Goal: Task Accomplishment & Management: Complete application form

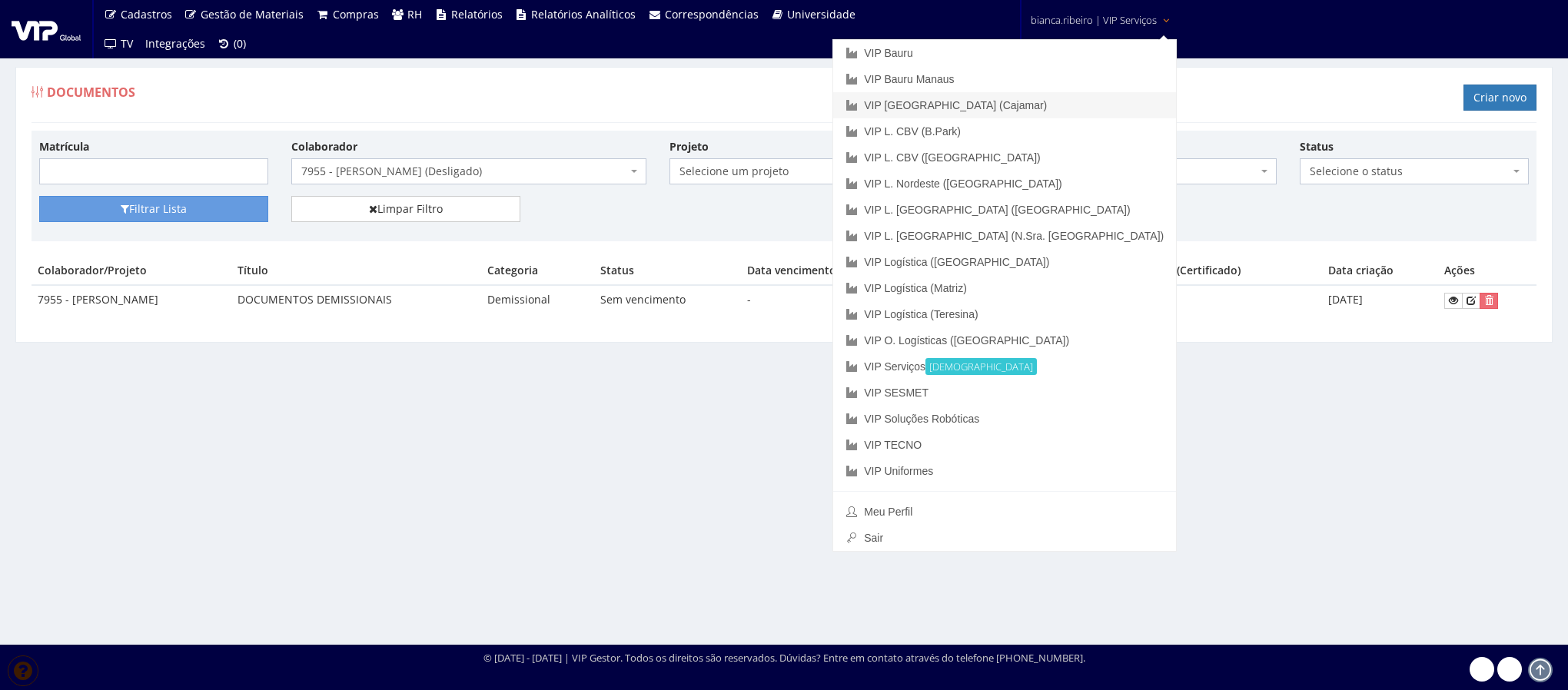
click at [1059, 108] on link "VIP [GEOGRAPHIC_DATA] (Cajamar)" at bounding box center [1004, 105] width 343 height 26
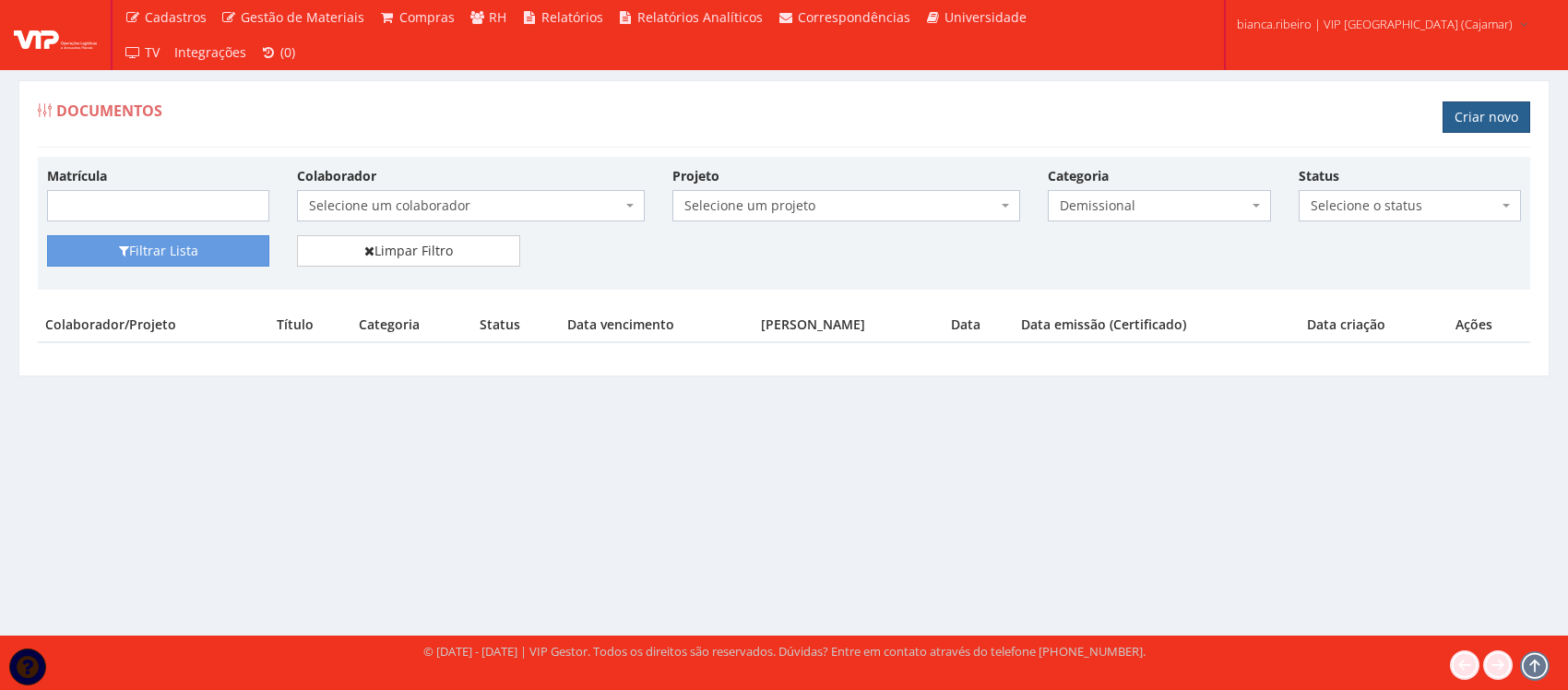
click at [1460, 126] on link "Criar novo" at bounding box center [1487, 117] width 87 height 31
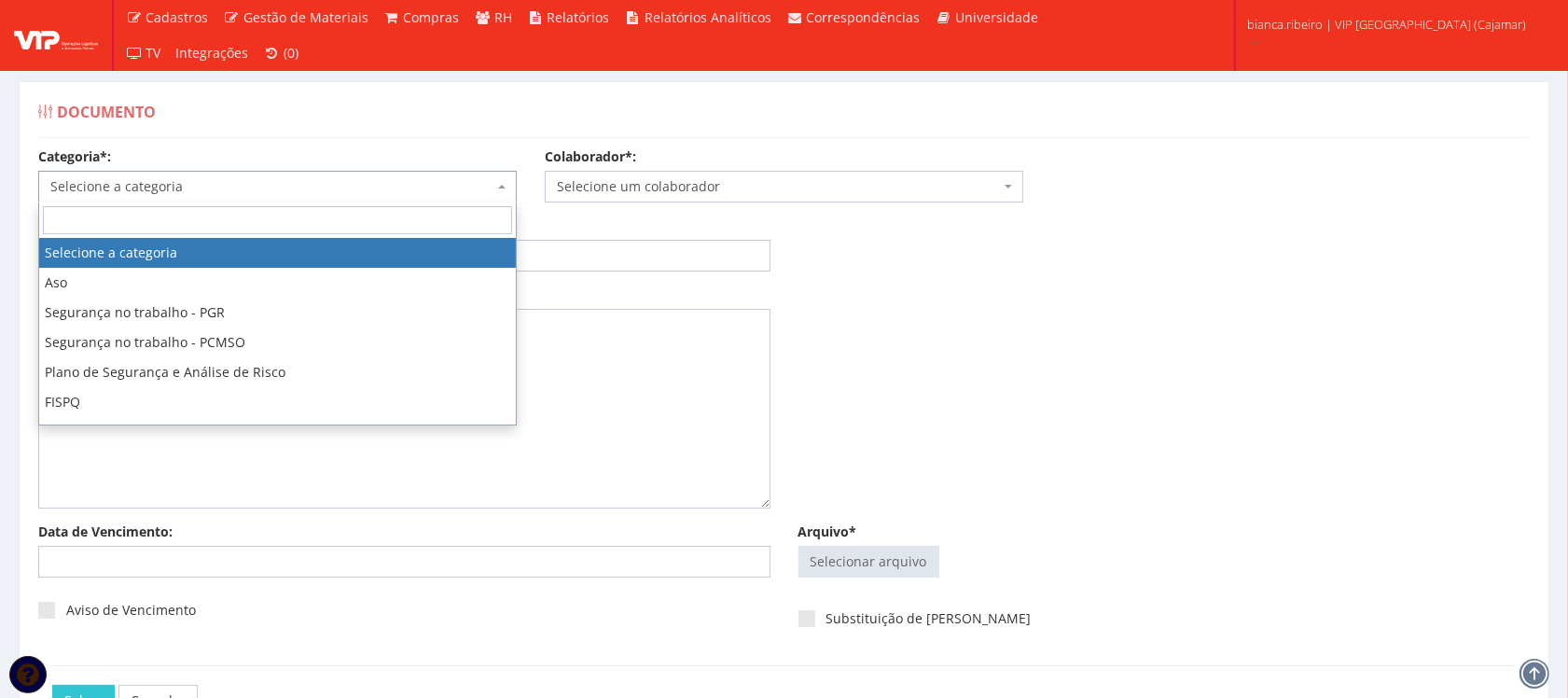
click at [404, 199] on span "Selecione a categoria" at bounding box center [277, 186] width 478 height 31
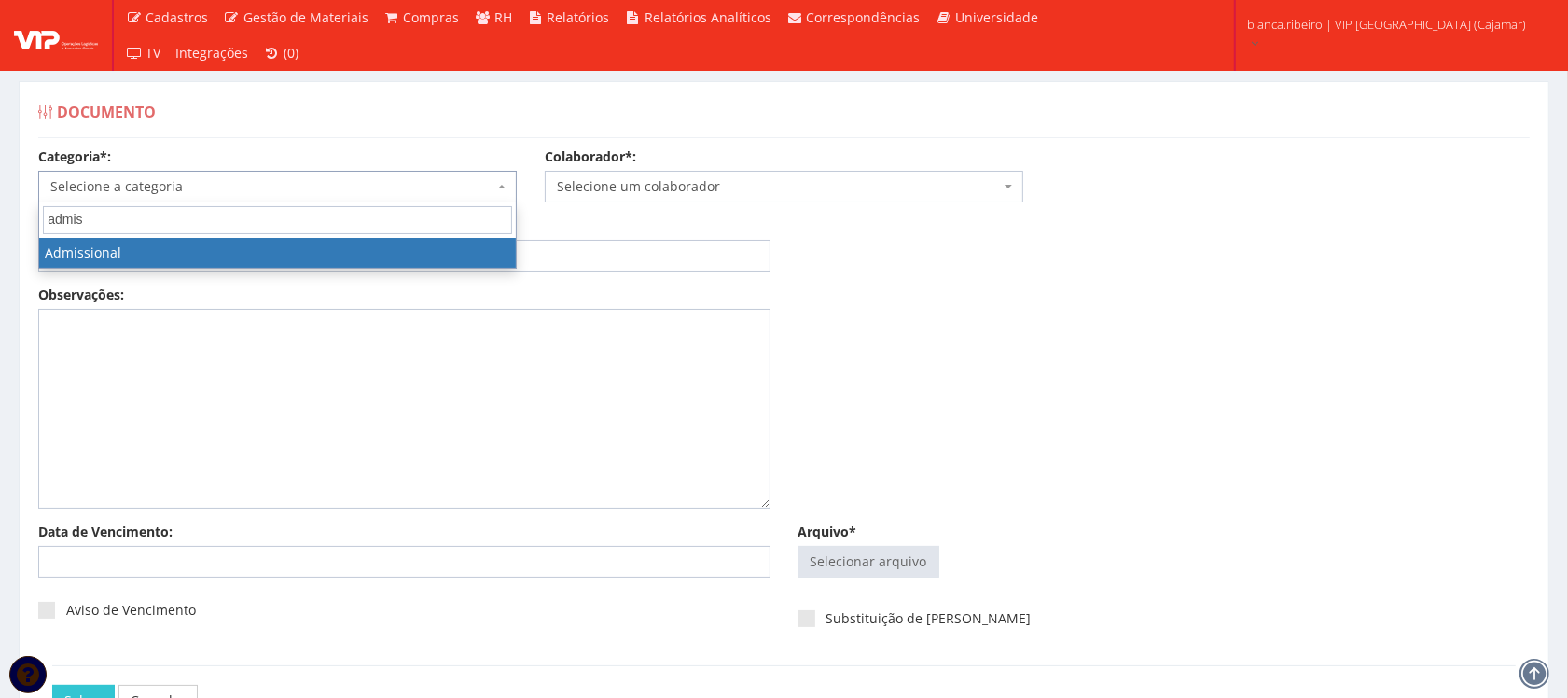
type input "admis"
click at [368, 268] on span "admis Admissional" at bounding box center [277, 236] width 478 height 67
select select "admissional"
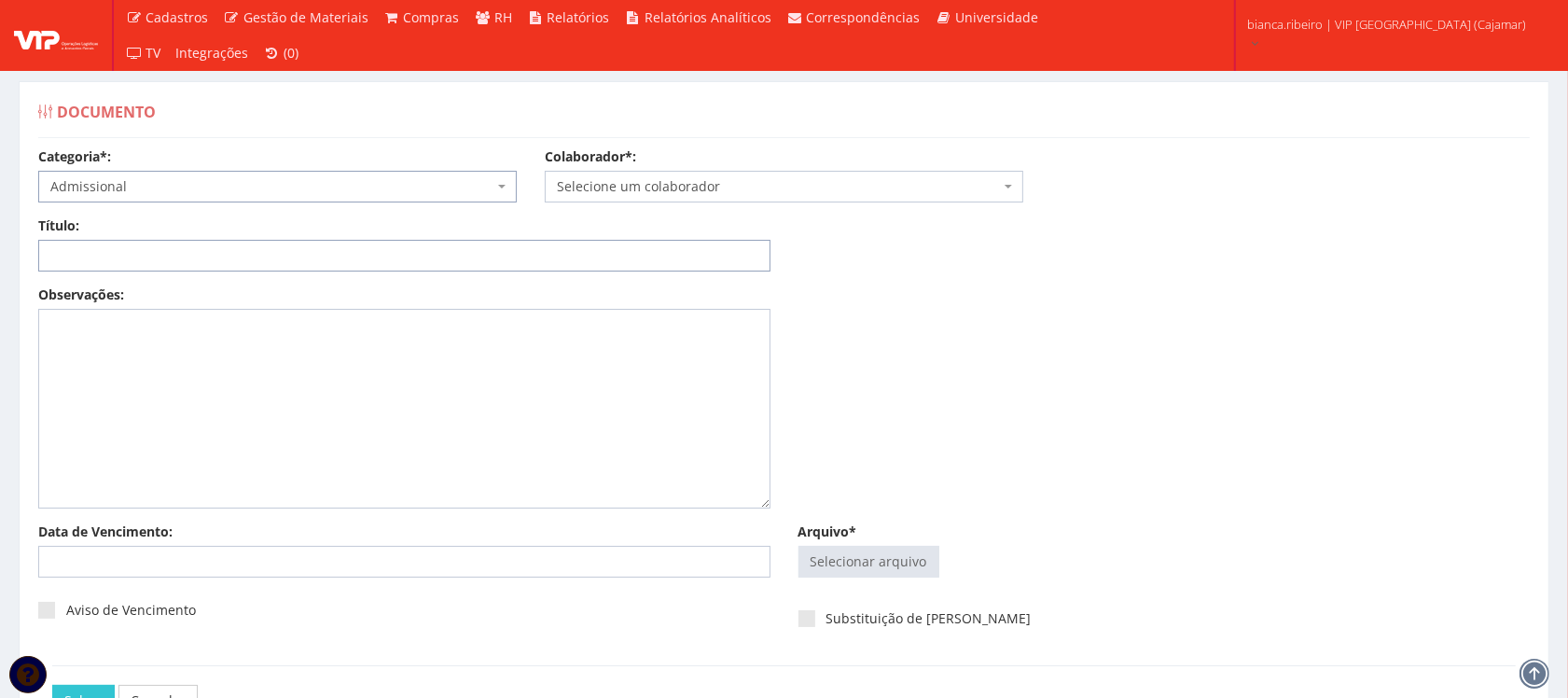
click at [378, 254] on input "Título:" at bounding box center [404, 256] width 732 height 31
type input "DECLARAÇÃO PLANO DE SAÚDE"
click at [915, 553] on input "Arquivo*" at bounding box center [869, 562] width 139 height 29
type input "C:\fakepath\RENATO EUFRASIO BRASIL CLINI.pdf"
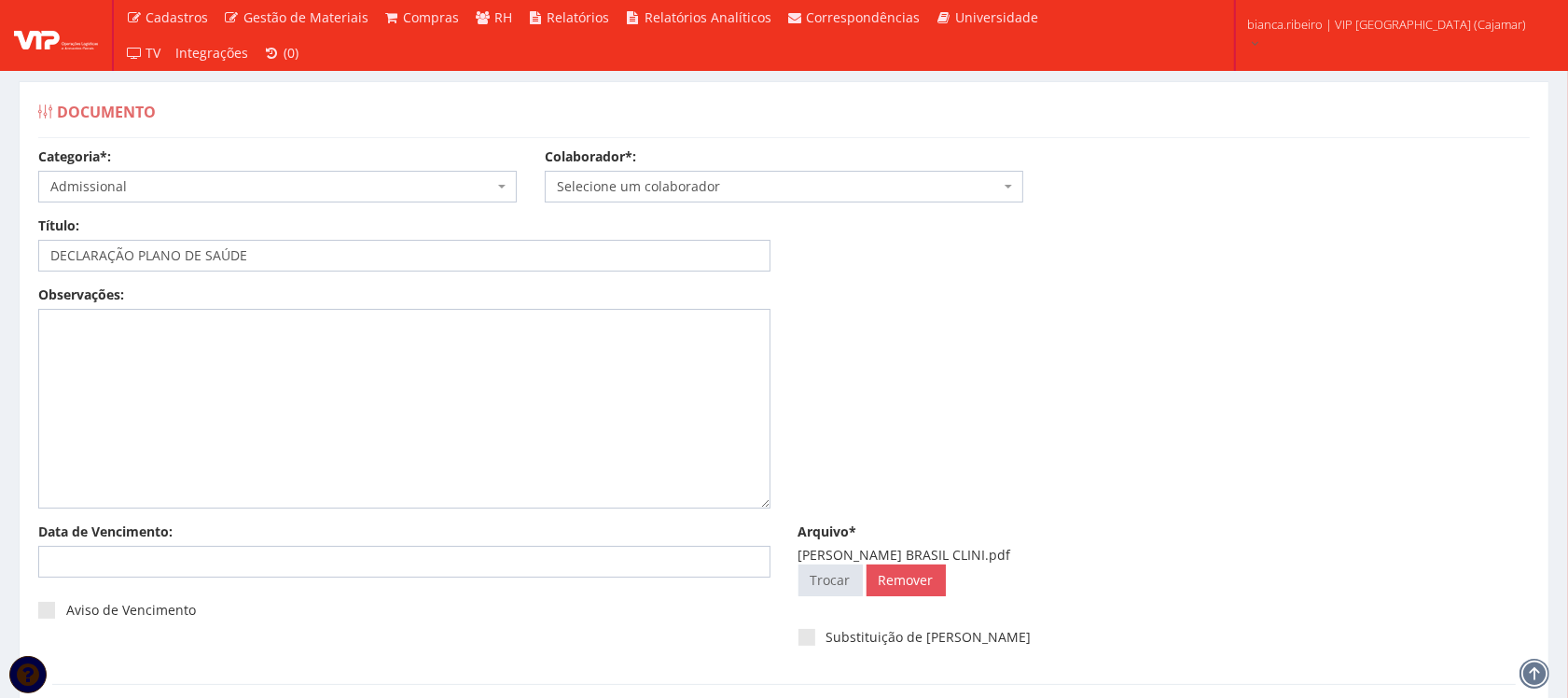
click at [821, 180] on span "Selecione um colaborador" at bounding box center [778, 186] width 443 height 19
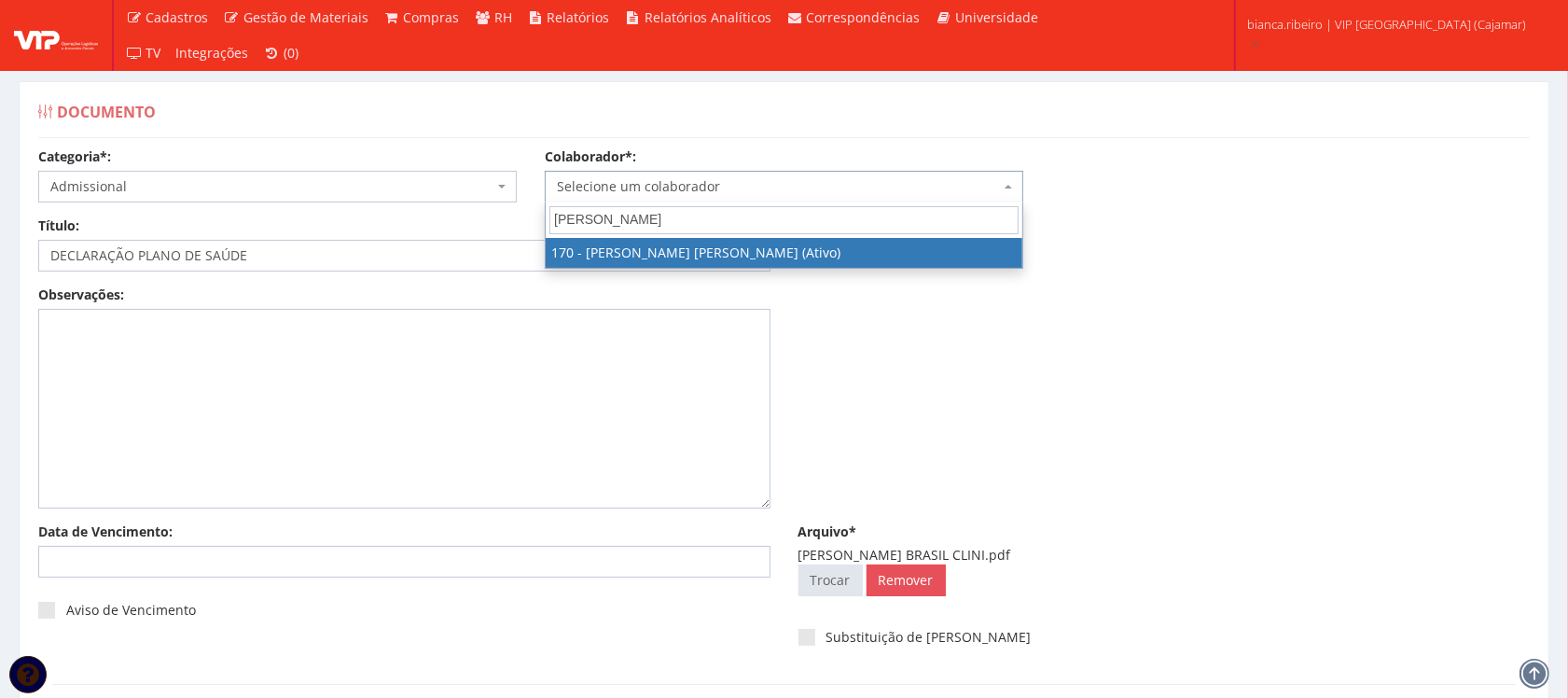
type input "RENATO EU"
select select "4057"
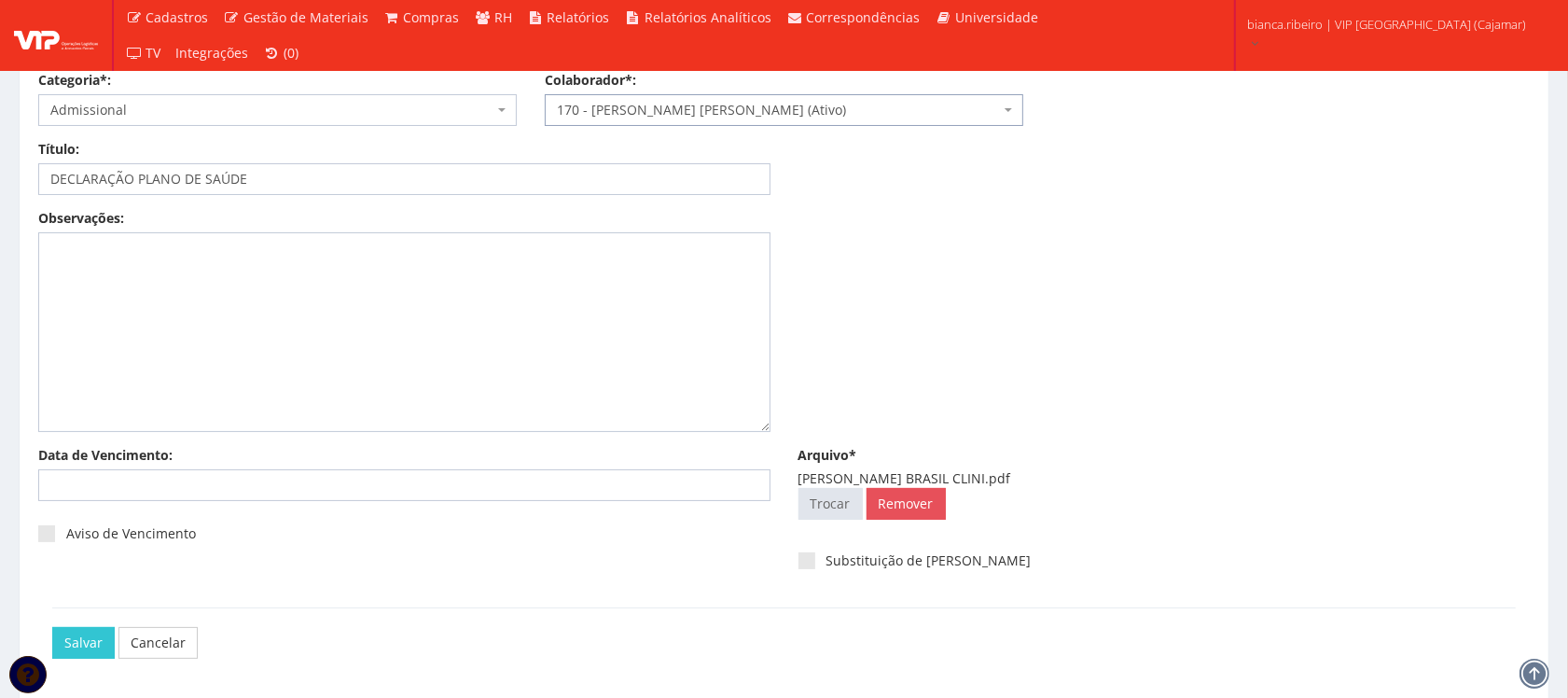
scroll to position [150, 0]
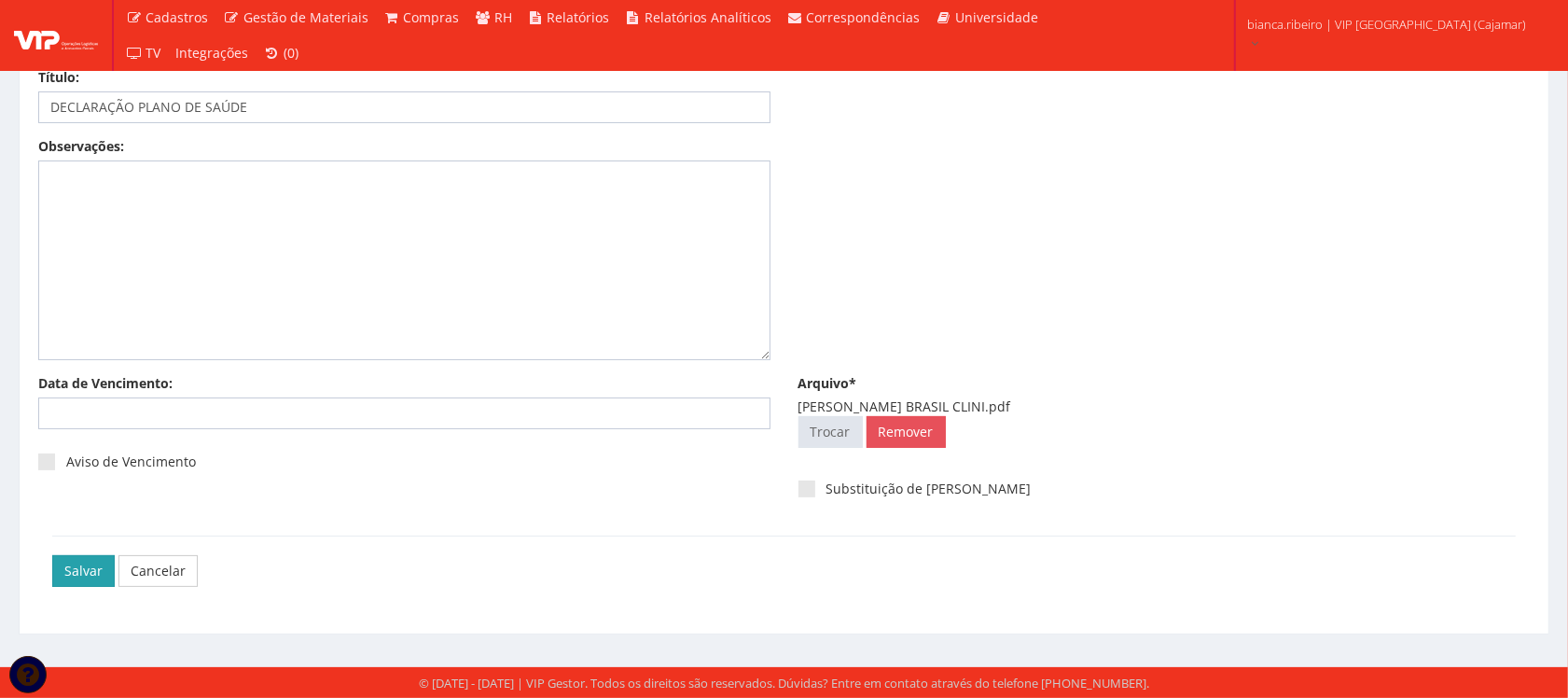
click at [94, 579] on input "Salvar" at bounding box center [83, 571] width 63 height 31
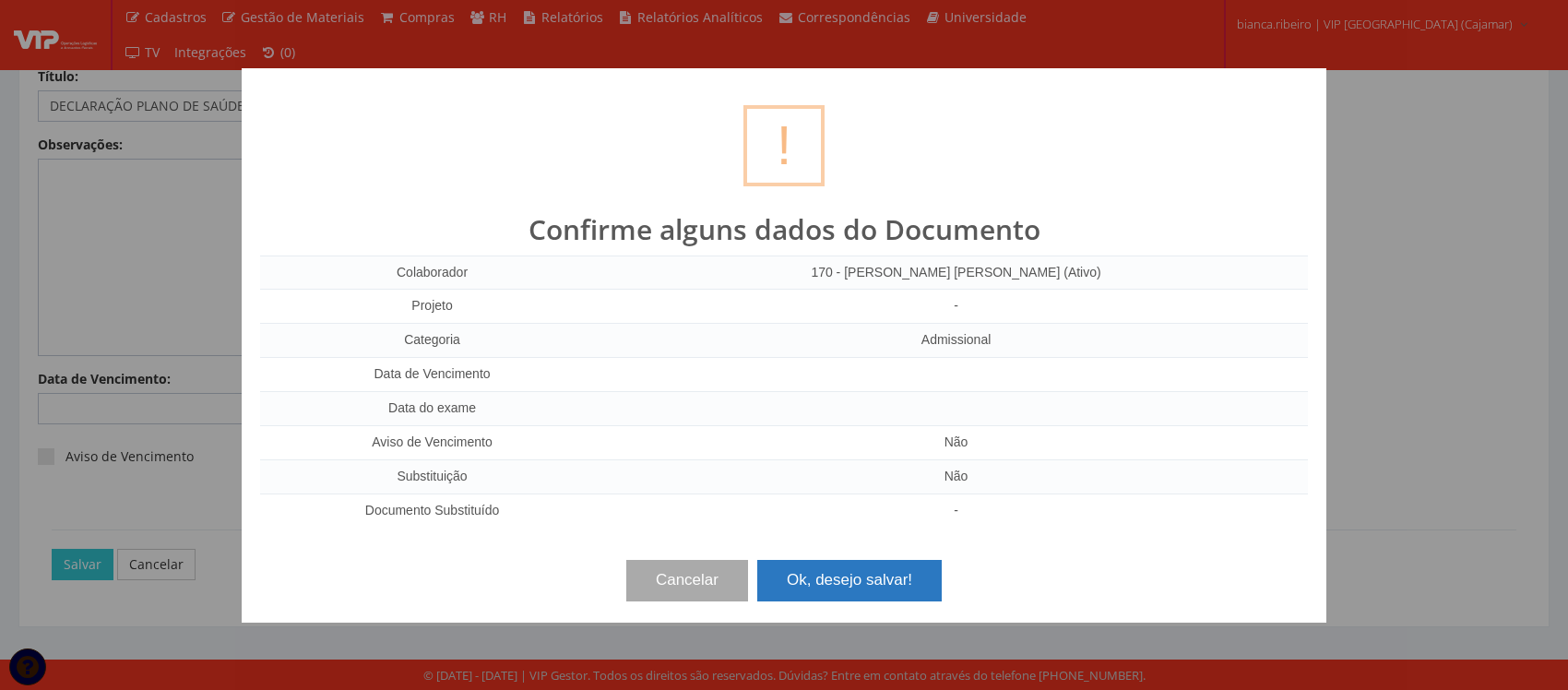
click at [839, 581] on button "Ok, desejo salvar!" at bounding box center [850, 580] width 184 height 41
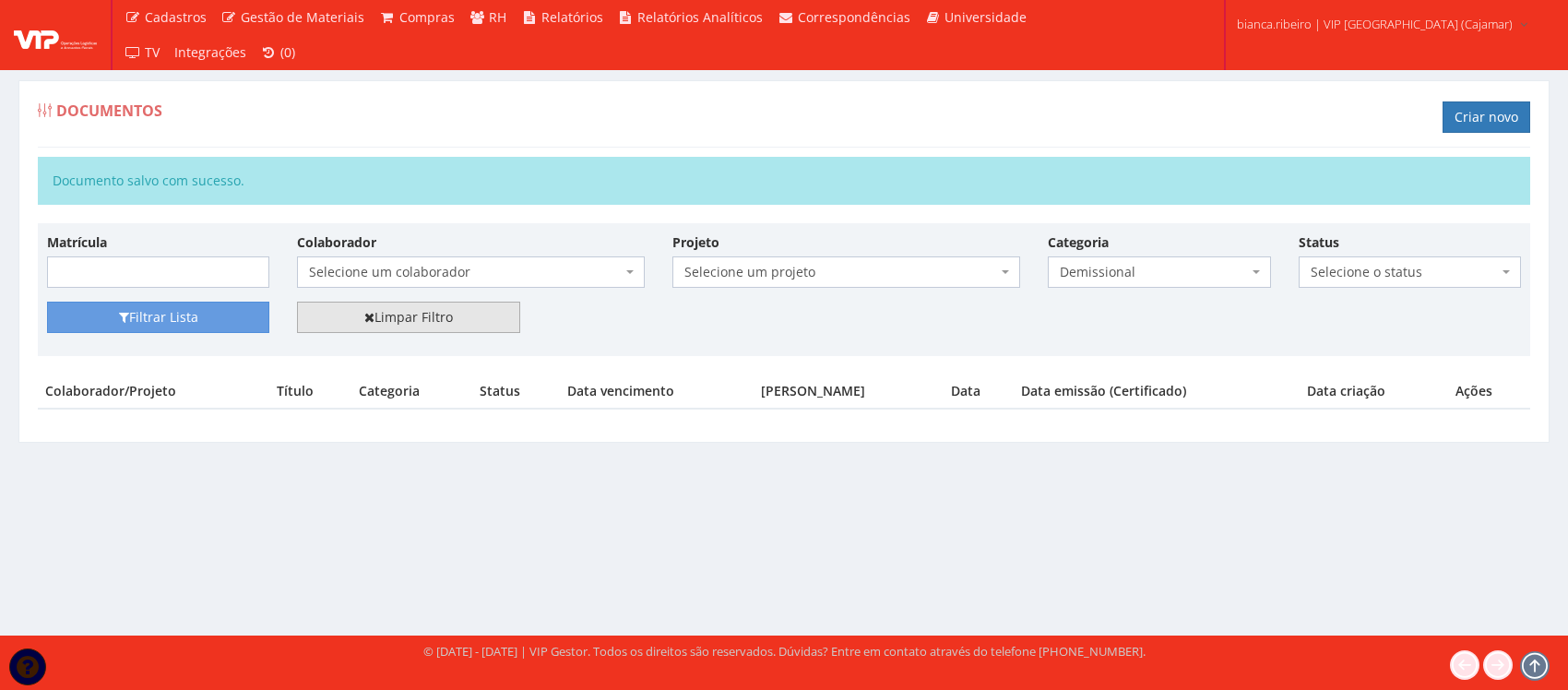
click at [491, 332] on link "Limpar Filtro" at bounding box center [408, 317] width 222 height 31
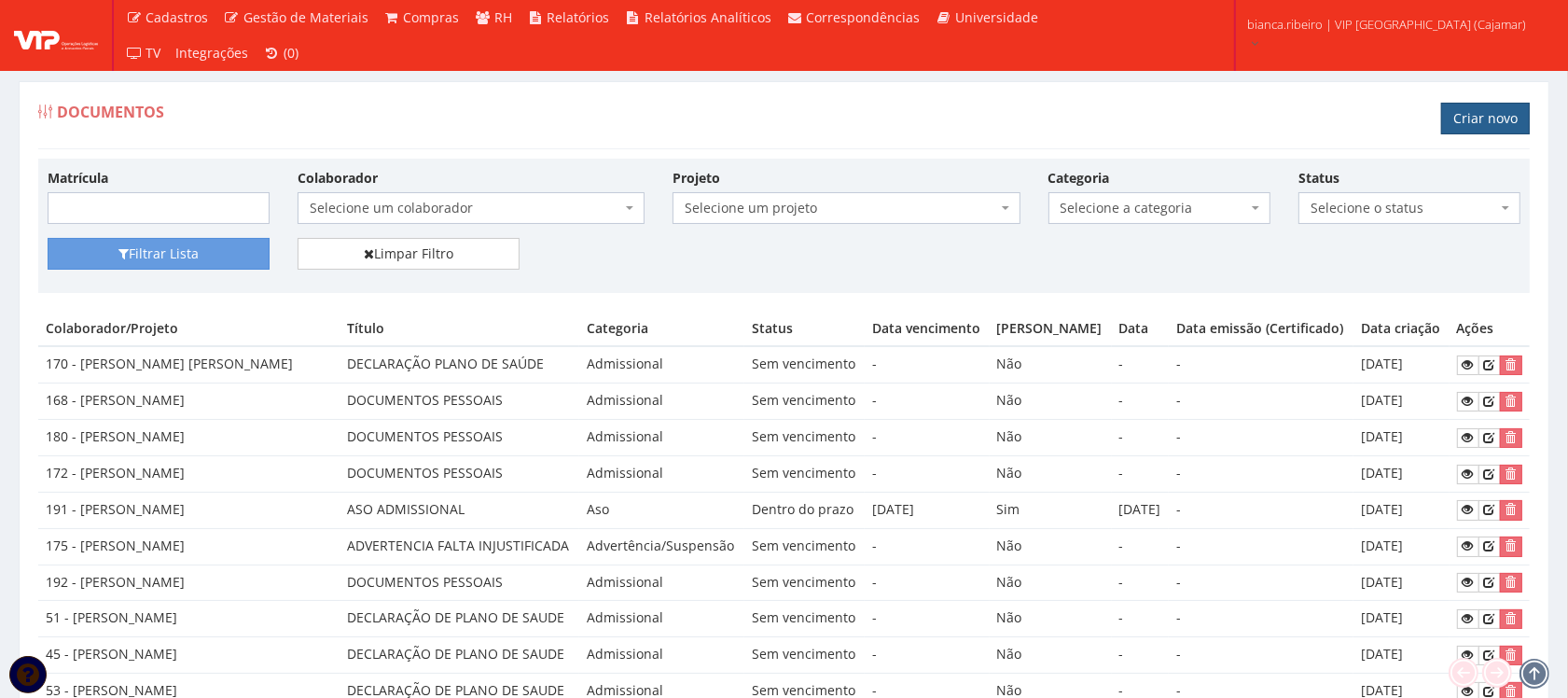
click at [1507, 109] on link "Criar novo" at bounding box center [1486, 119] width 88 height 31
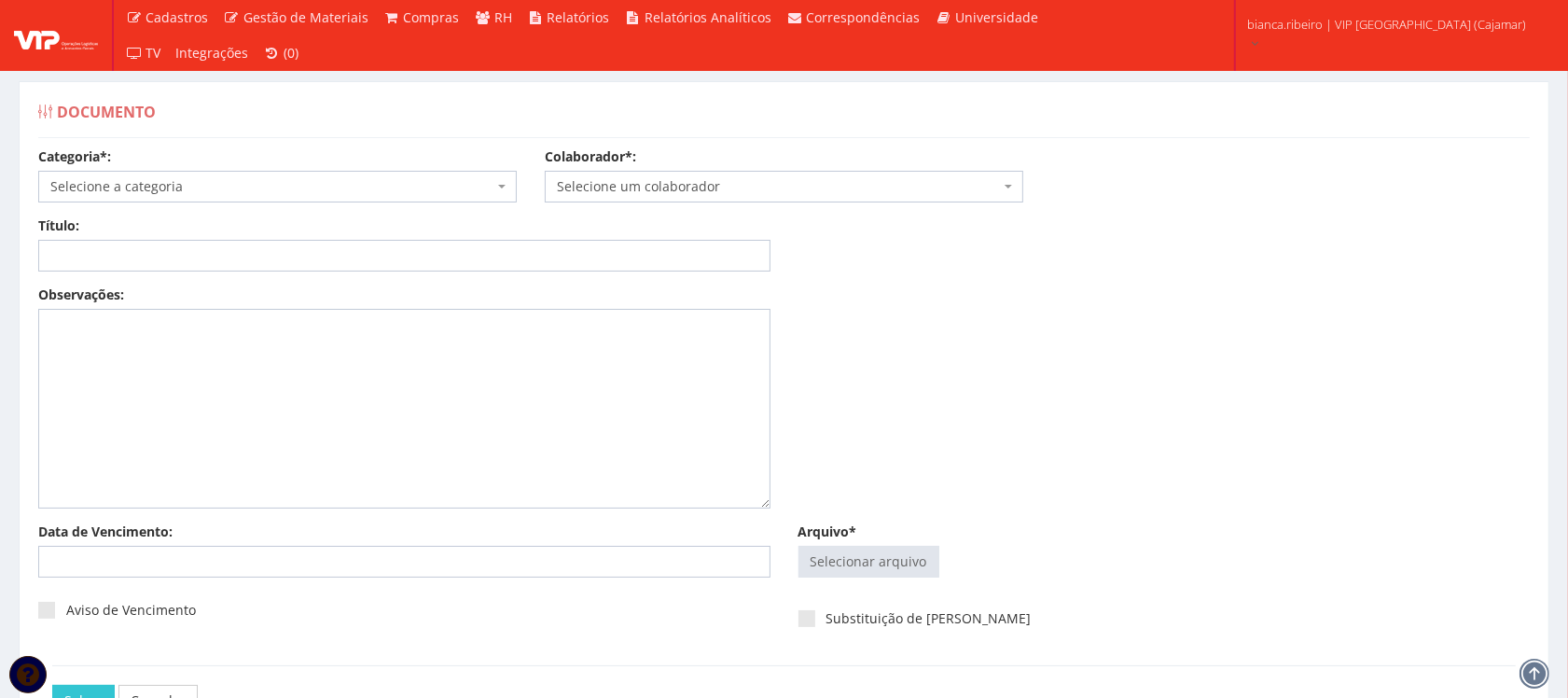
click at [366, 186] on span "Selecione a categoria" at bounding box center [271, 186] width 443 height 19
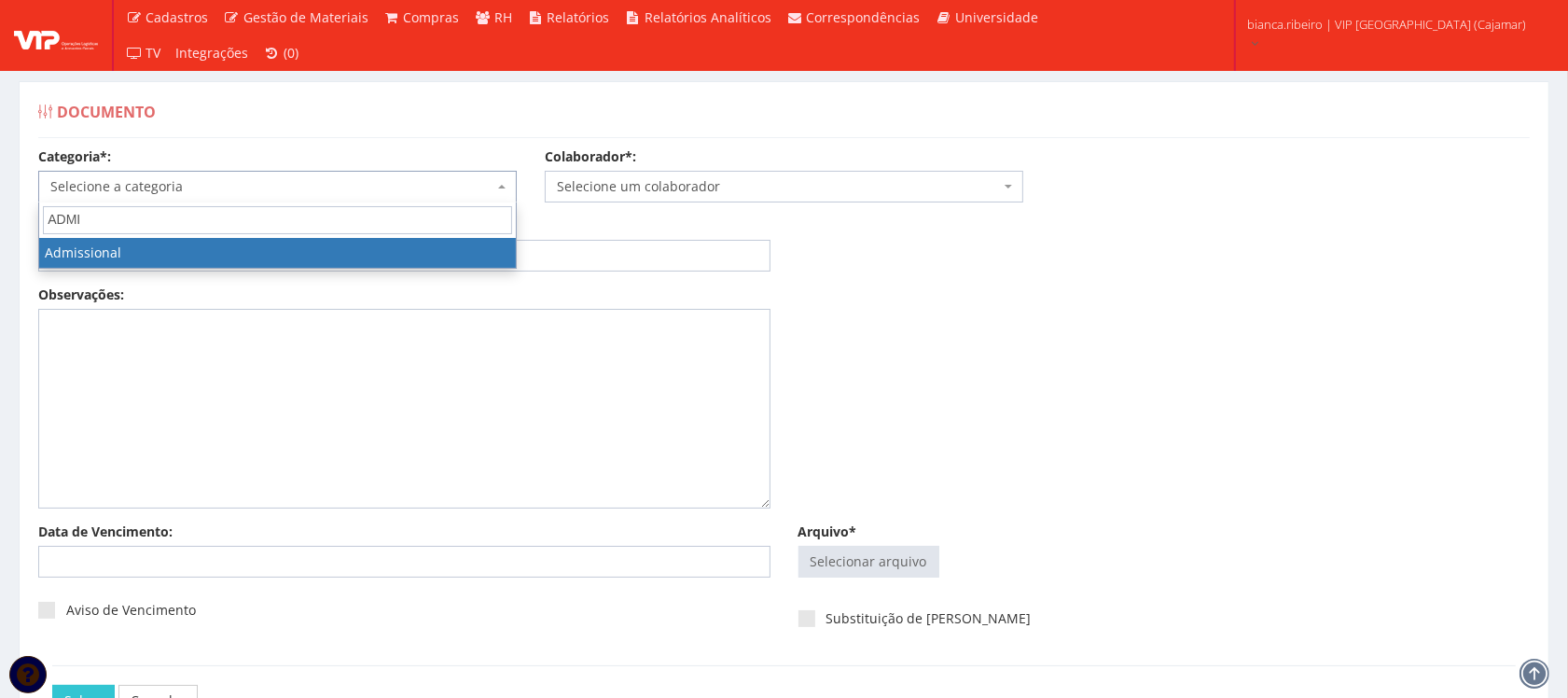
type input "ADMI"
select select "admissional"
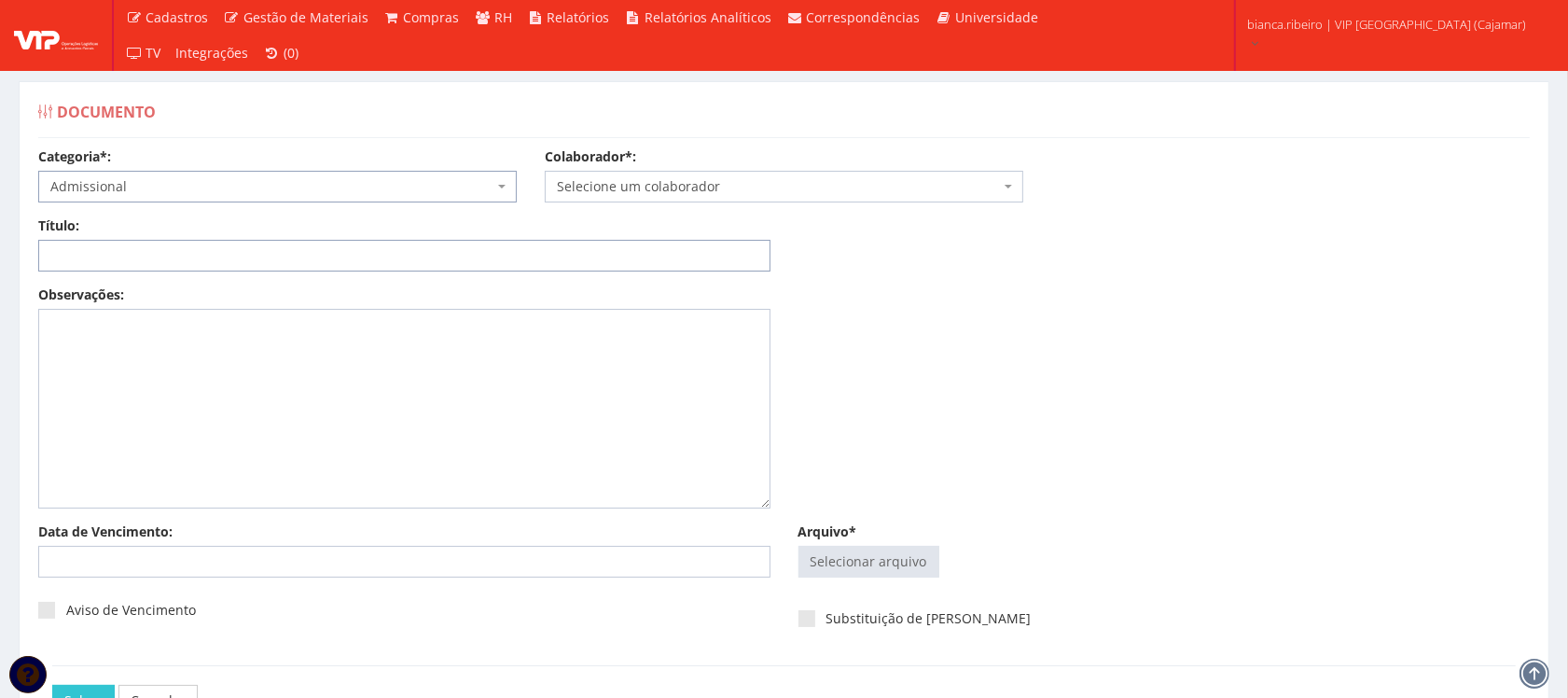
click at [277, 255] on input "Título:" at bounding box center [404, 256] width 732 height 31
paste input "JEFFERSON SILVA MOREIRA"
drag, startPoint x: 301, startPoint y: 267, endPoint x: 20, endPoint y: 215, distance: 285.8
click at [20, 215] on div "Documento Categoria*: Selecione a categoria Aso Segurança no trabalho - PGR Seg…" at bounding box center [784, 423] width 1531 height 683
type input "DECLARAÇÃO DE SAÚDE"
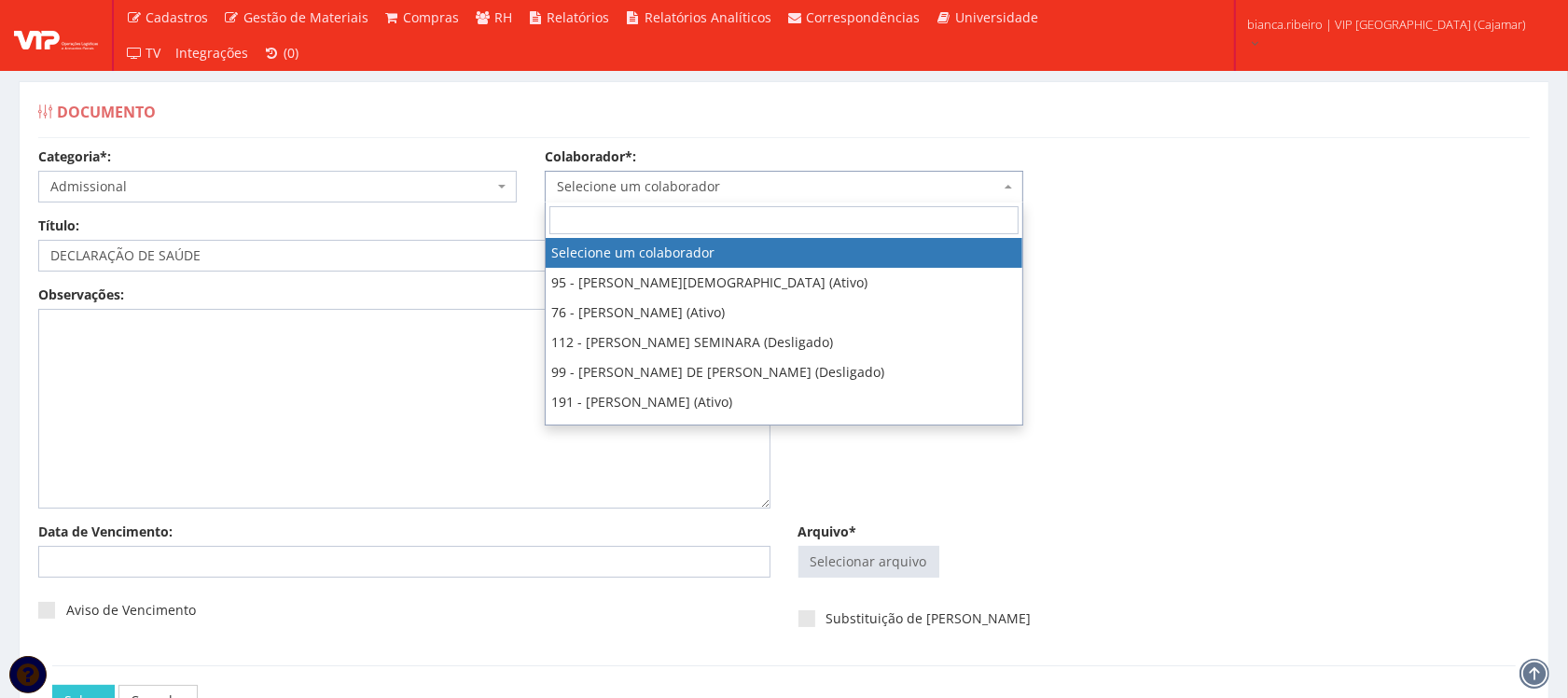
click at [790, 183] on span "Selecione um colaborador" at bounding box center [778, 186] width 443 height 19
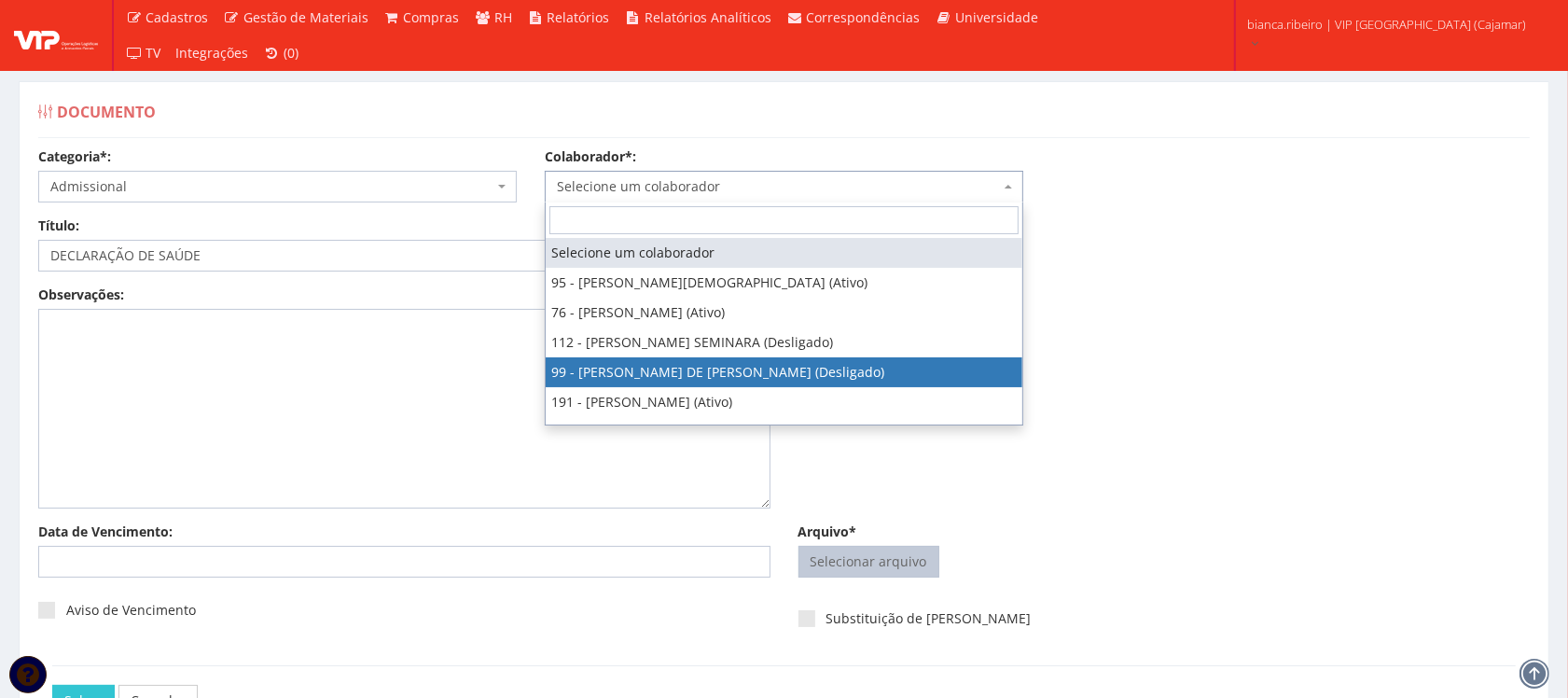
click at [889, 556] on input "Arquivo*" at bounding box center [869, 562] width 139 height 29
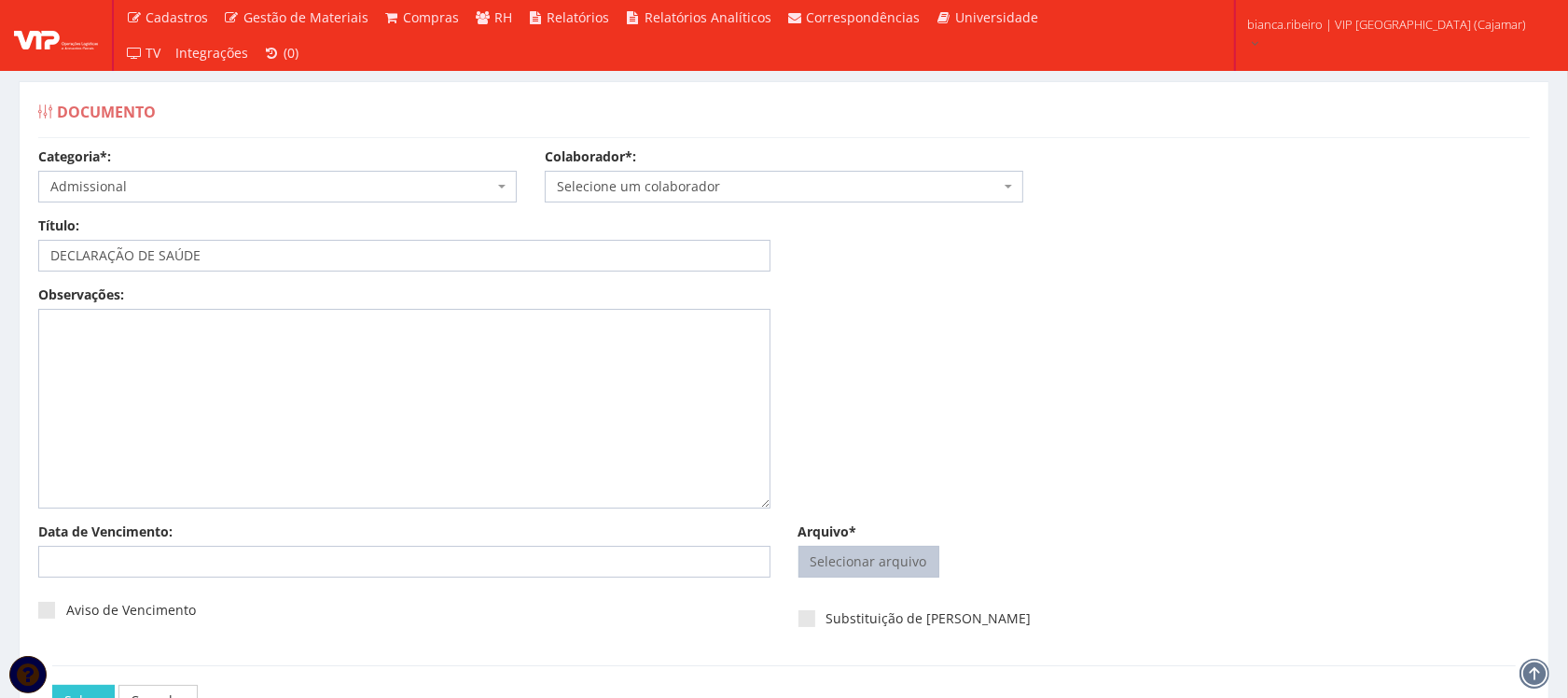
type input "C:\fakepath\RENATO ALMEIDA CAMPOS.pdf"
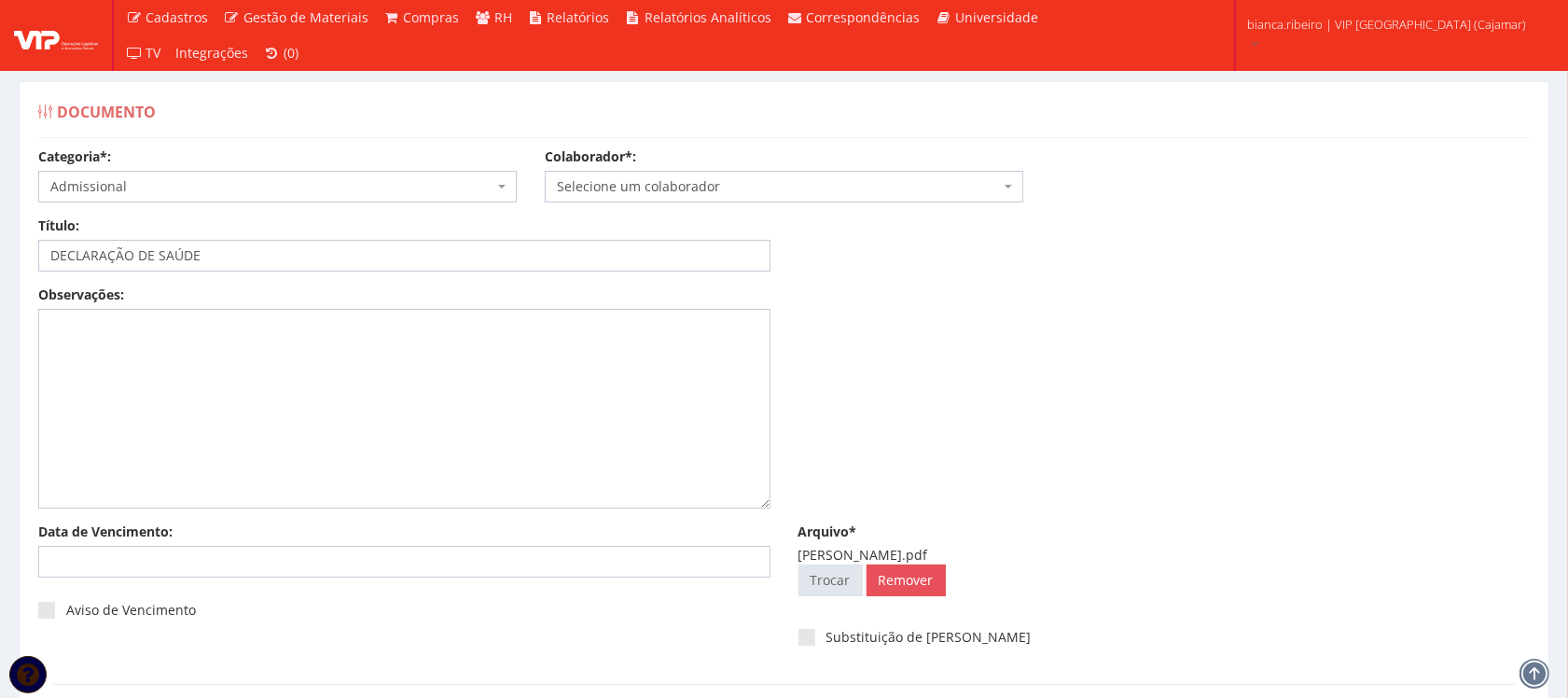
click at [702, 192] on span "Selecione um colaborador" at bounding box center [778, 186] width 443 height 19
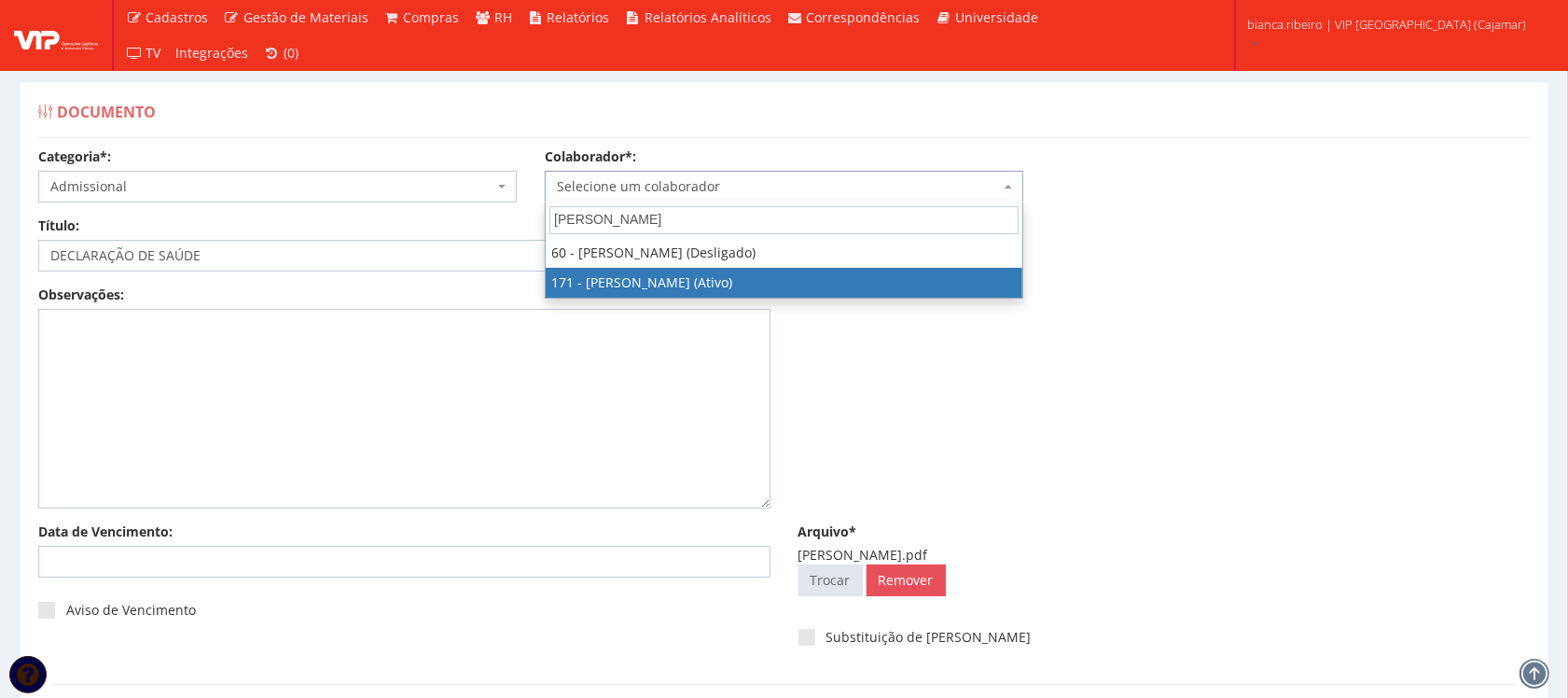
type input "RENATO ALM"
select select "4058"
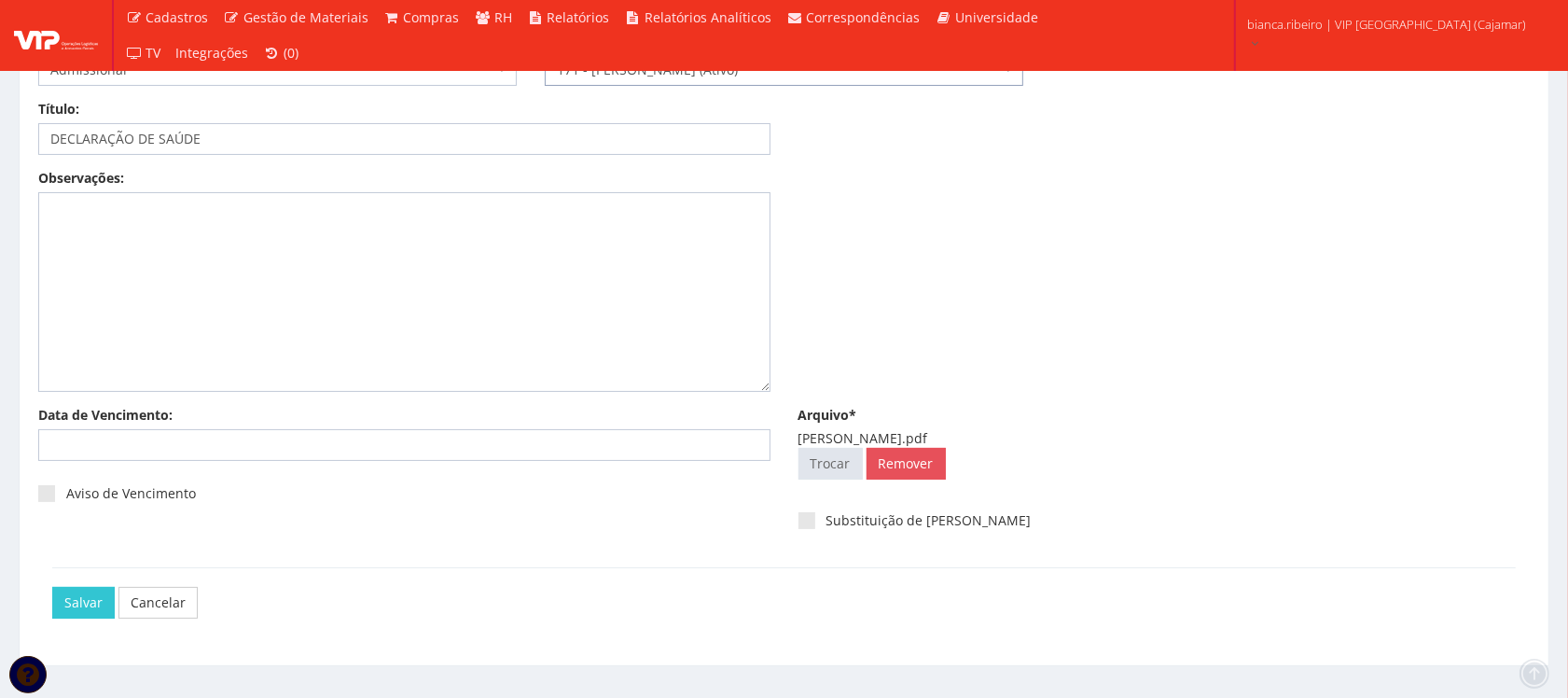
scroll to position [150, 0]
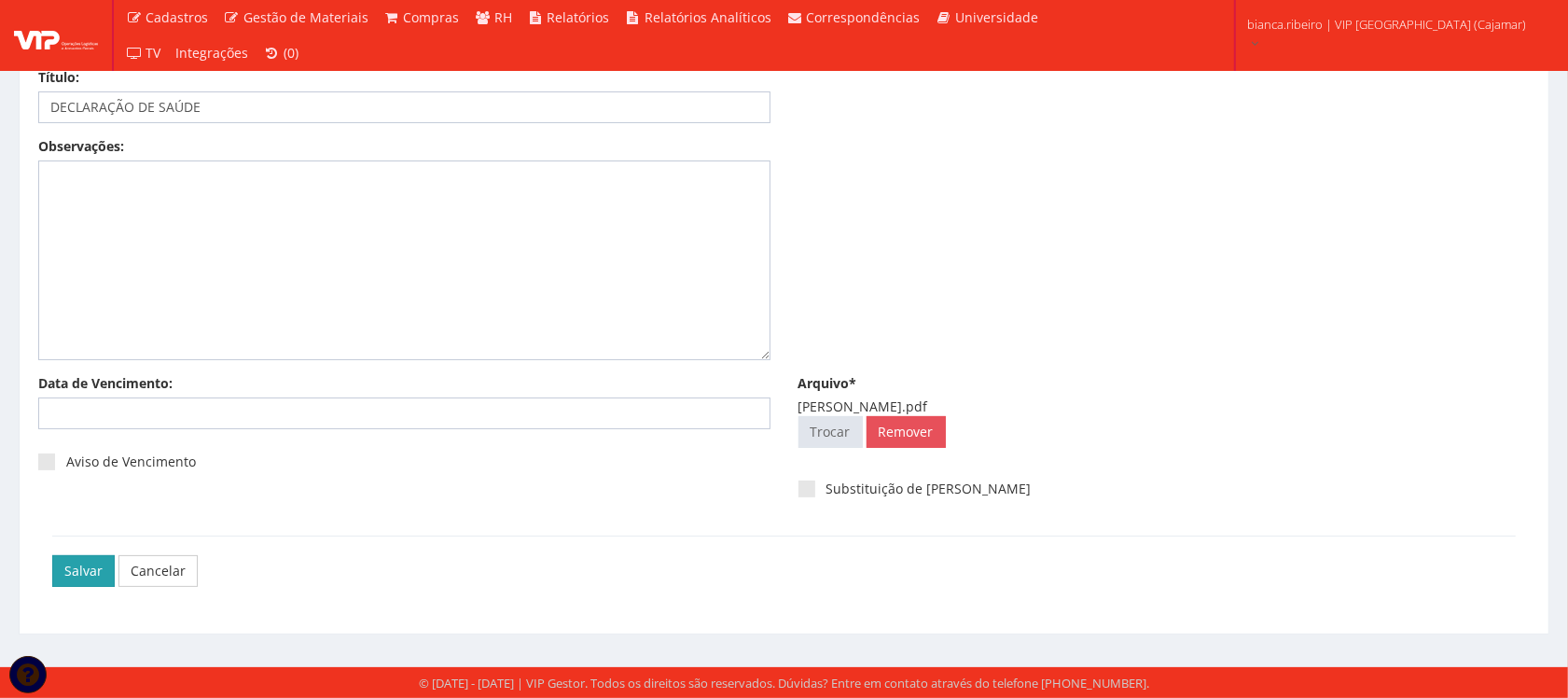
click at [103, 562] on input "Salvar" at bounding box center [83, 571] width 63 height 31
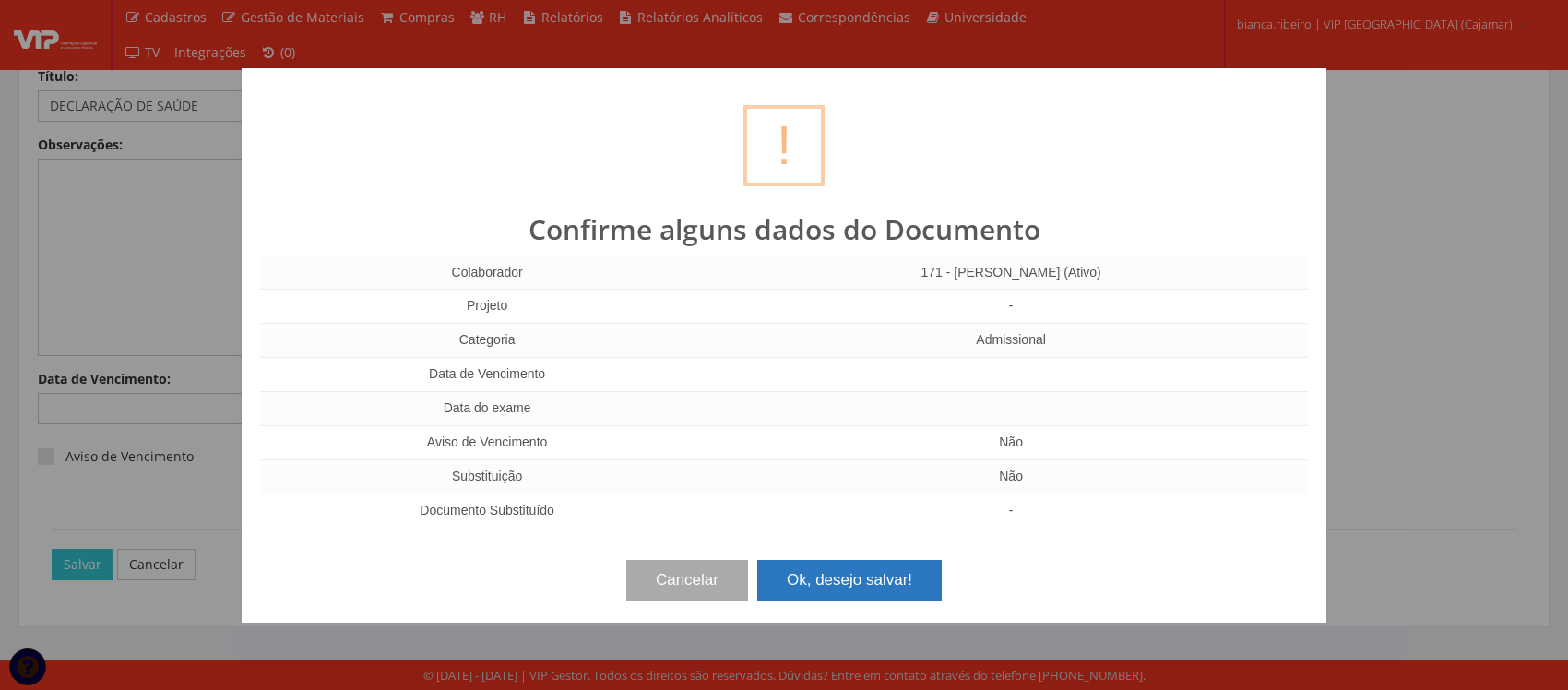
click at [894, 575] on button "Ok, desejo salvar!" at bounding box center [850, 580] width 184 height 41
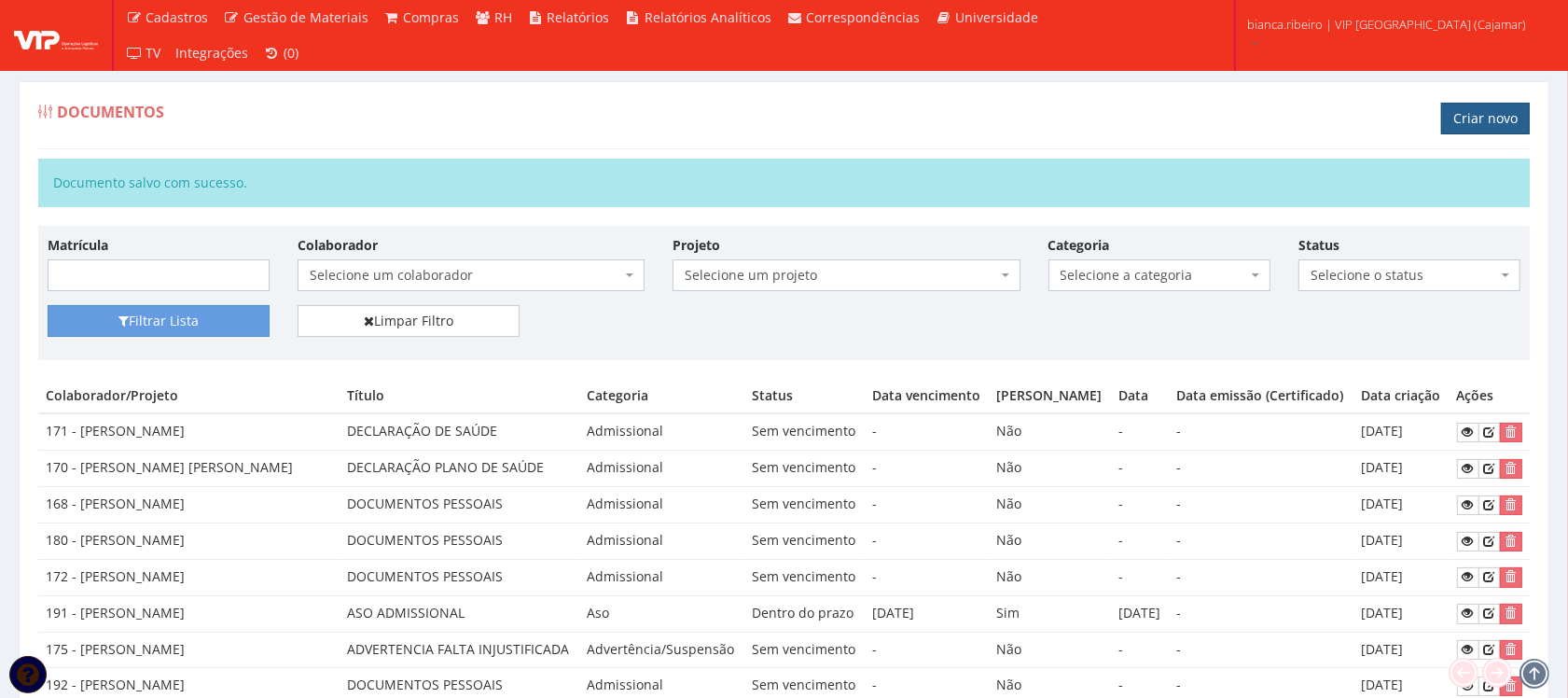
click at [1477, 110] on link "Criar novo" at bounding box center [1486, 119] width 88 height 31
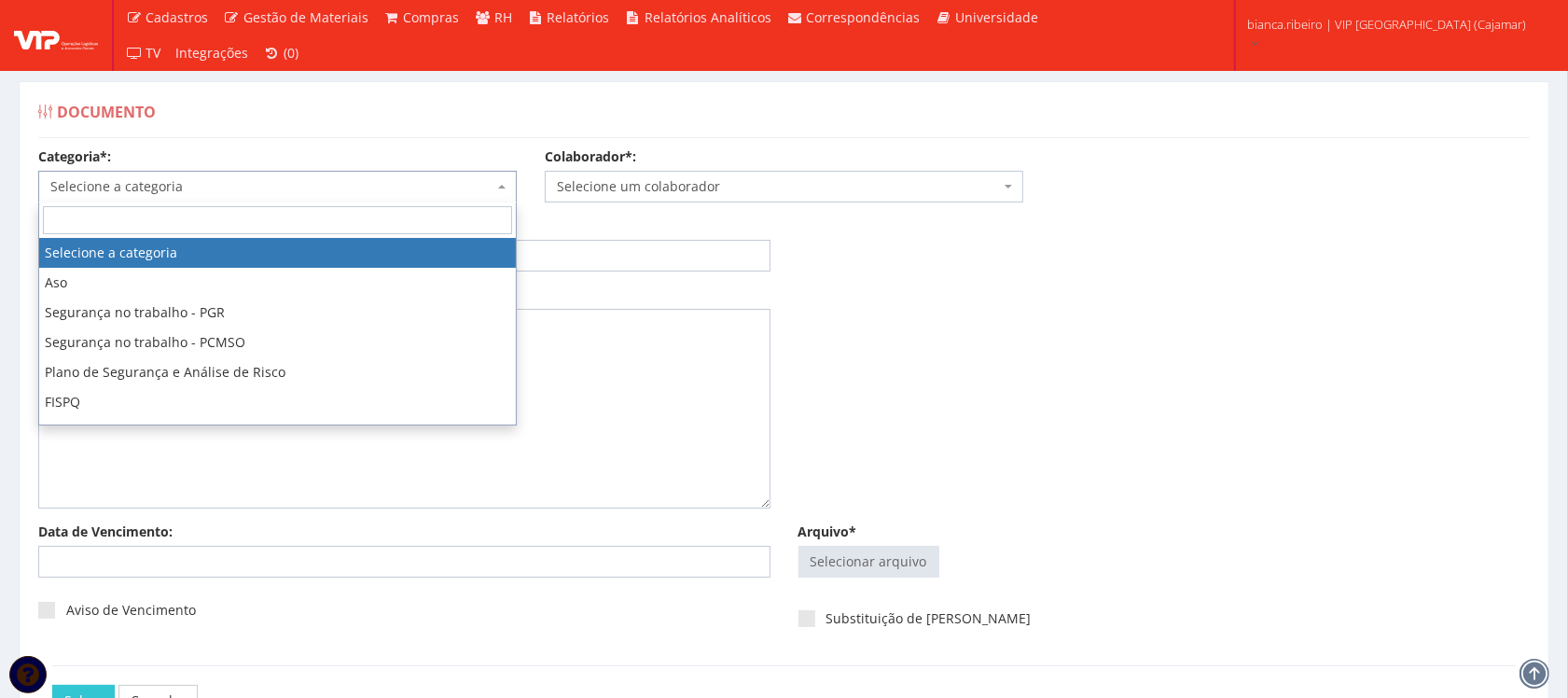
click at [371, 186] on span "Selecione a categoria" at bounding box center [271, 186] width 443 height 19
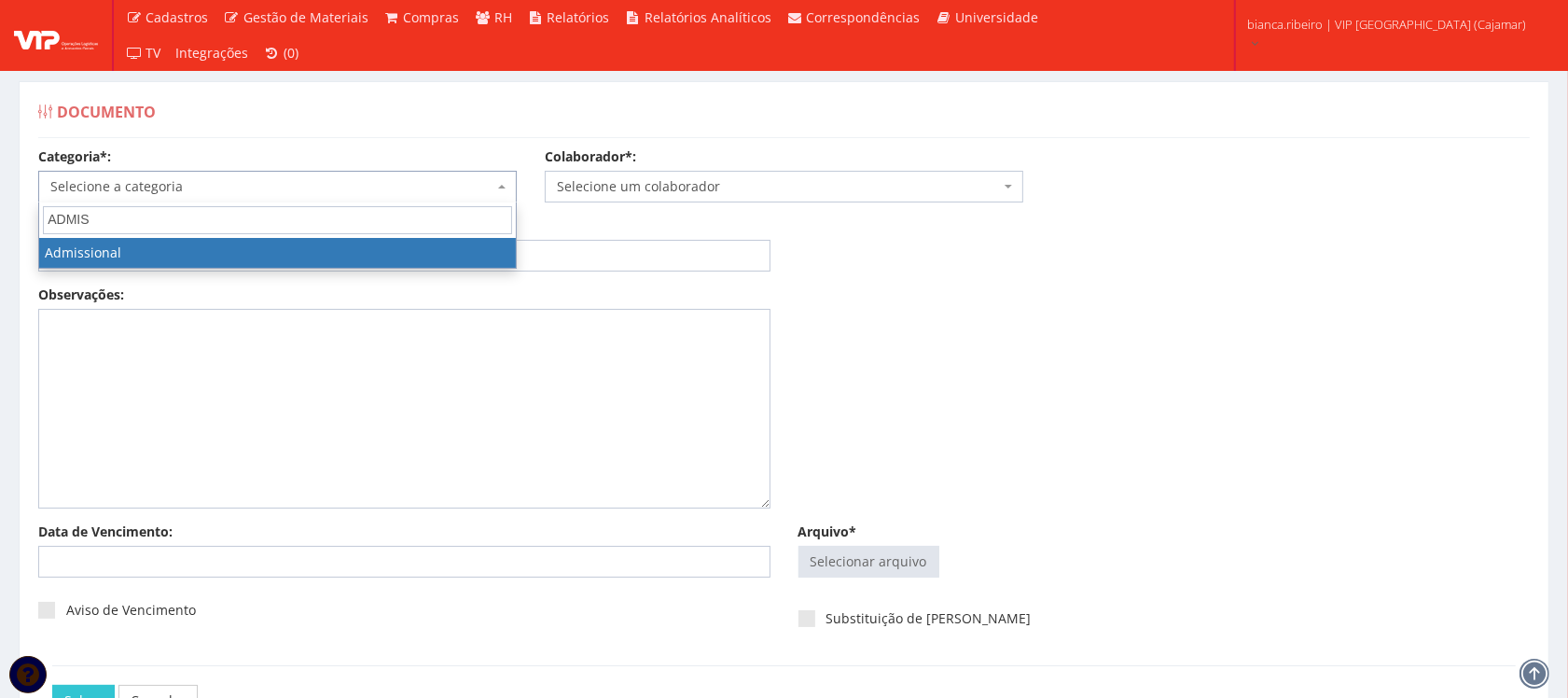
type input "ADMIS"
select select "admissional"
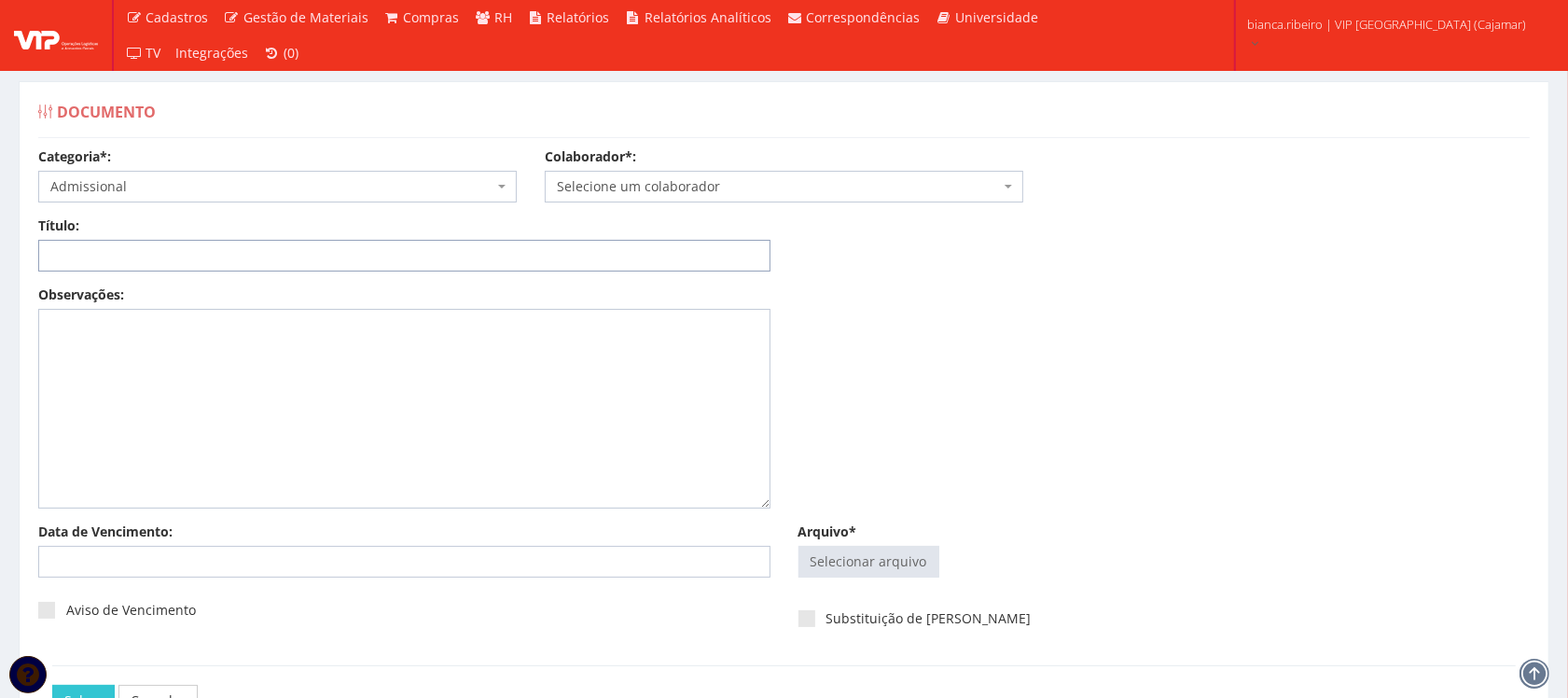
click at [154, 267] on input "Título:" at bounding box center [404, 256] width 732 height 31
paste input "JEFFERSON SILVA MOREIRA"
type input "JEFFERSON SILVA MOREIRA"
drag, startPoint x: 234, startPoint y: 250, endPoint x: -291, endPoint y: 259, distance: 525.1
click at [0, 259] on html "Cadastros Clientes Unidades Subclientes Unidades de Subclientes Projetos Vagas …" at bounding box center [784, 349] width 1568 height 698
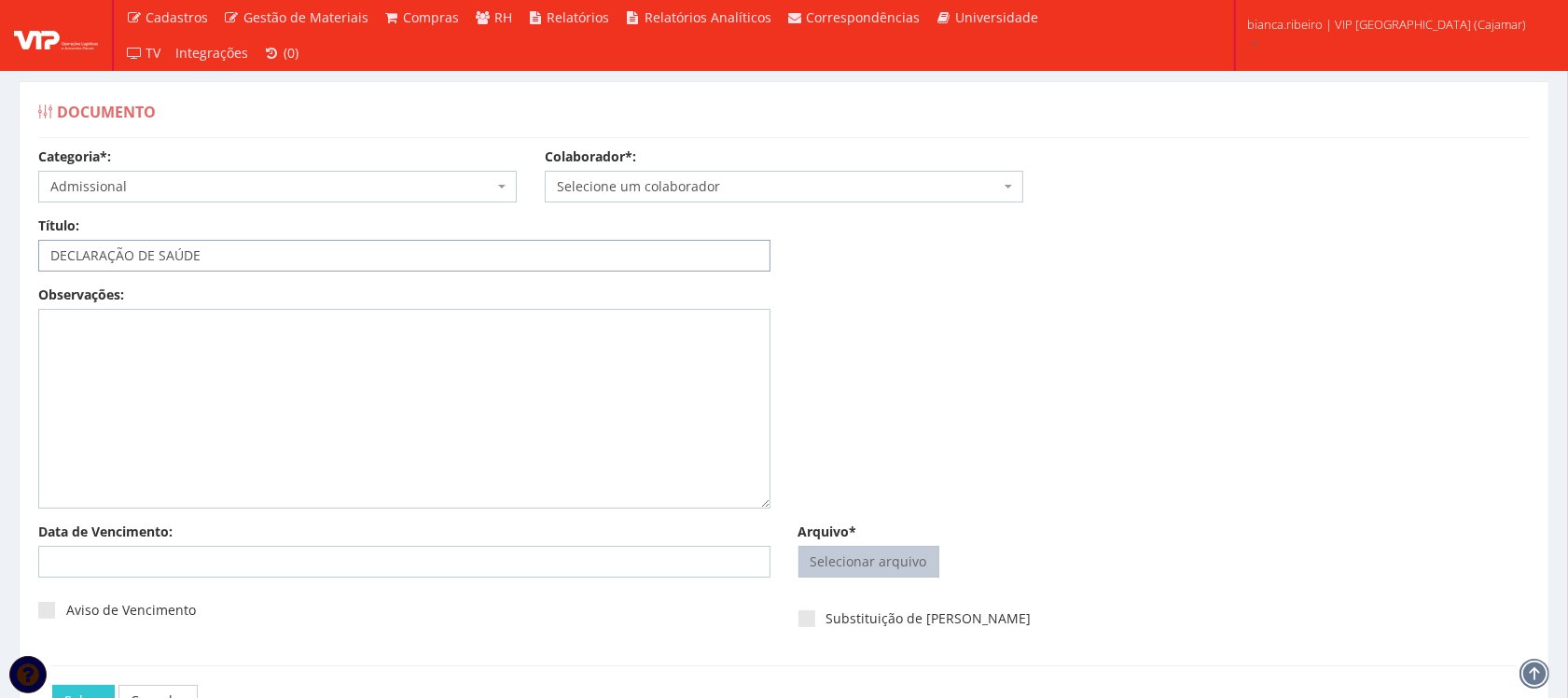
type input "DECLARAÇÃO DE SAÚDE"
click at [861, 565] on input "Arquivo*" at bounding box center [869, 562] width 139 height 29
type input "C:\fakepath\PAULO HENRIQUE NOGUEIRA SILVA.pdf"
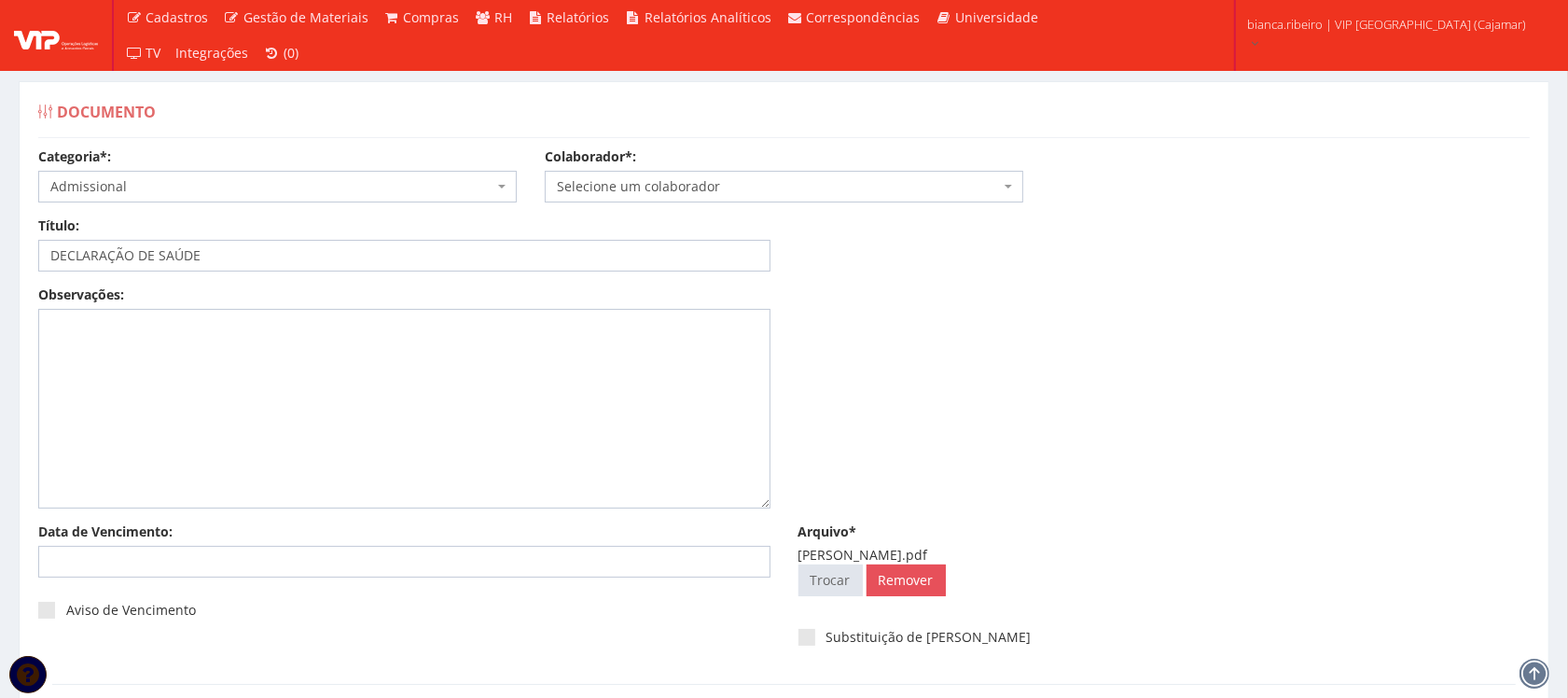
click at [702, 198] on span "Selecione um colaborador" at bounding box center [784, 186] width 478 height 31
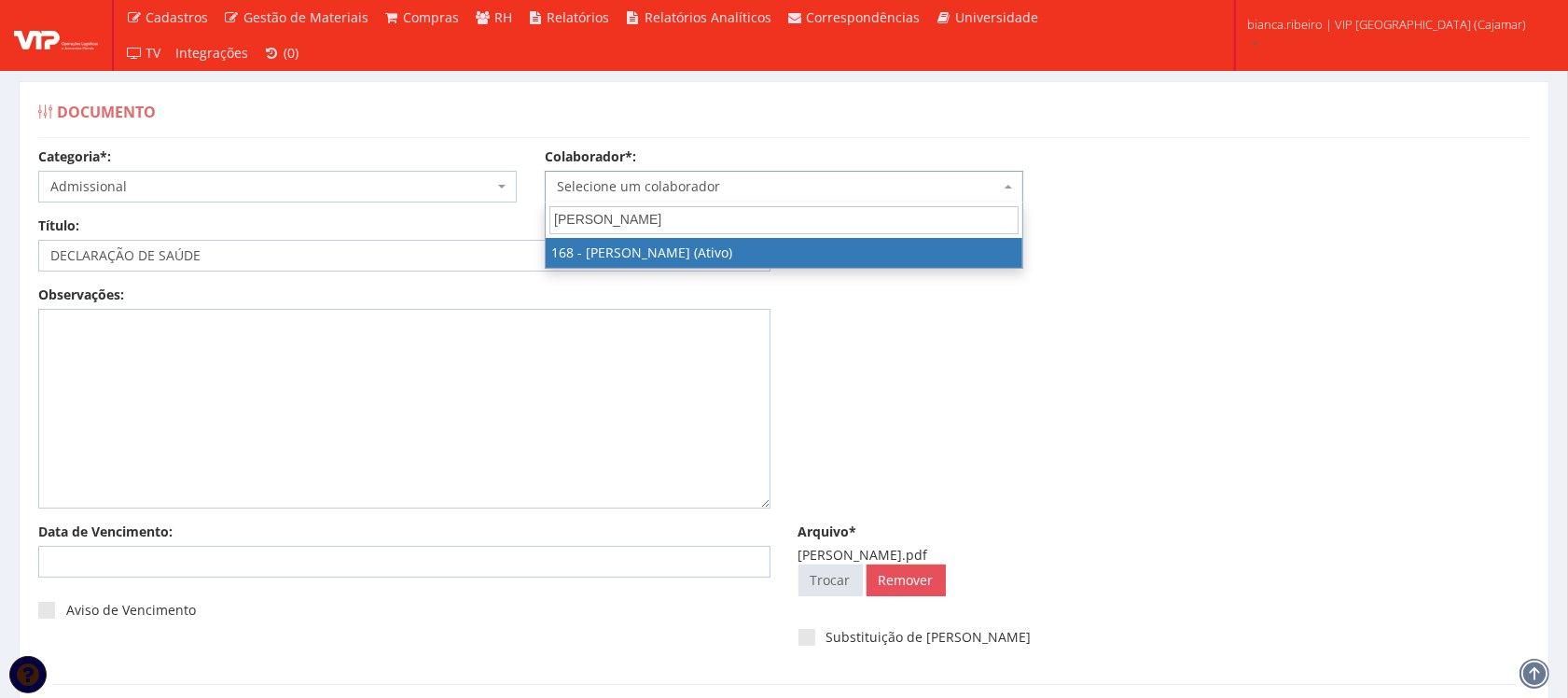
type input "PAULO HENRI"
select select "4055"
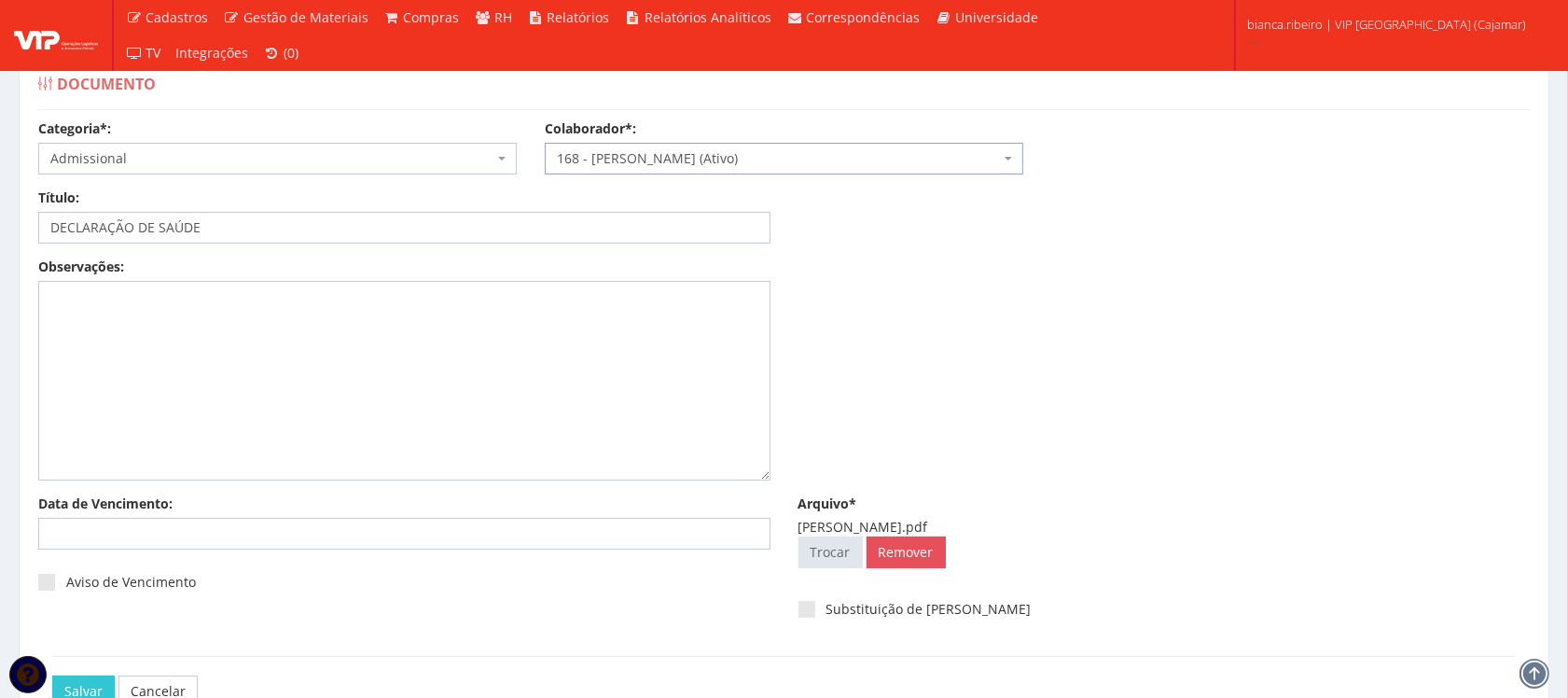
scroll to position [150, 0]
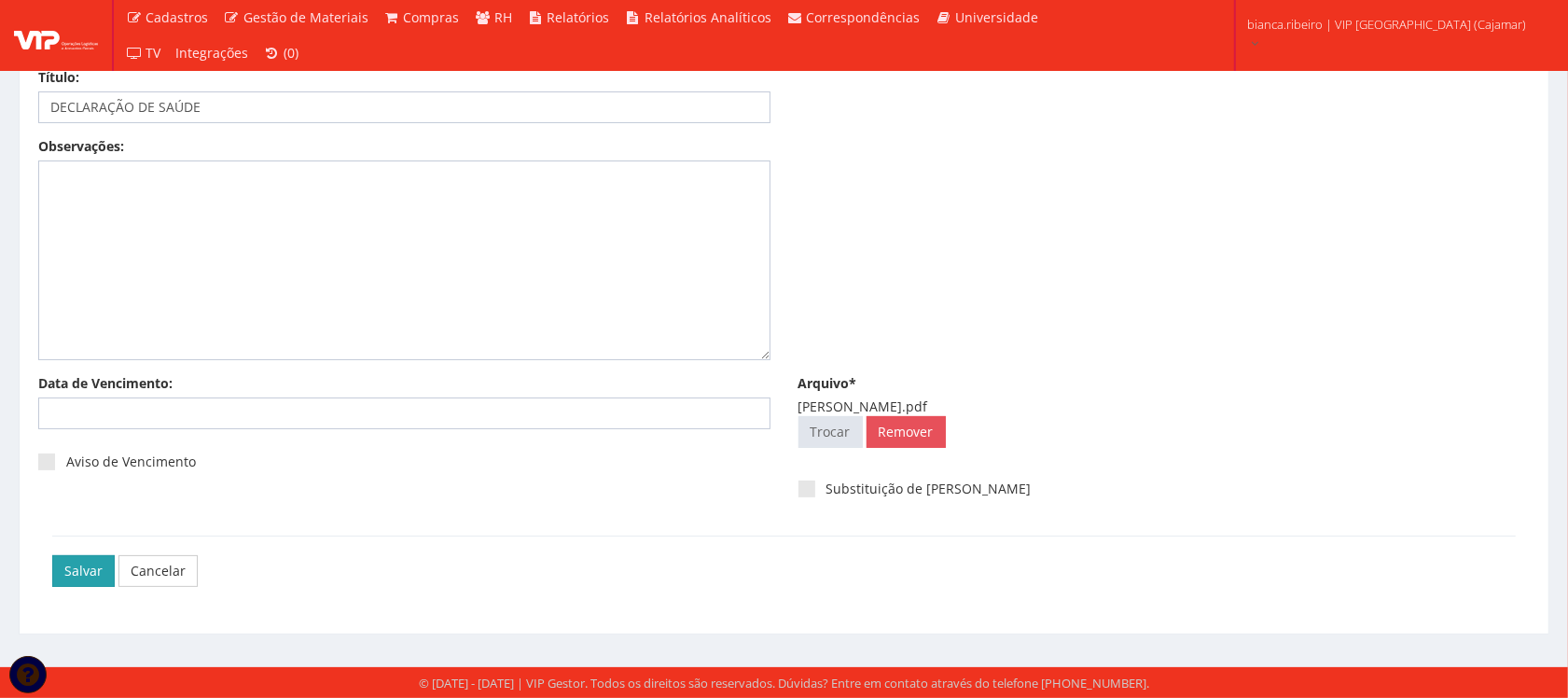
click at [68, 561] on input "Salvar" at bounding box center [83, 571] width 63 height 31
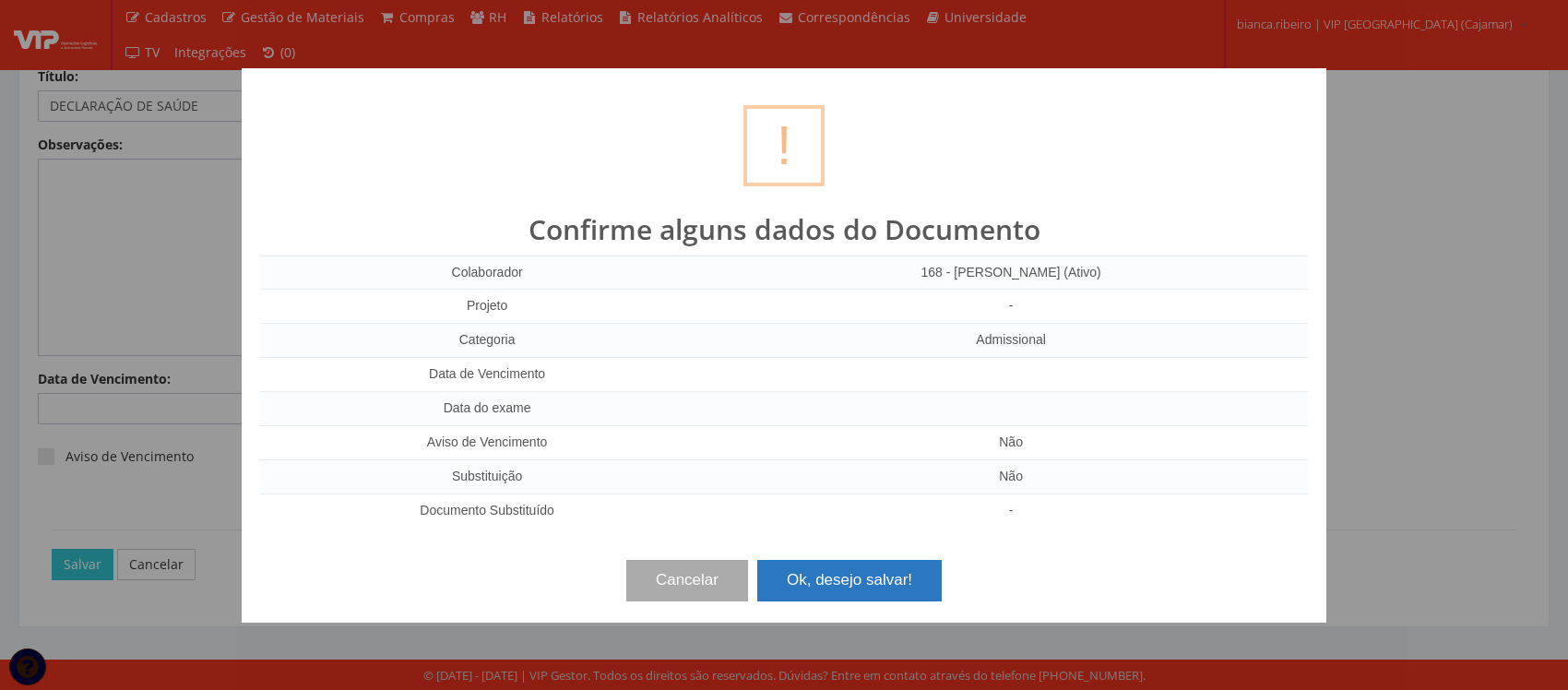
click at [856, 583] on button "Ok, desejo salvar!" at bounding box center [850, 580] width 184 height 41
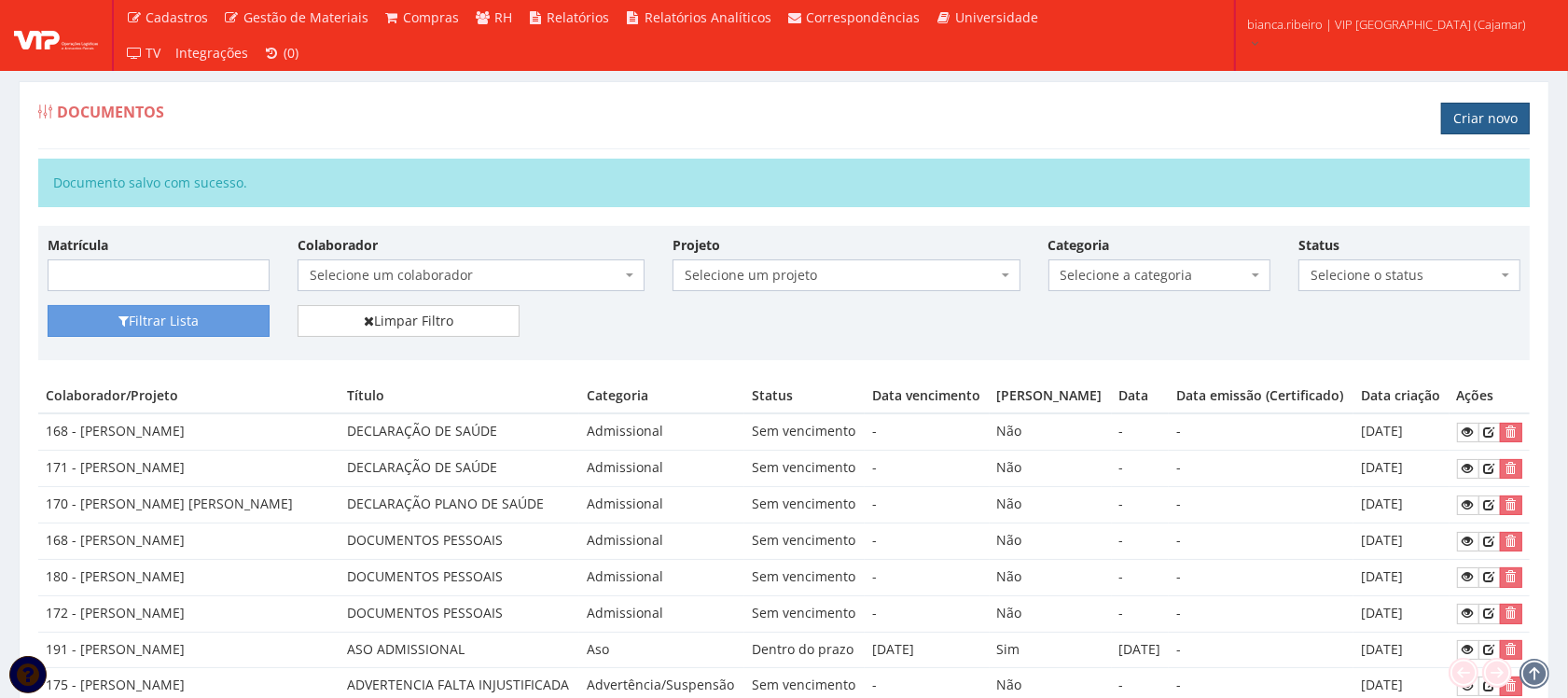
click at [1503, 133] on link "Criar novo" at bounding box center [1486, 119] width 88 height 31
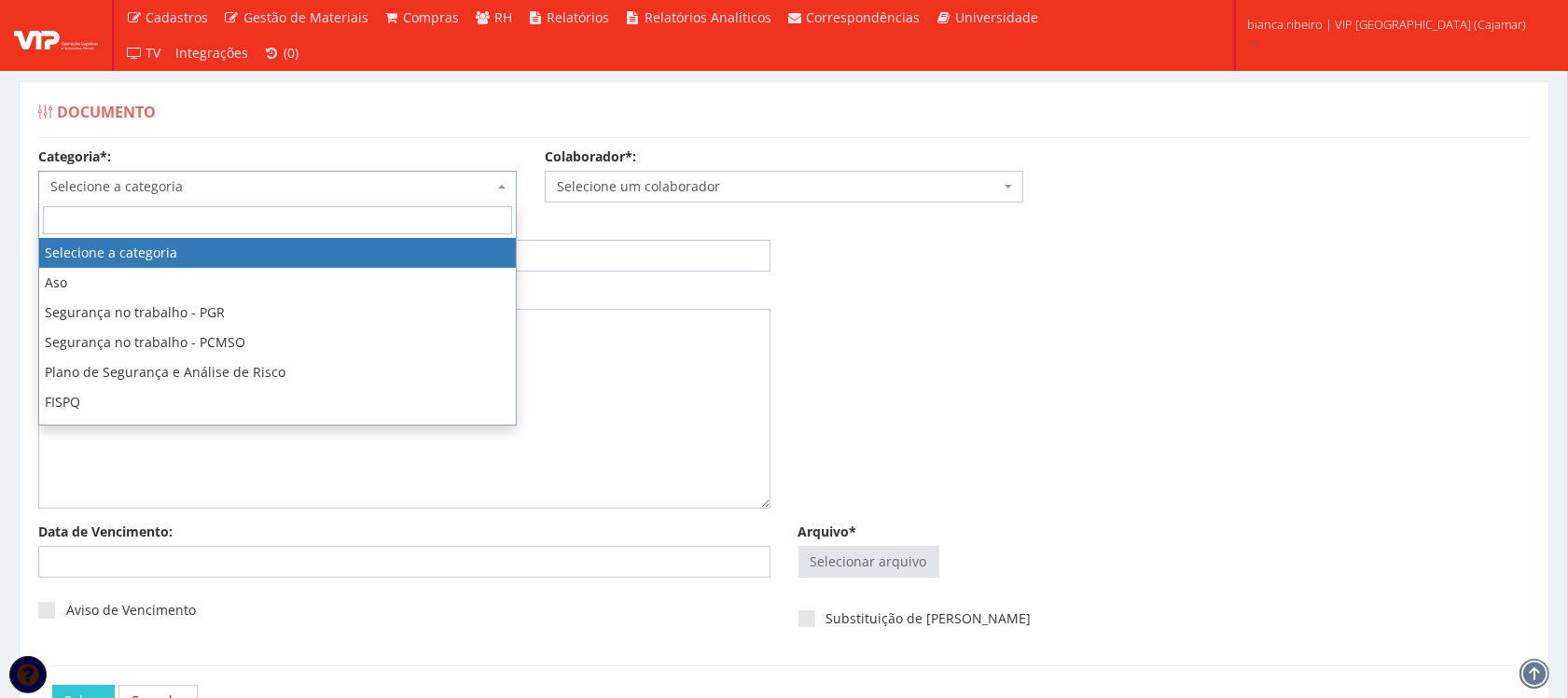
click at [316, 180] on span "Selecione a categoria" at bounding box center [271, 186] width 443 height 19
type input "S"
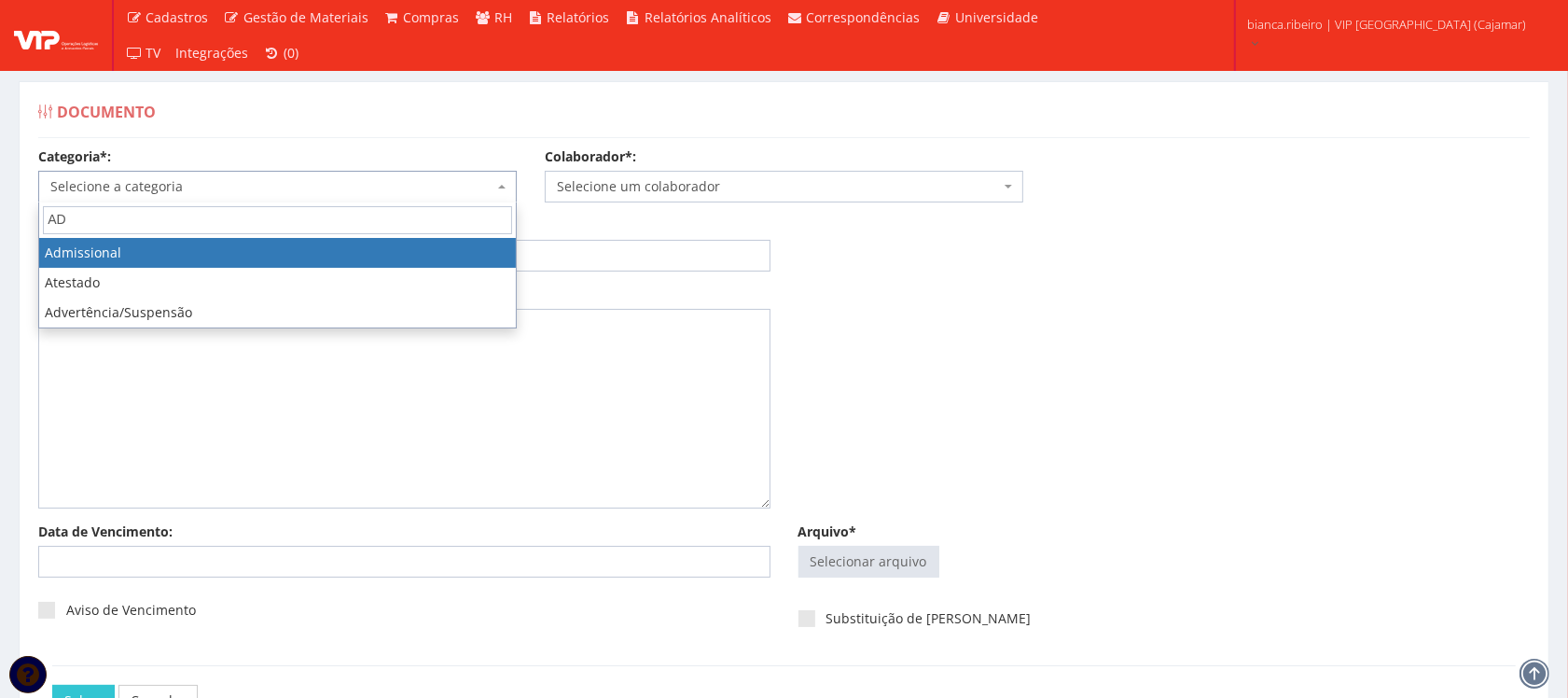
type input "AD"
select select "admissional"
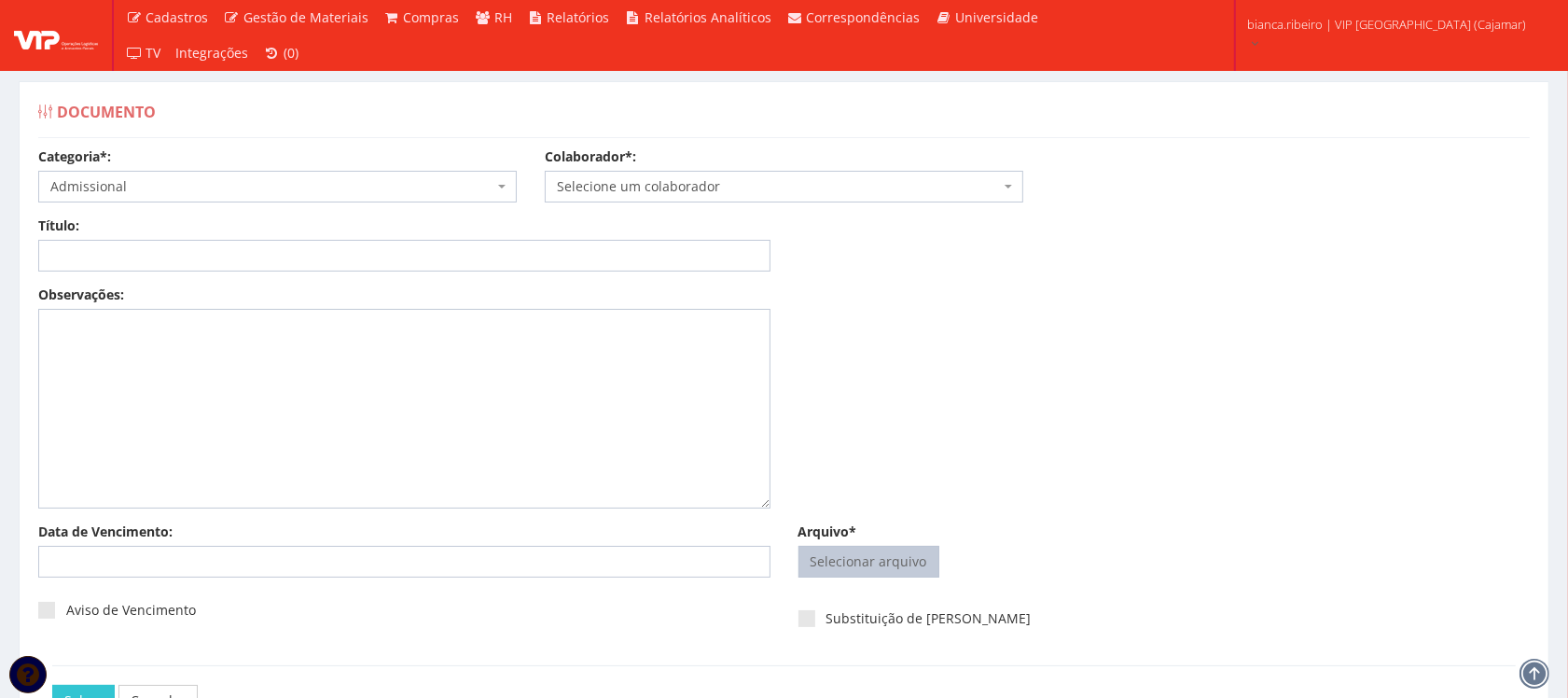
click at [901, 565] on input "Arquivo*" at bounding box center [869, 562] width 139 height 29
type input "C:\fakepath\PATRICIA SILVA OLIVEIRA.pdf"
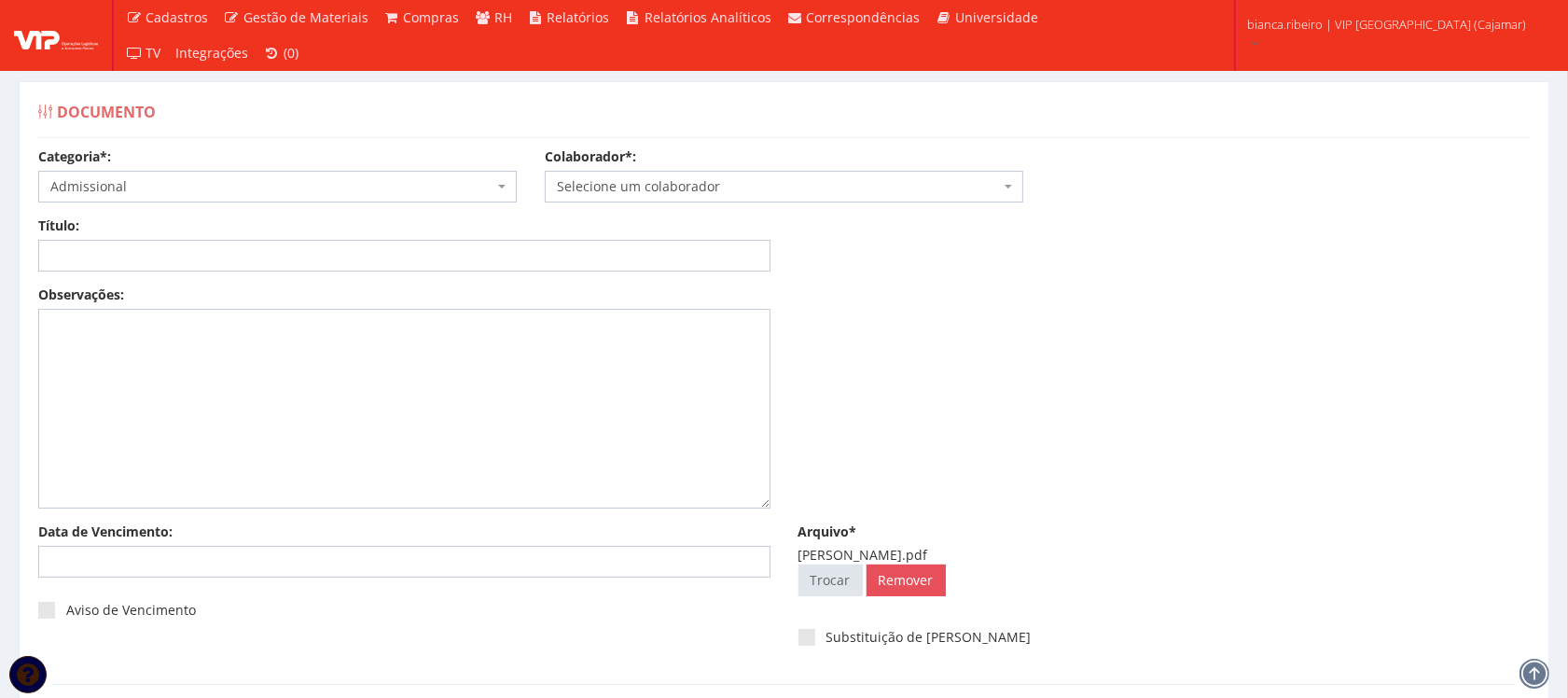
click at [691, 186] on span "Selecione um colaborador" at bounding box center [778, 186] width 443 height 19
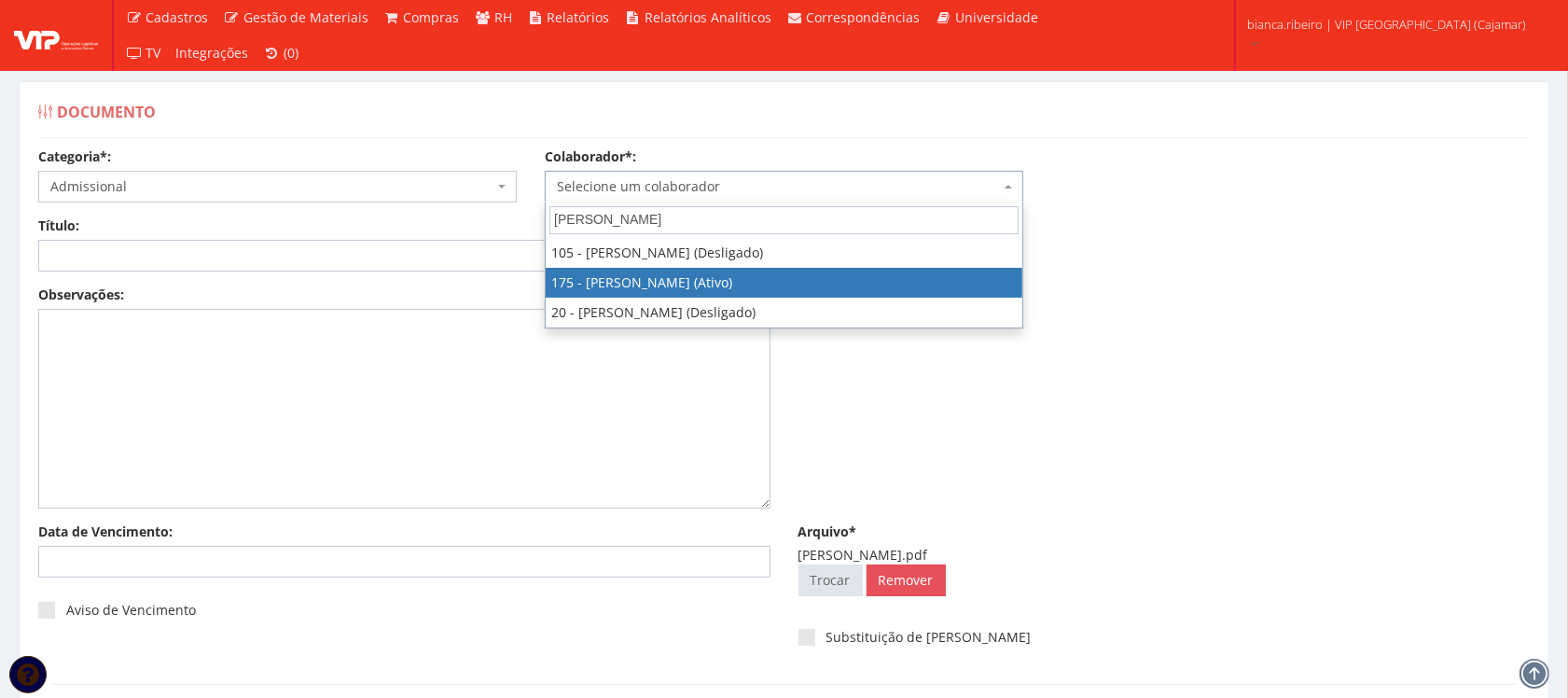
type input "PATRICIA"
select select "4062"
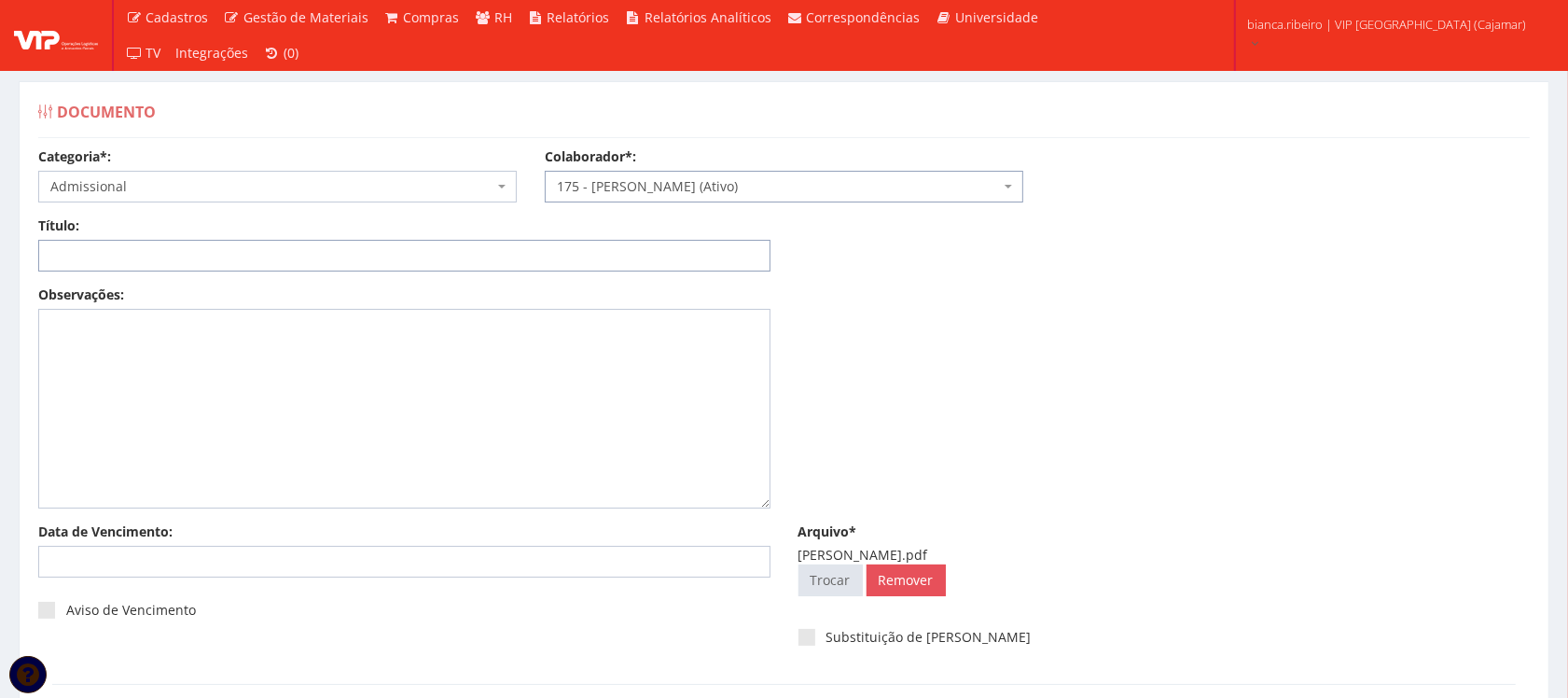
click at [118, 268] on input "Título:" at bounding box center [404, 256] width 732 height 31
click at [155, 255] on input "DECLARAÇÃO DE PLANO DE SAÚDE" at bounding box center [404, 256] width 732 height 31
click at [281, 263] on input "DECLARAÇÃO PLANO DE SAÚDE" at bounding box center [404, 256] width 732 height 31
click at [281, 262] on input "DECLARAÇÃO PLANO DE SAÚDE" at bounding box center [404, 256] width 732 height 31
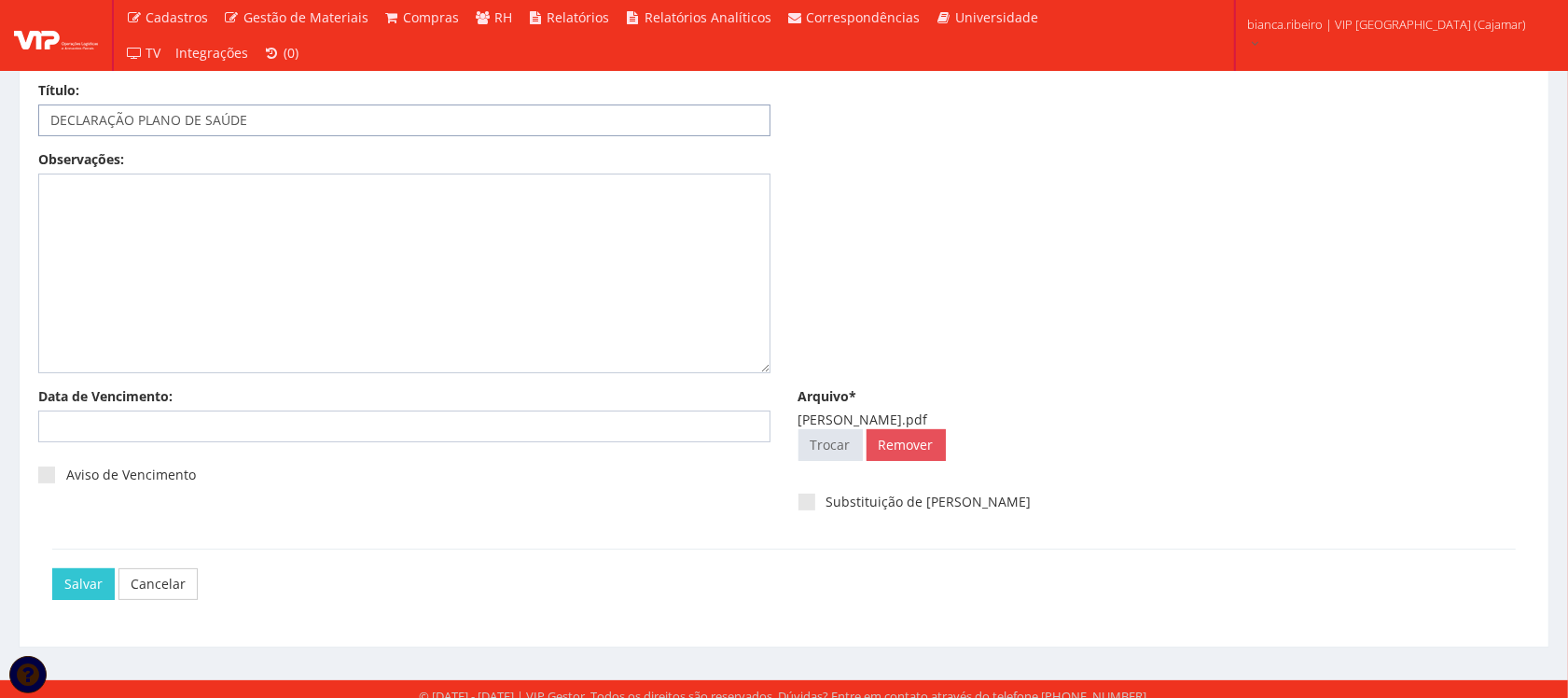
scroll to position [150, 0]
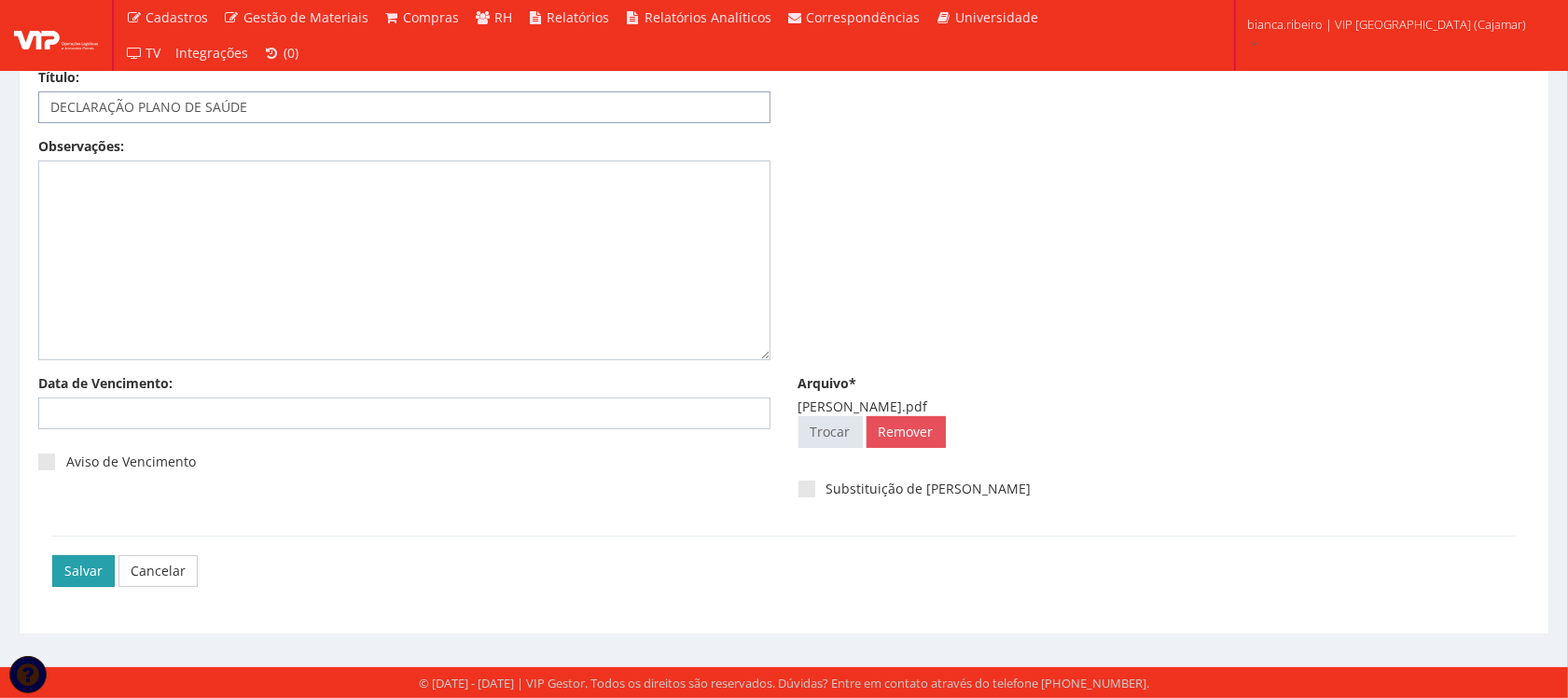
type input "DECLARAÇÃO PLANO DE SAÚDE"
click at [84, 573] on input "Salvar" at bounding box center [83, 571] width 63 height 31
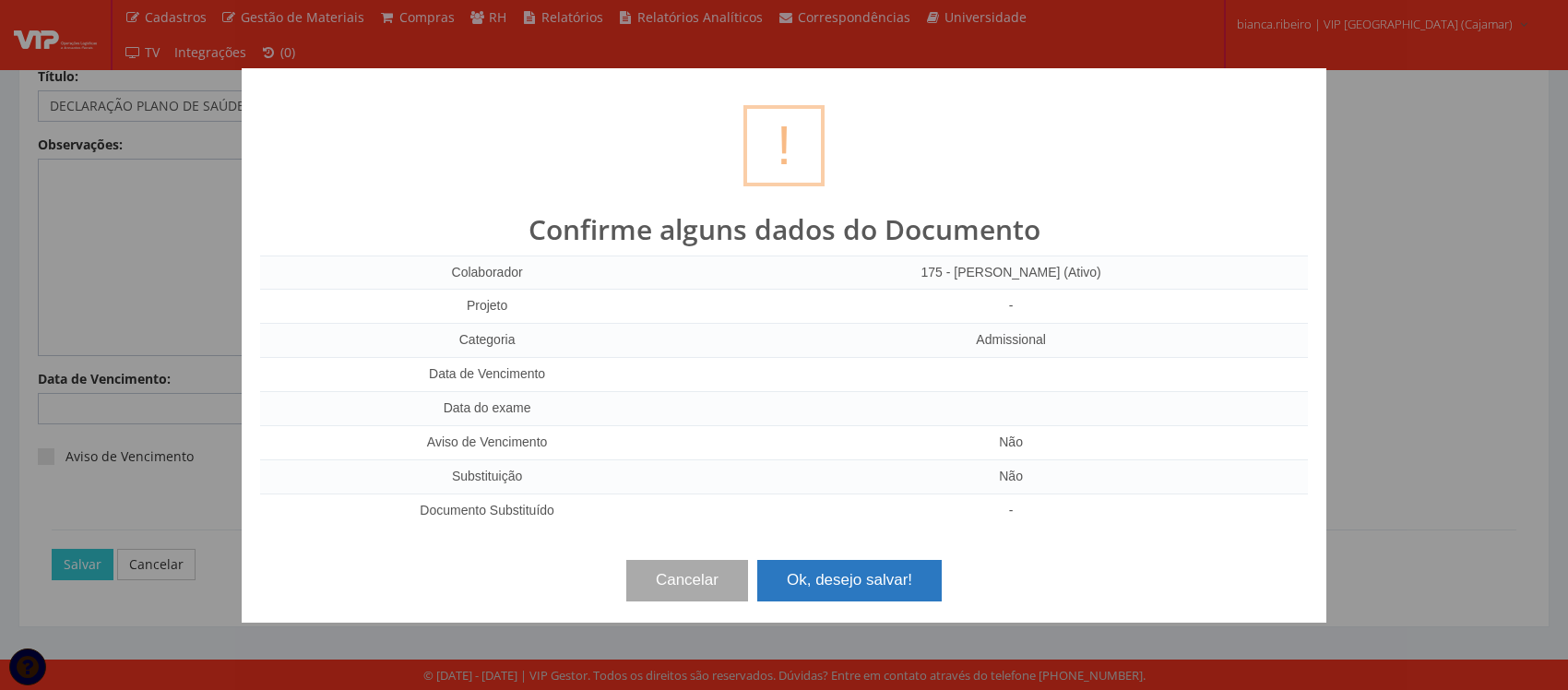
click at [872, 584] on button "Ok, desejo salvar!" at bounding box center [850, 580] width 184 height 41
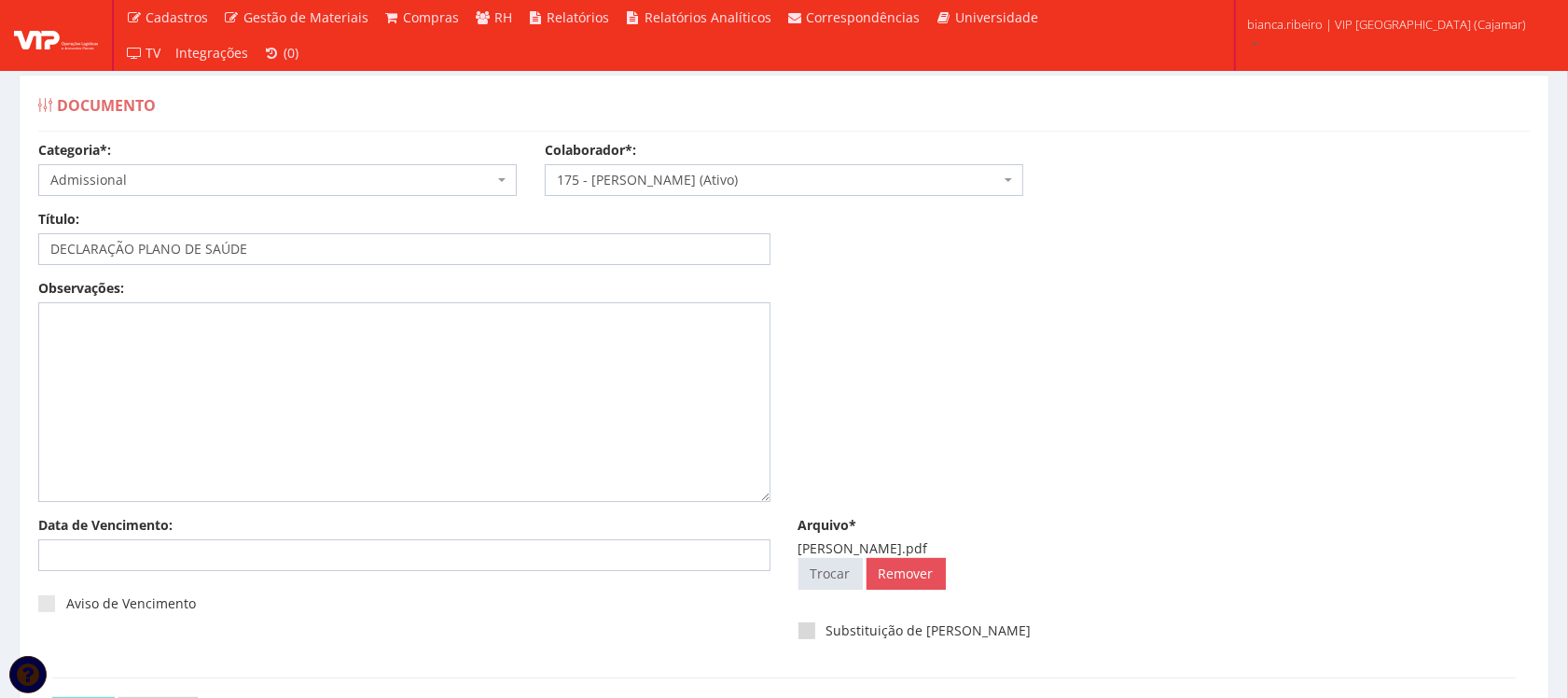
scroll to position [0, 0]
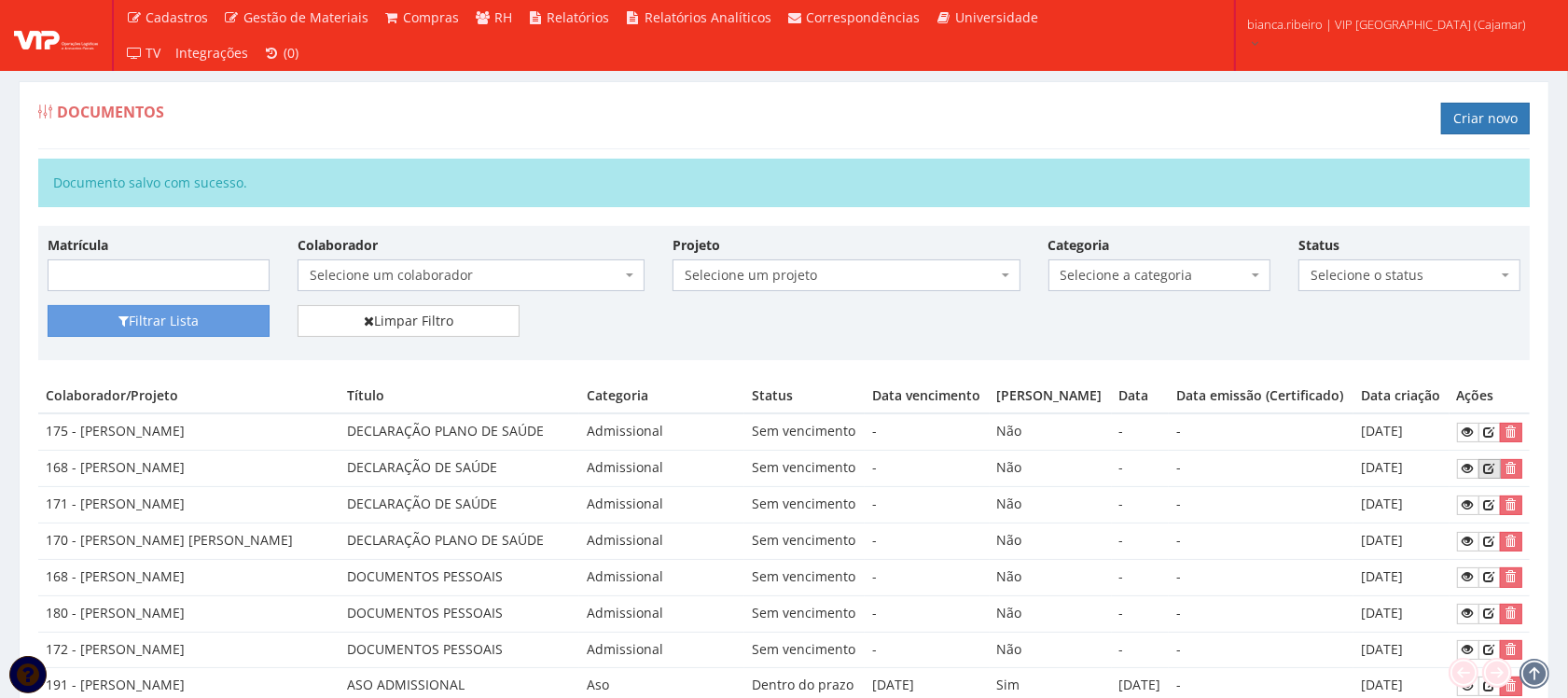
click at [1491, 475] on icon at bounding box center [1489, 468] width 11 height 13
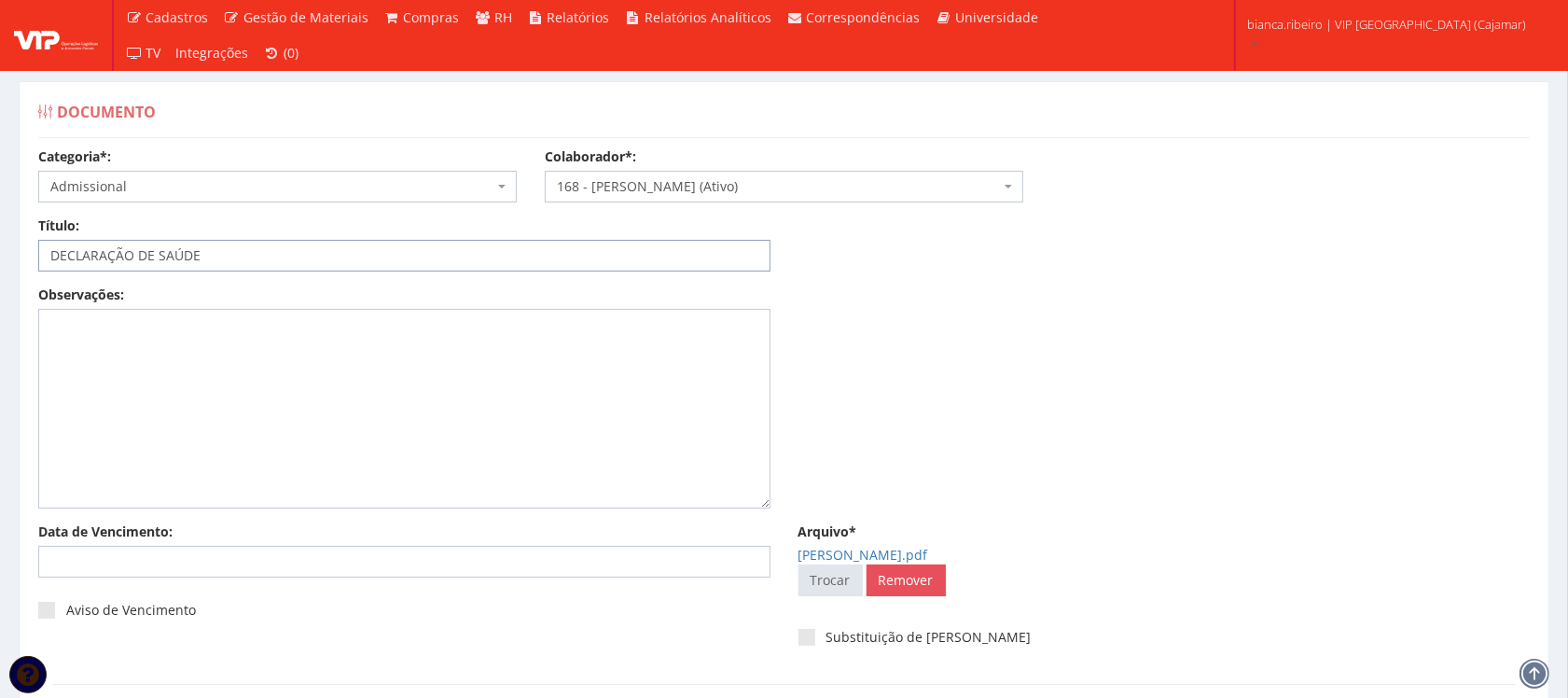
drag, startPoint x: 220, startPoint y: 260, endPoint x: -329, endPoint y: 184, distance: 554.2
click at [0, 184] on html "Cadastros Clientes Unidades Subclientes Unidades de Subclientes Projetos Vagas …" at bounding box center [784, 349] width 1568 height 698
paste input "PLANO"
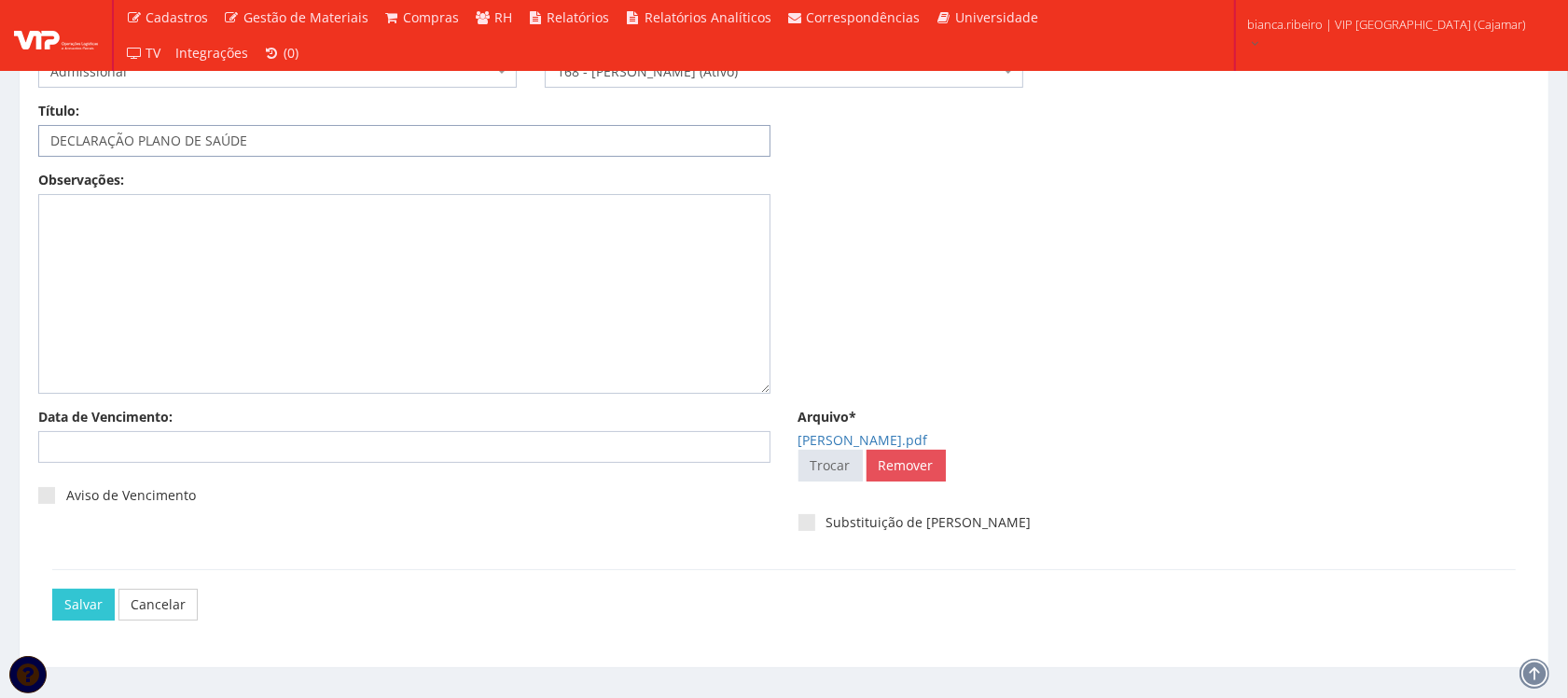
scroll to position [117, 0]
type input "DECLARAÇÃO PLANO DE SAÚDE"
click at [104, 603] on input "Salvar" at bounding box center [83, 603] width 63 height 31
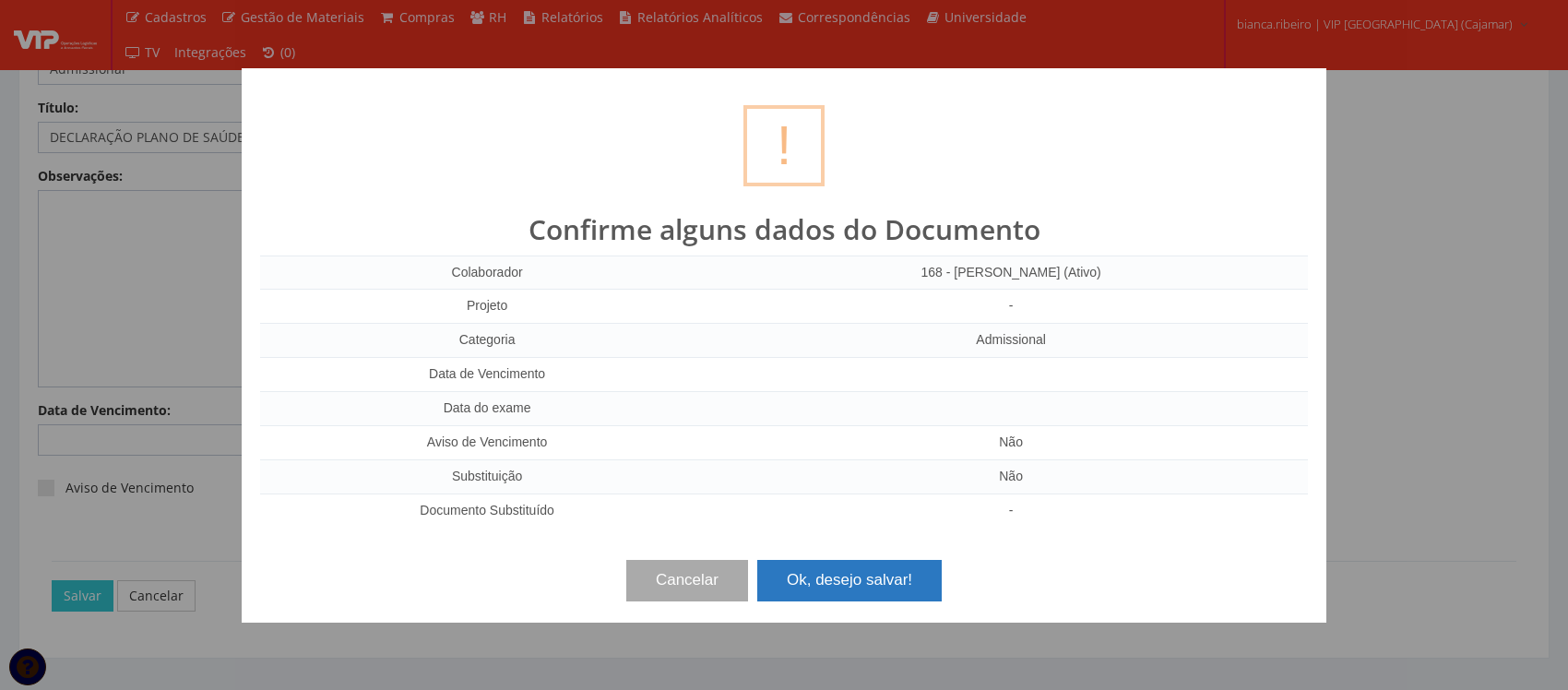
click at [868, 580] on button "Ok, desejo salvar!" at bounding box center [850, 580] width 184 height 41
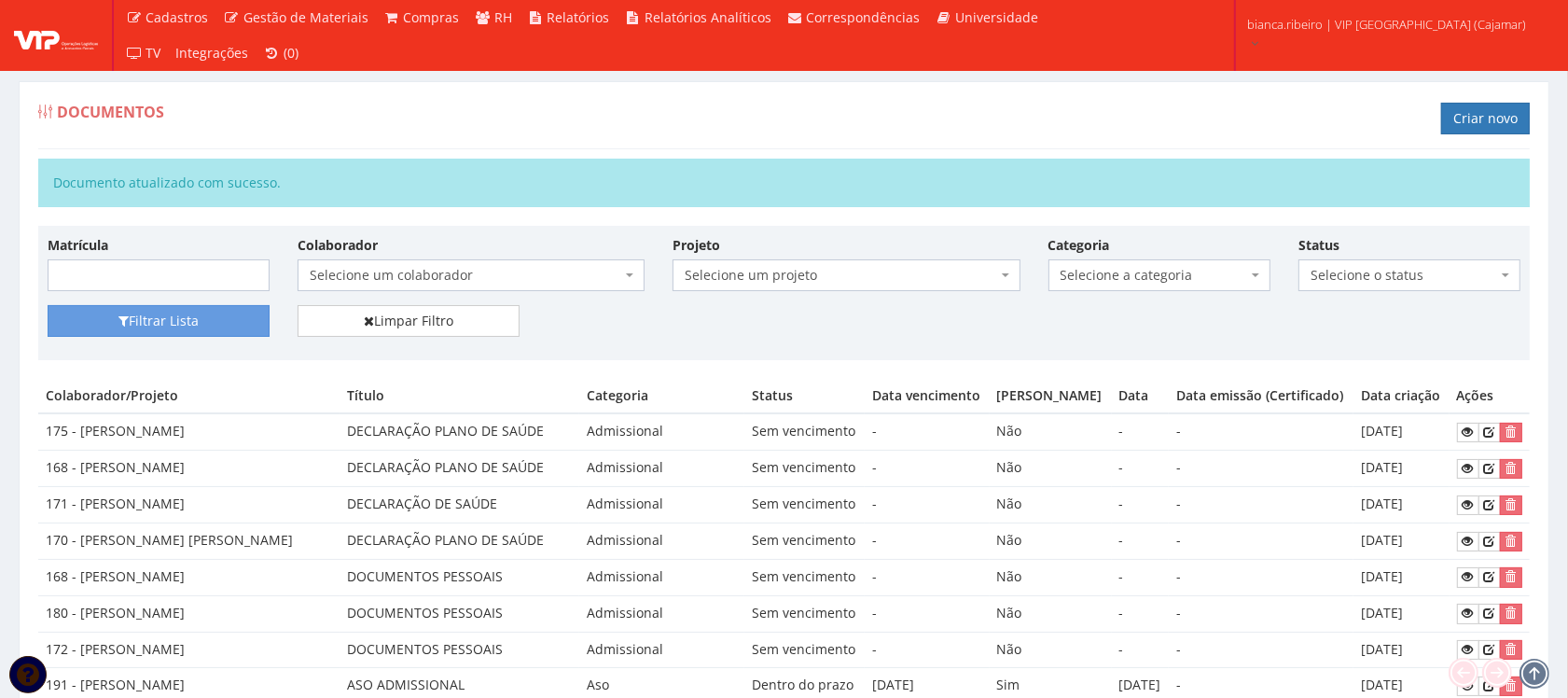
click at [1308, 99] on div "Documentos Criar novo" at bounding box center [784, 121] width 1492 height 56
click at [1494, 512] on icon at bounding box center [1489, 504] width 11 height 13
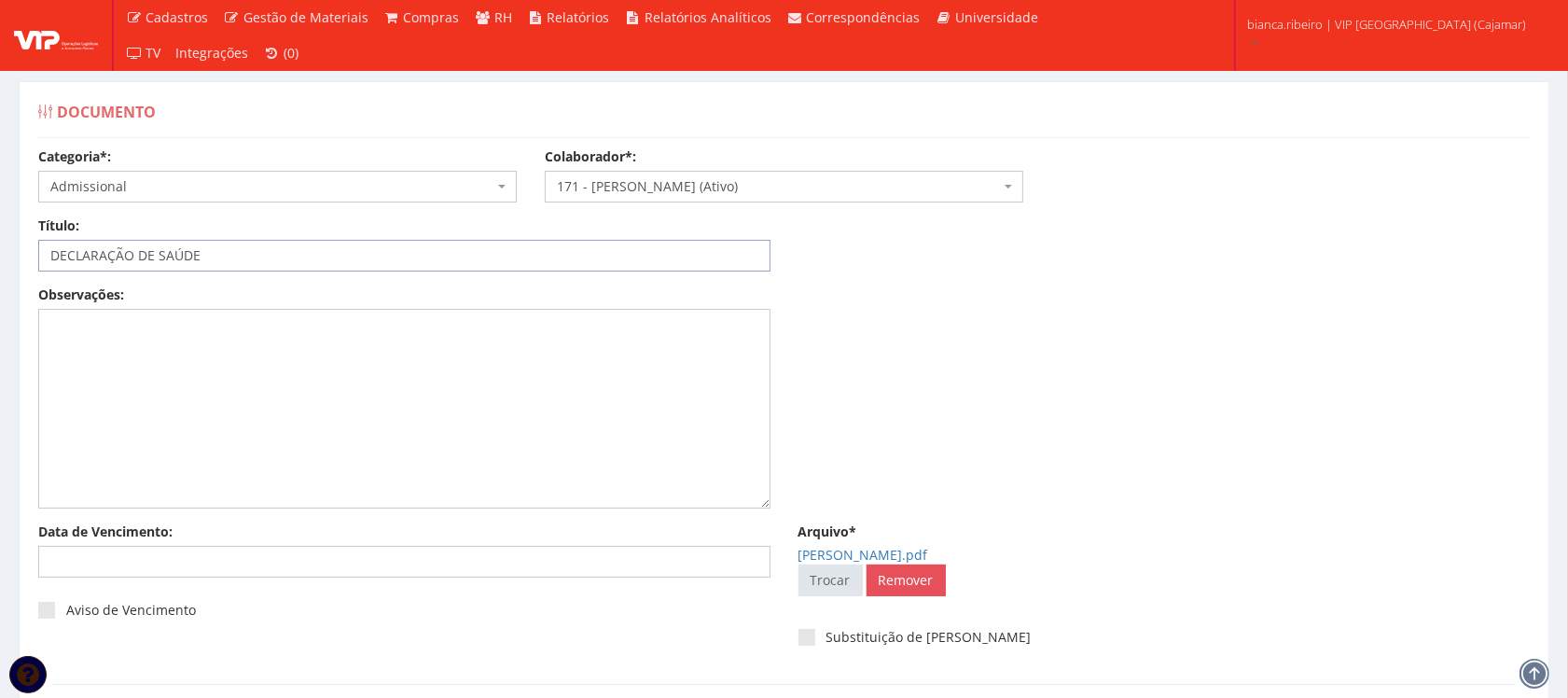
drag, startPoint x: 40, startPoint y: 280, endPoint x: 244, endPoint y: 220, distance: 212.6
click at [40, 281] on div "Título: DECLARAÇÃO DE SAÚDE Data: Período: Selecione o período 30 Dias 45 Dias …" at bounding box center [784, 251] width 1520 height 69
paste input "PLANO"
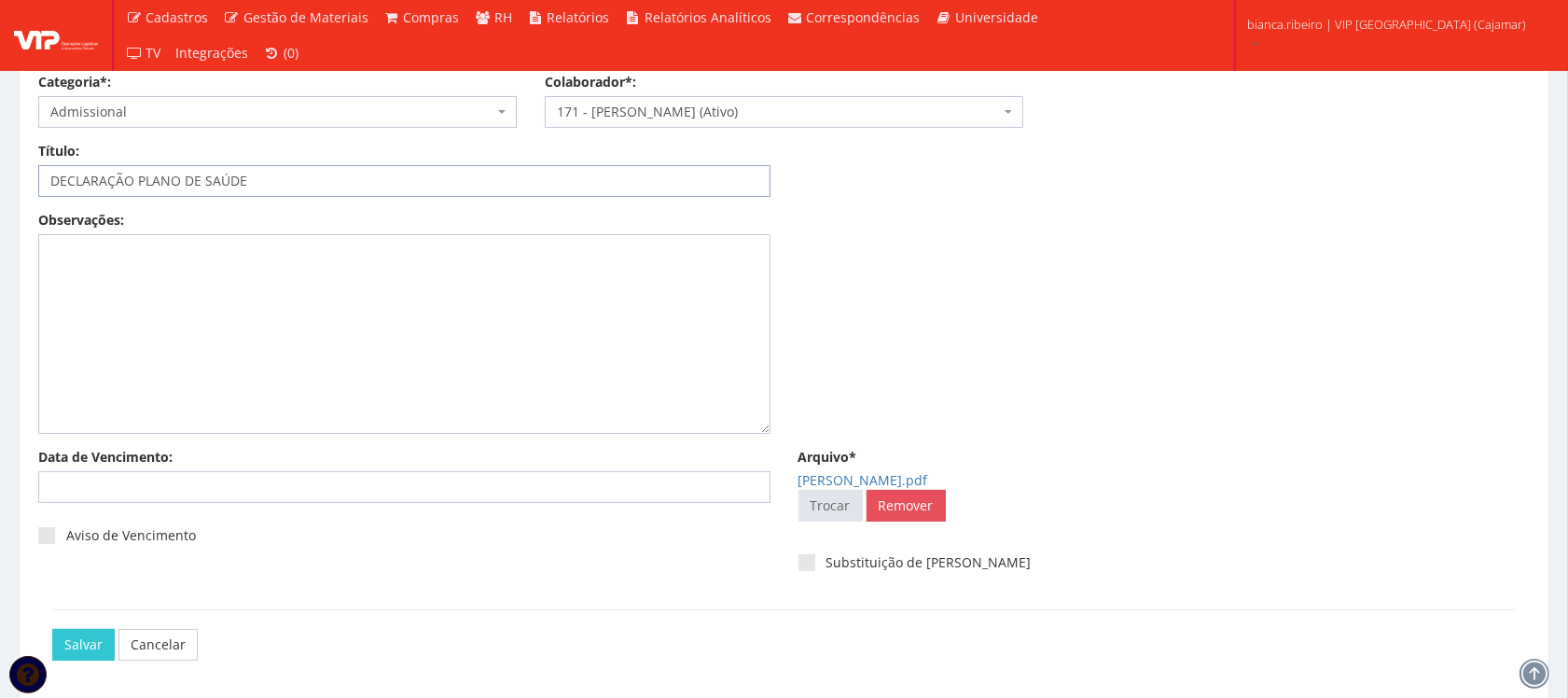
scroll to position [150, 0]
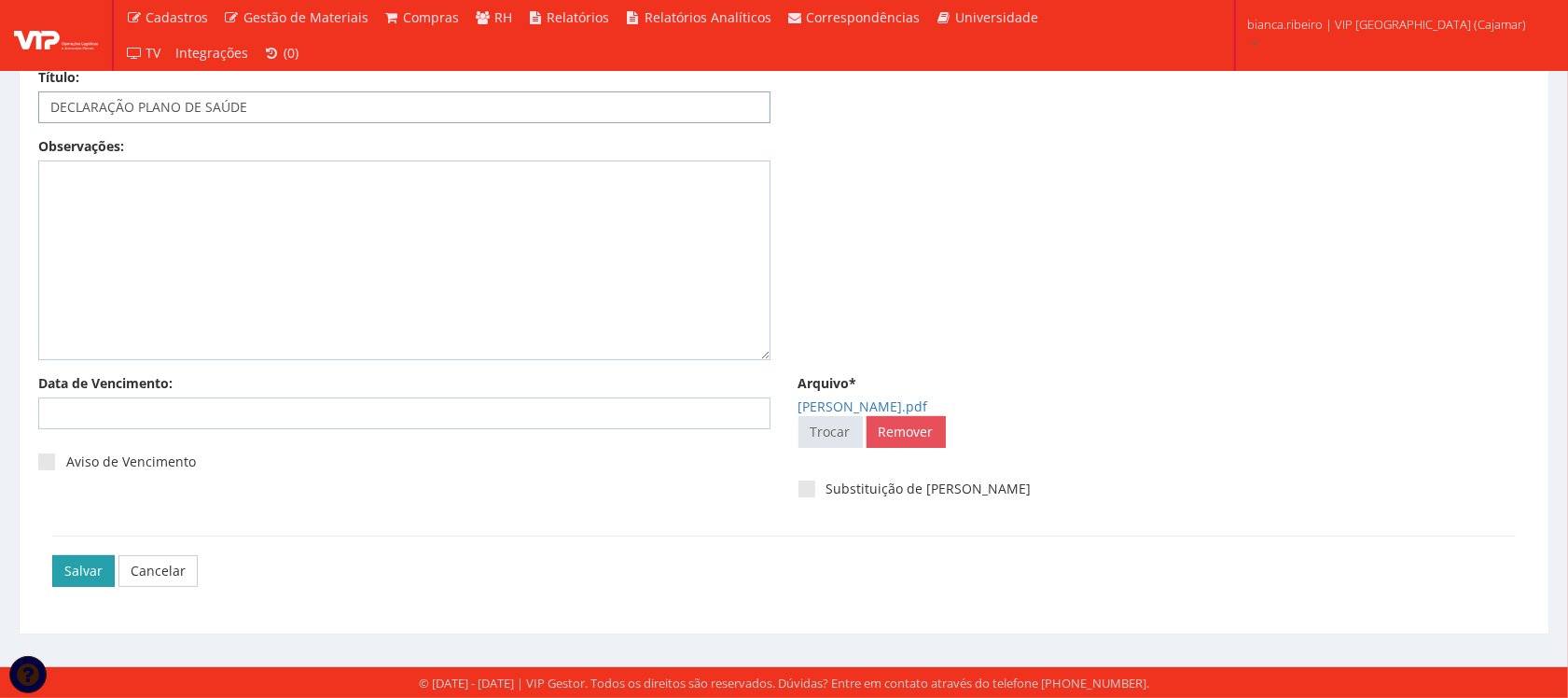
type input "DECLARAÇÃO PLANO DE SAÚDE"
click at [96, 568] on input "Salvar" at bounding box center [83, 571] width 63 height 31
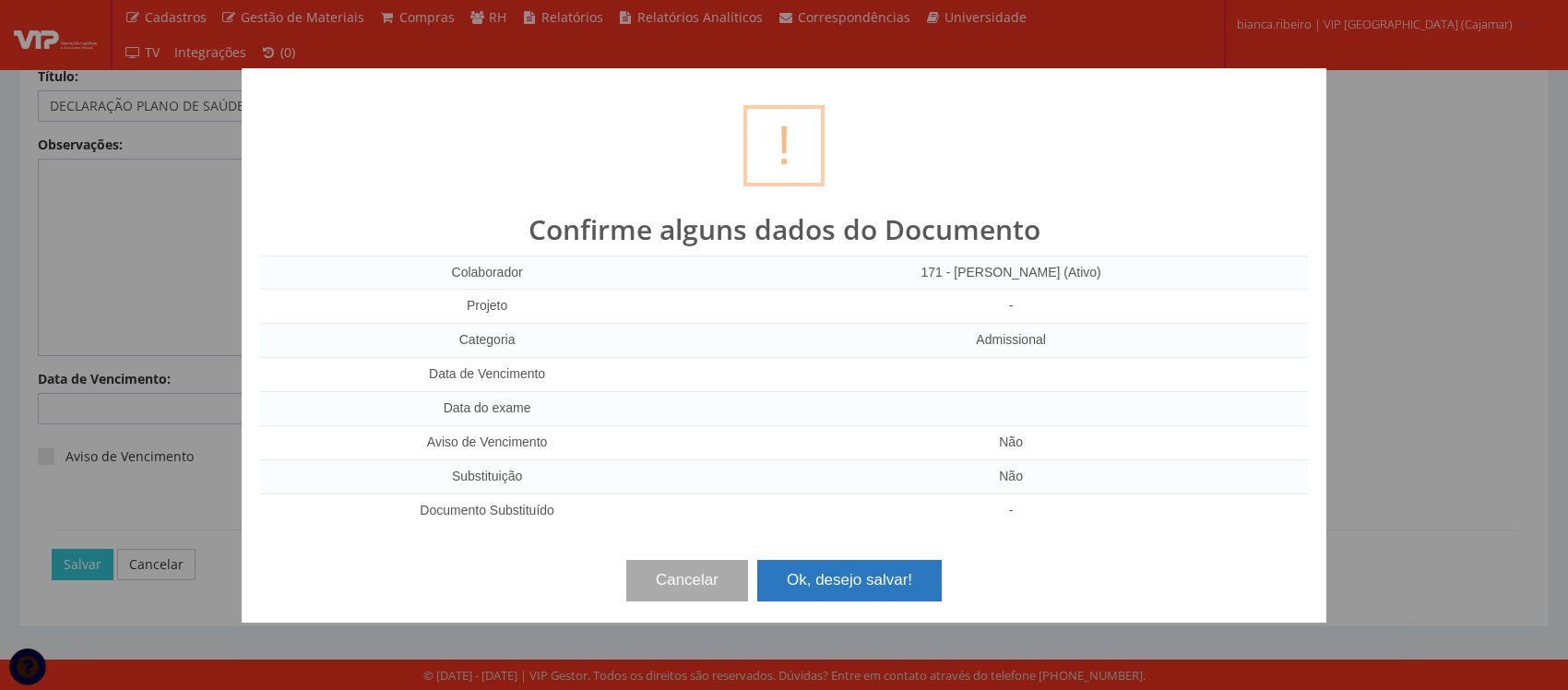
click at [938, 574] on button "Ok, desejo salvar!" at bounding box center [850, 580] width 184 height 41
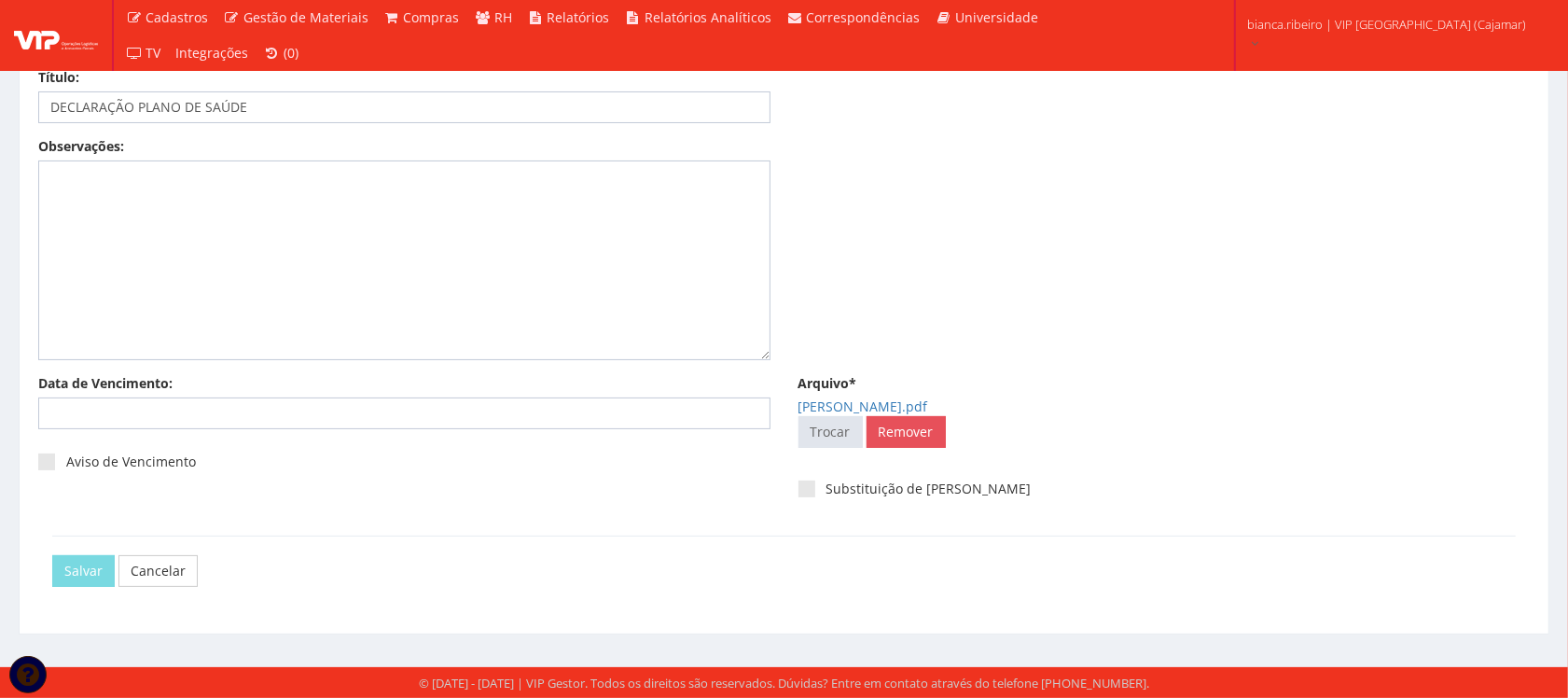
scroll to position [33, 0]
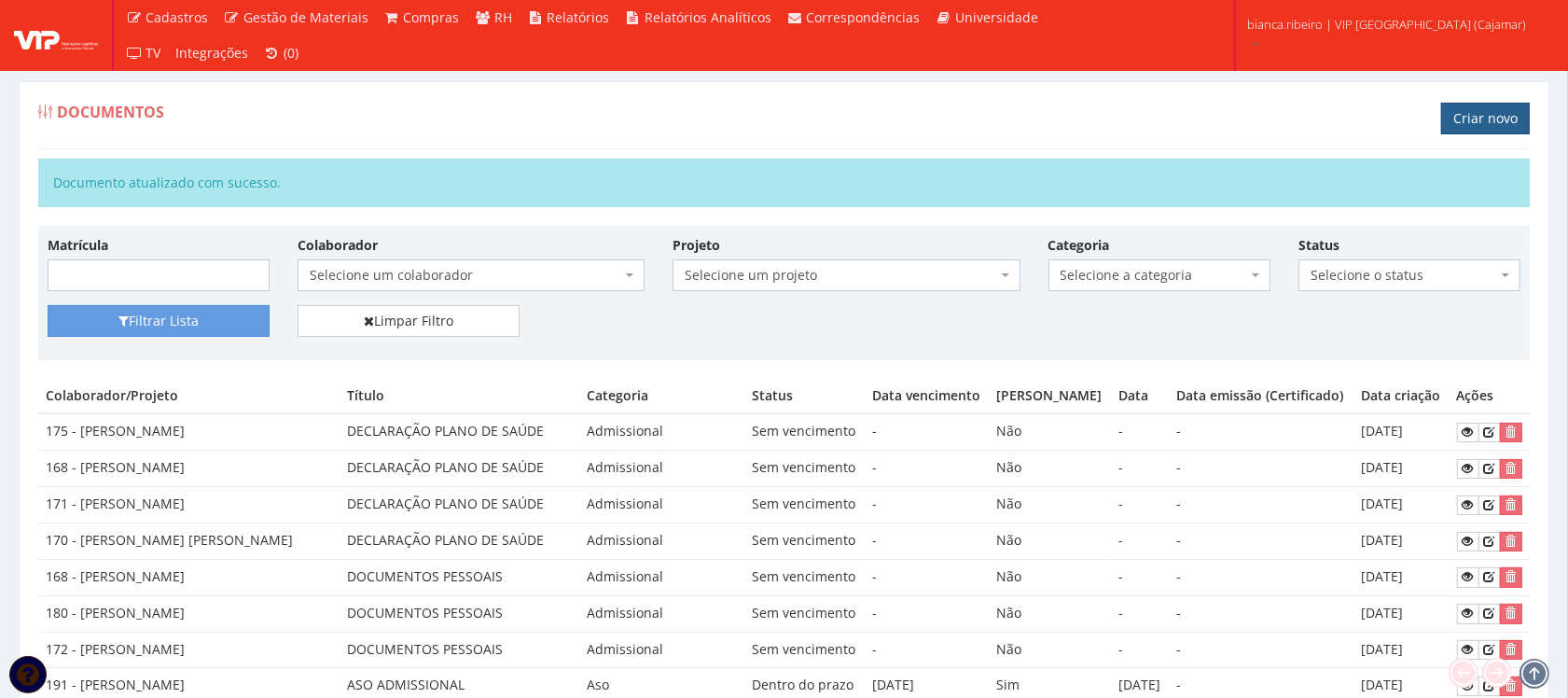
click at [1522, 113] on link "Criar novo" at bounding box center [1486, 119] width 88 height 31
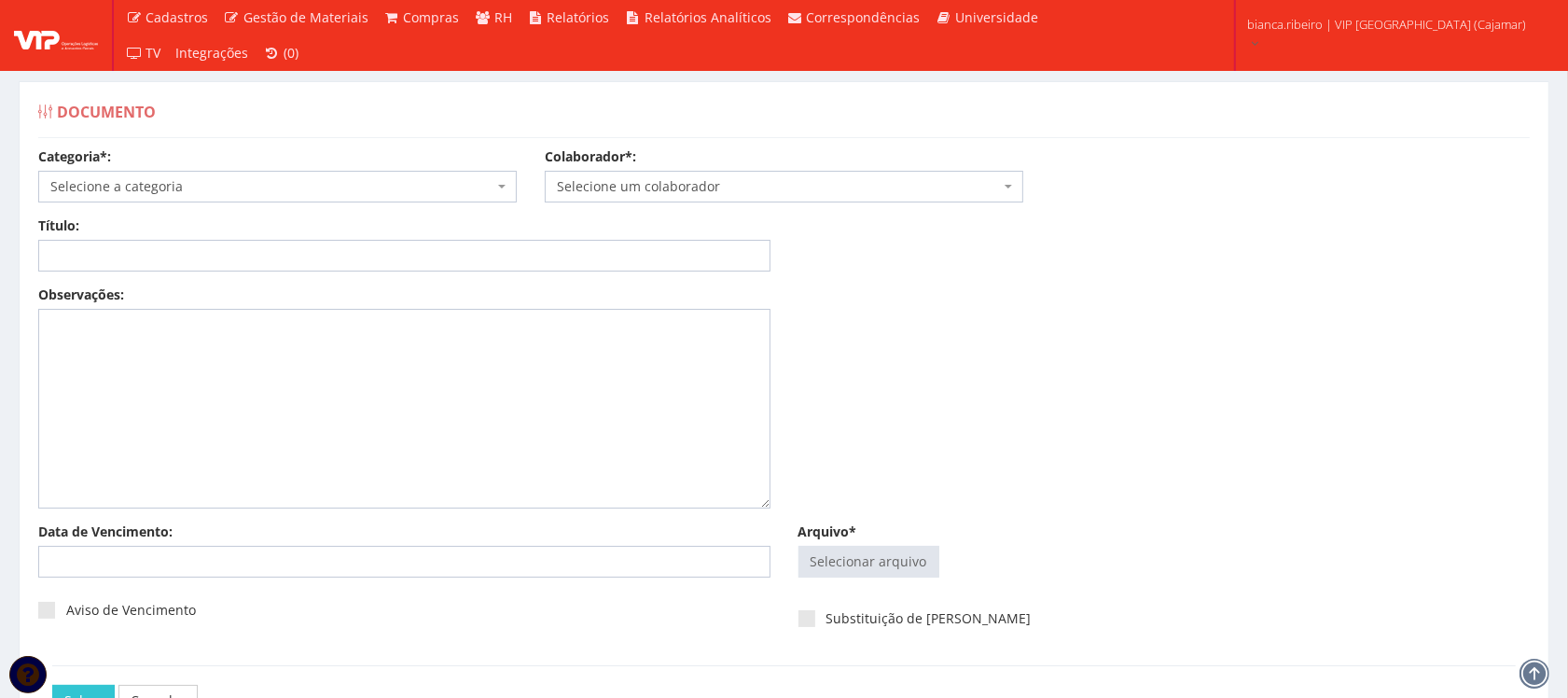
click at [316, 192] on span "Selecione a categoria" at bounding box center [271, 186] width 443 height 19
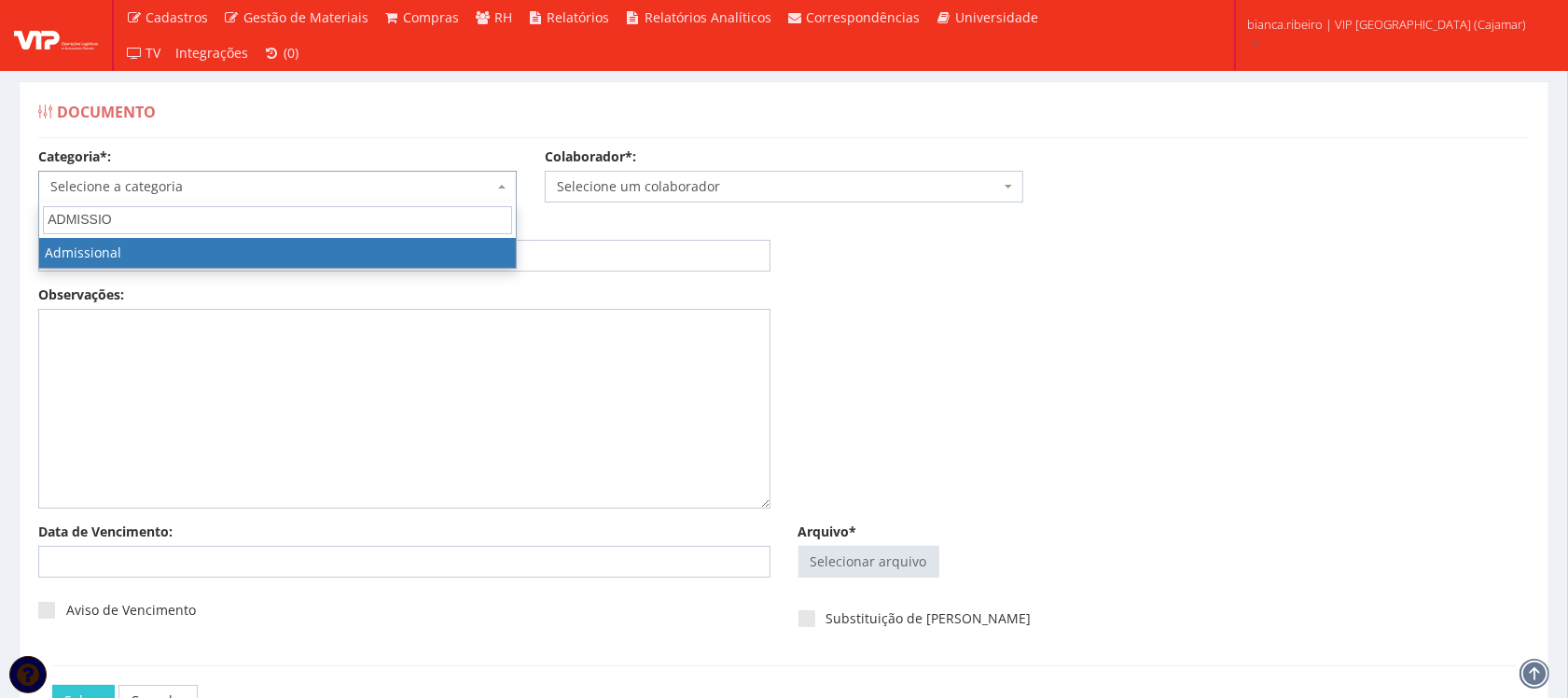
type input "ADMISSIO"
select select "admissional"
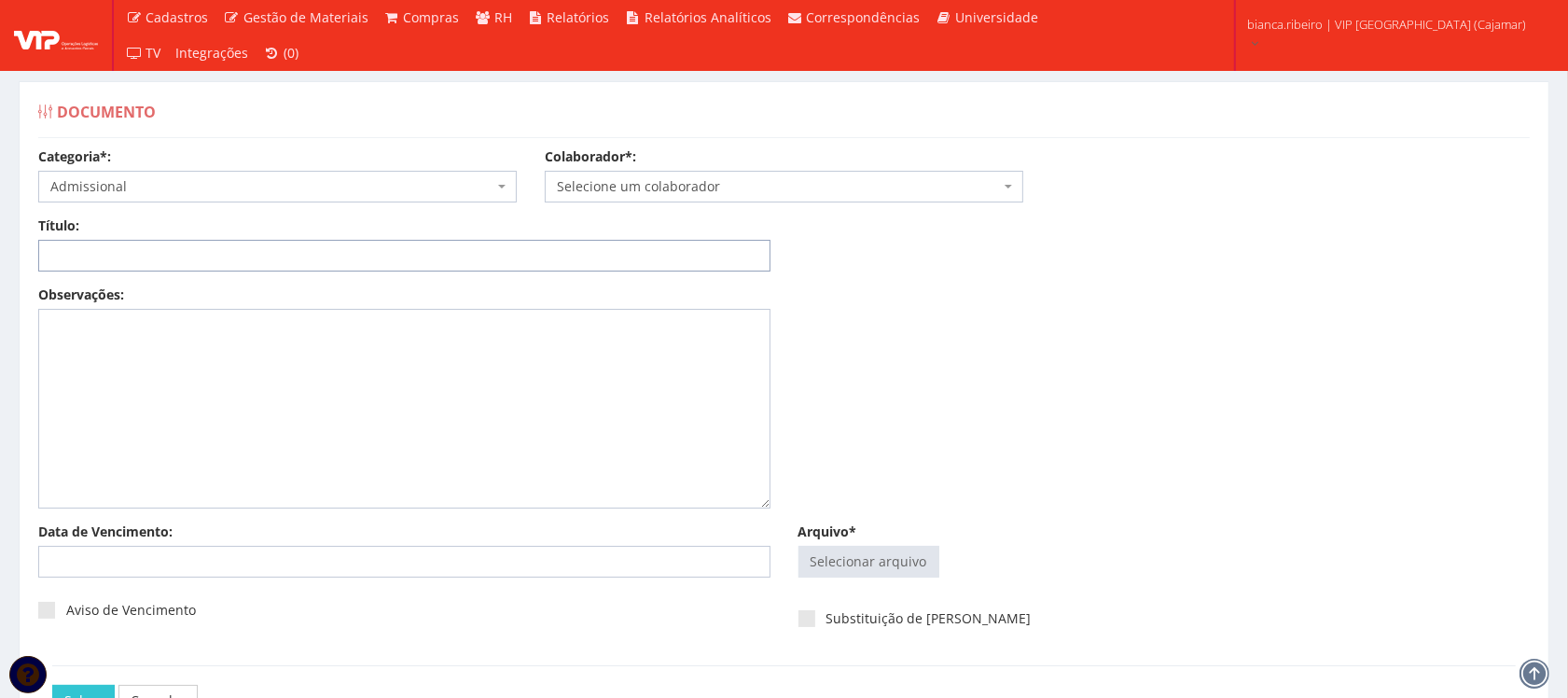
click at [210, 248] on input "Título:" at bounding box center [404, 256] width 732 height 31
paste input "DECLARAÇÃO PLANO DE SAÚDE"
type input "DECLARAÇÃO PLANO DE SAÚDE"
click at [859, 568] on input "Arquivo*" at bounding box center [869, 562] width 139 height 29
type input "C:\fakepath\LEANDRO SILVA PINHEIRO.pdf"
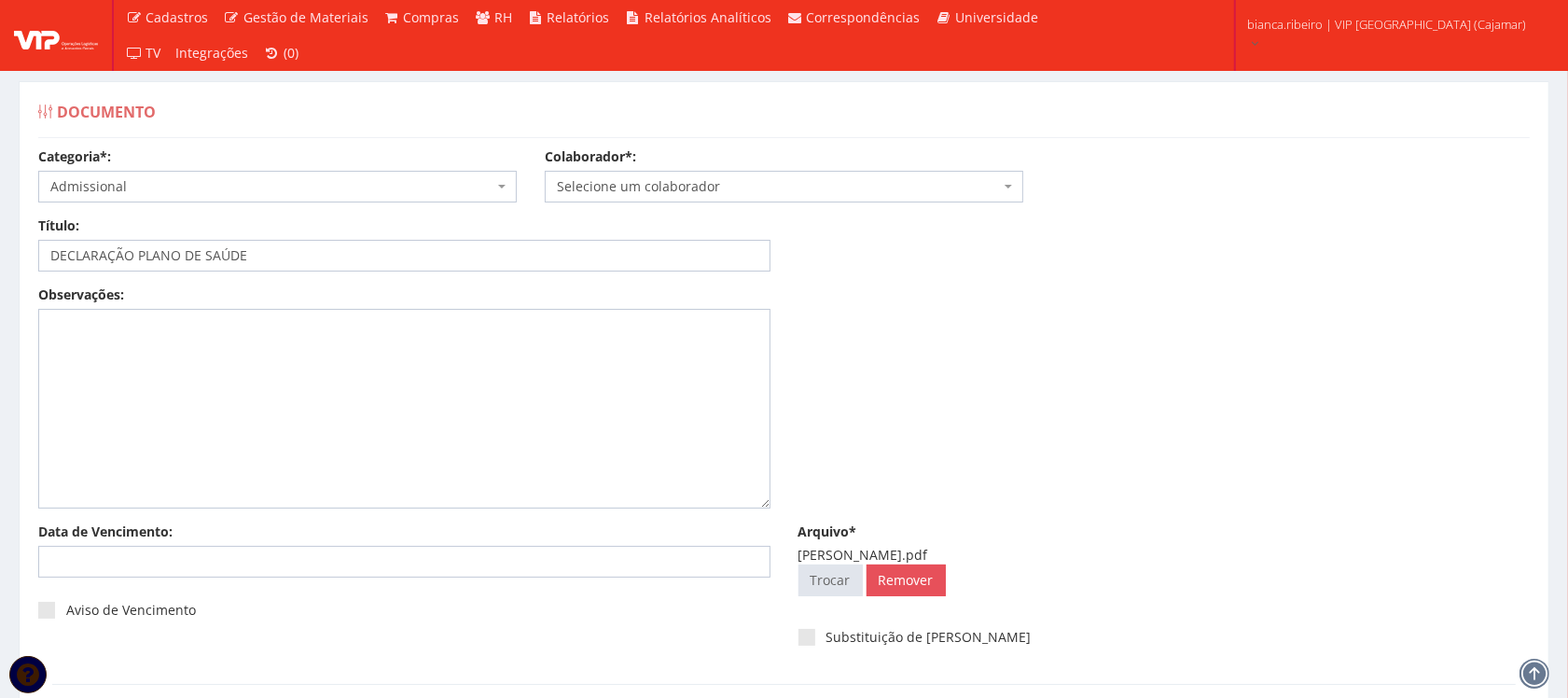
click at [796, 183] on span "Selecione um colaborador" at bounding box center [778, 186] width 443 height 19
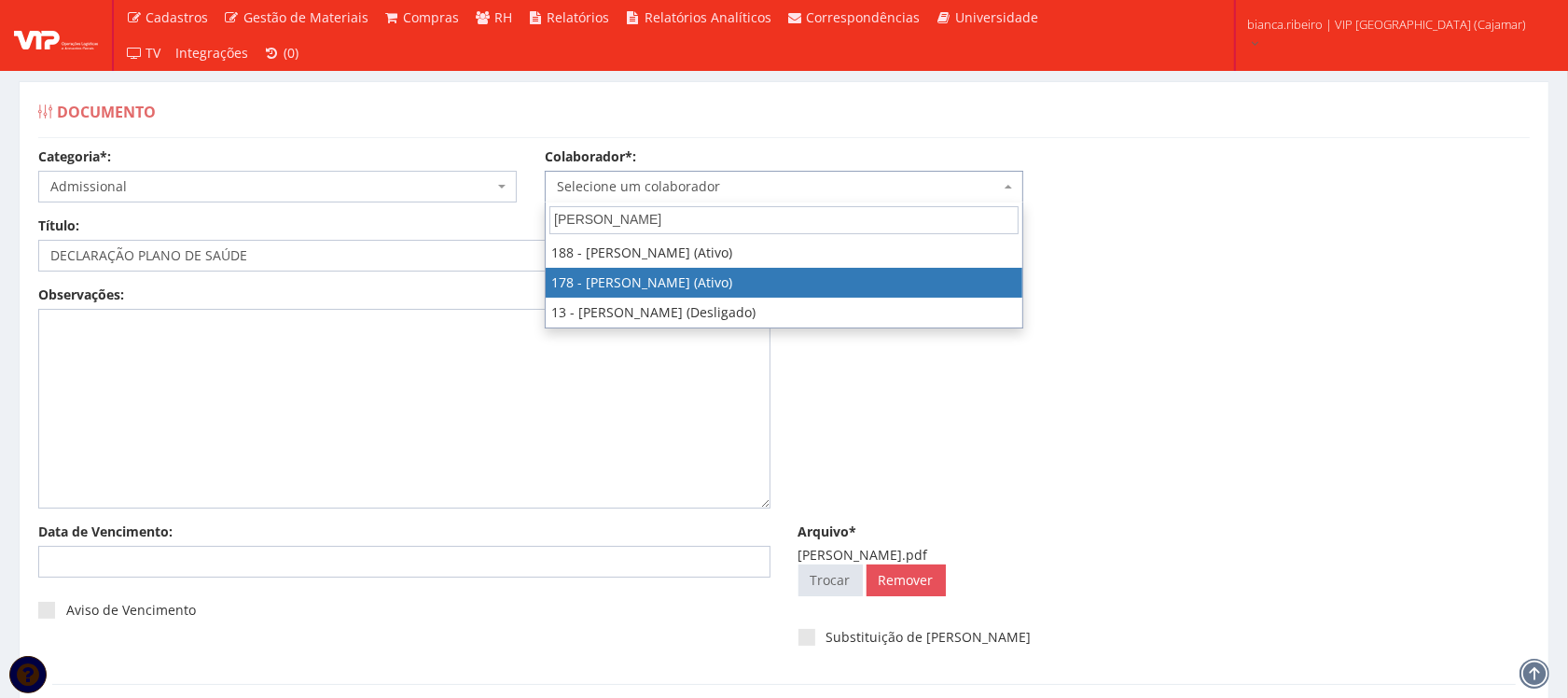
type input "LEANDRO"
select select "4070"
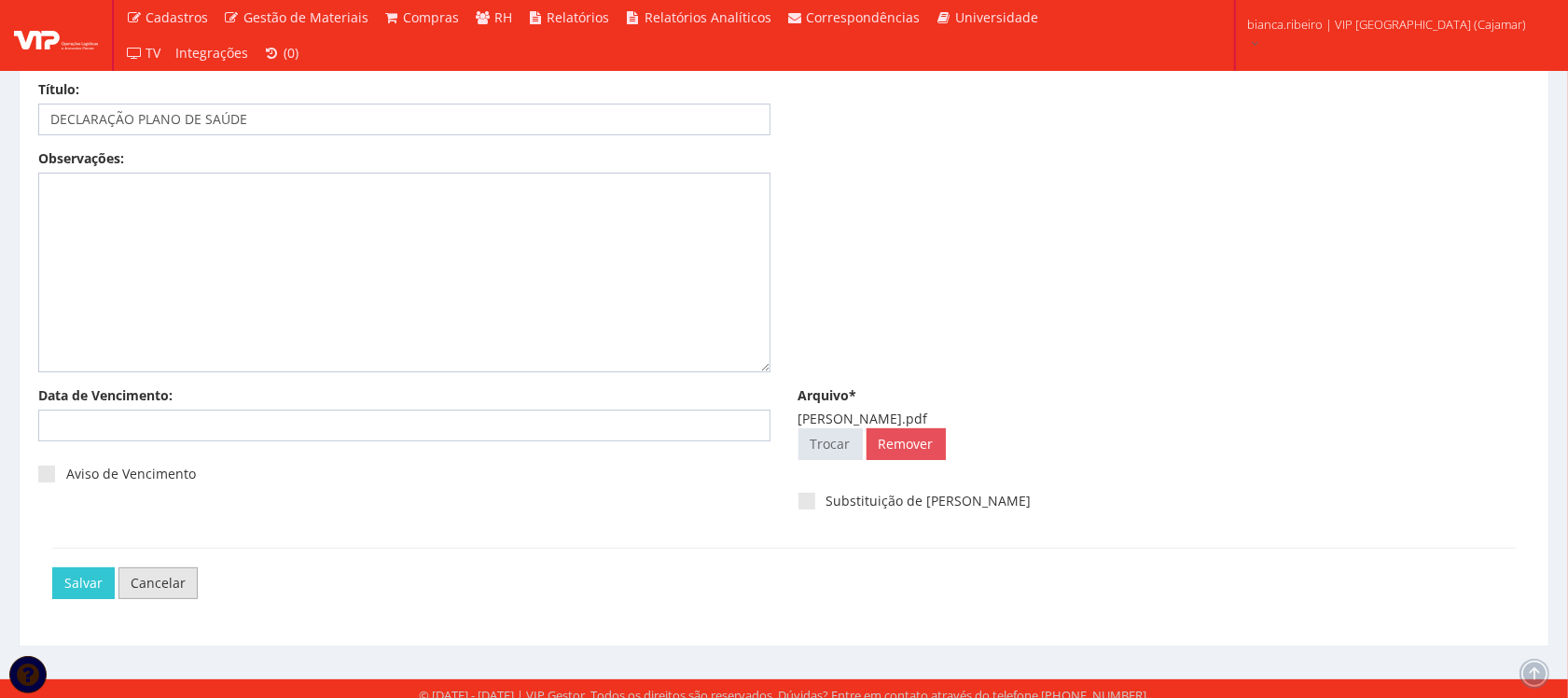
scroll to position [150, 0]
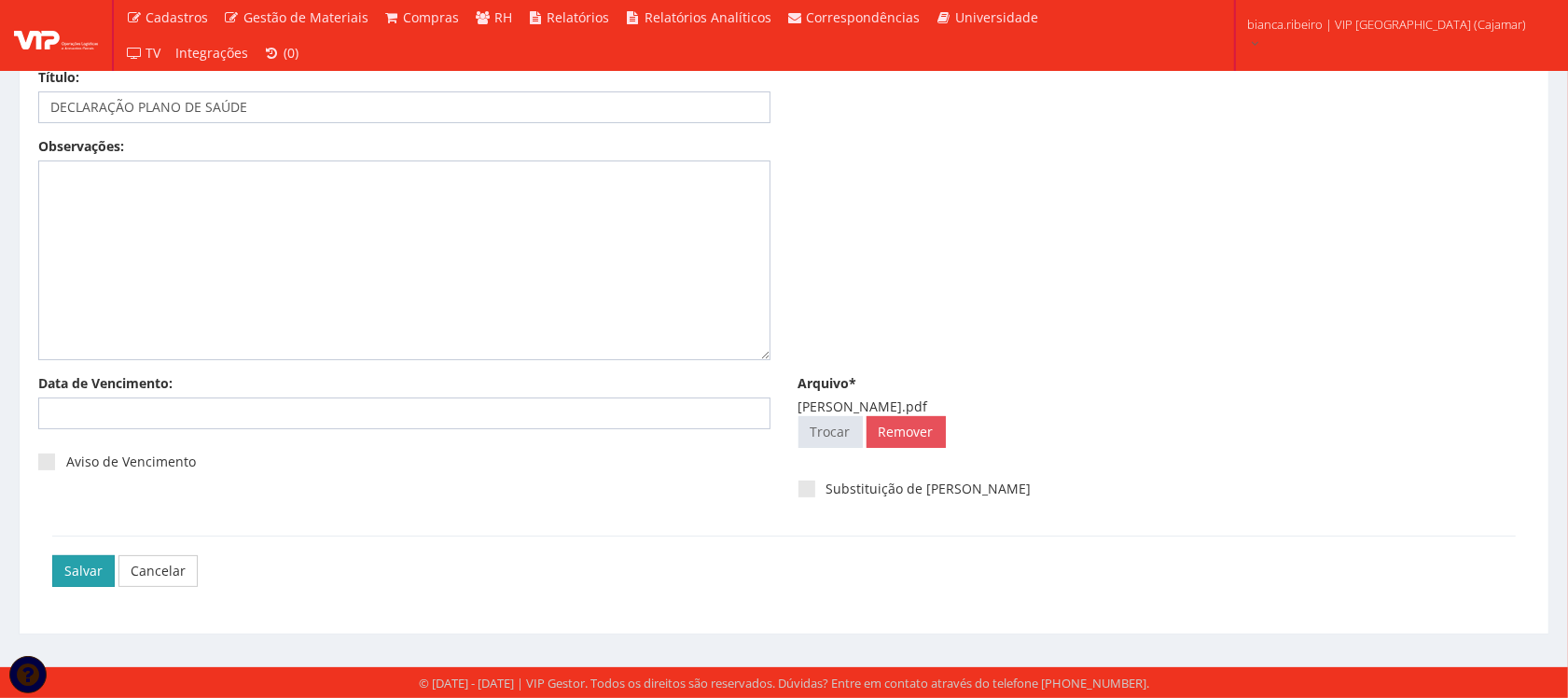
click at [103, 573] on input "Salvar" at bounding box center [83, 571] width 63 height 31
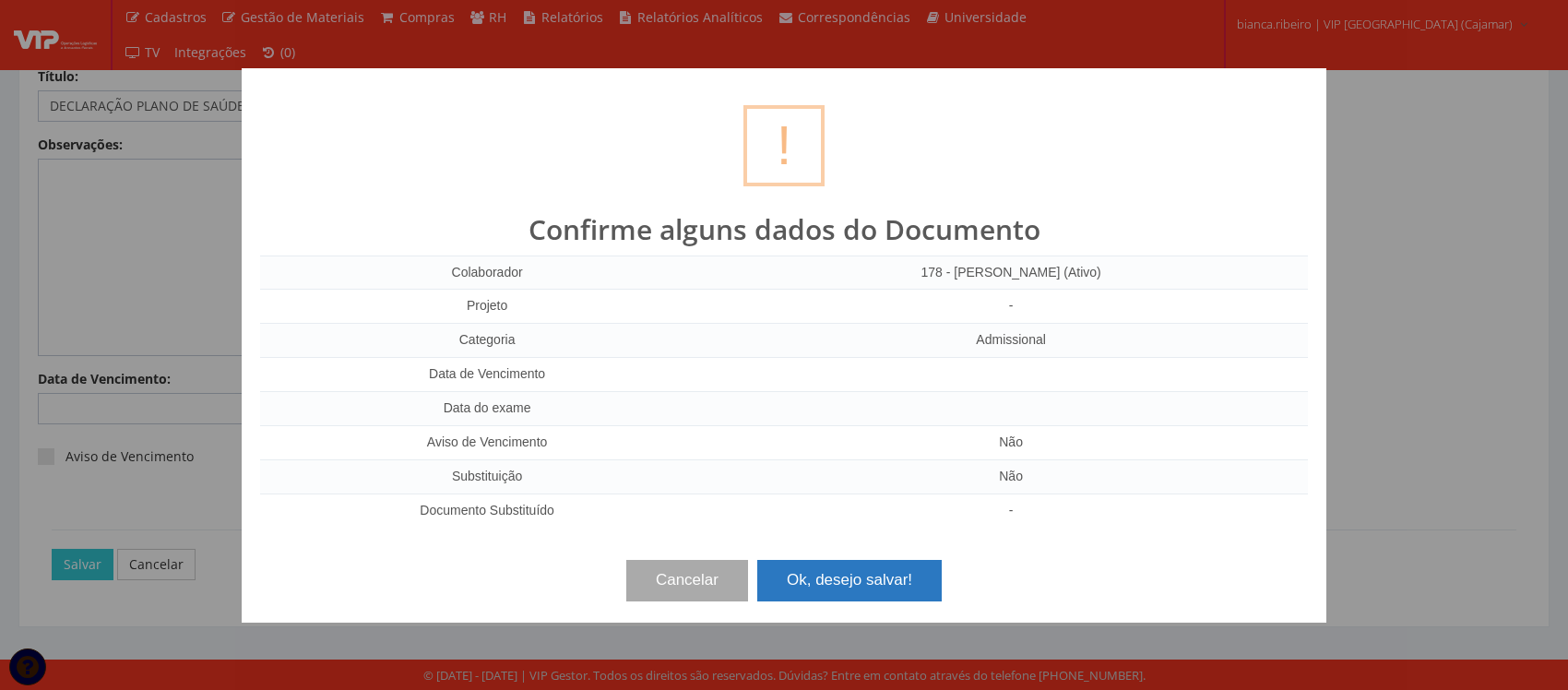
click at [878, 580] on button "Ok, desejo salvar!" at bounding box center [850, 580] width 184 height 41
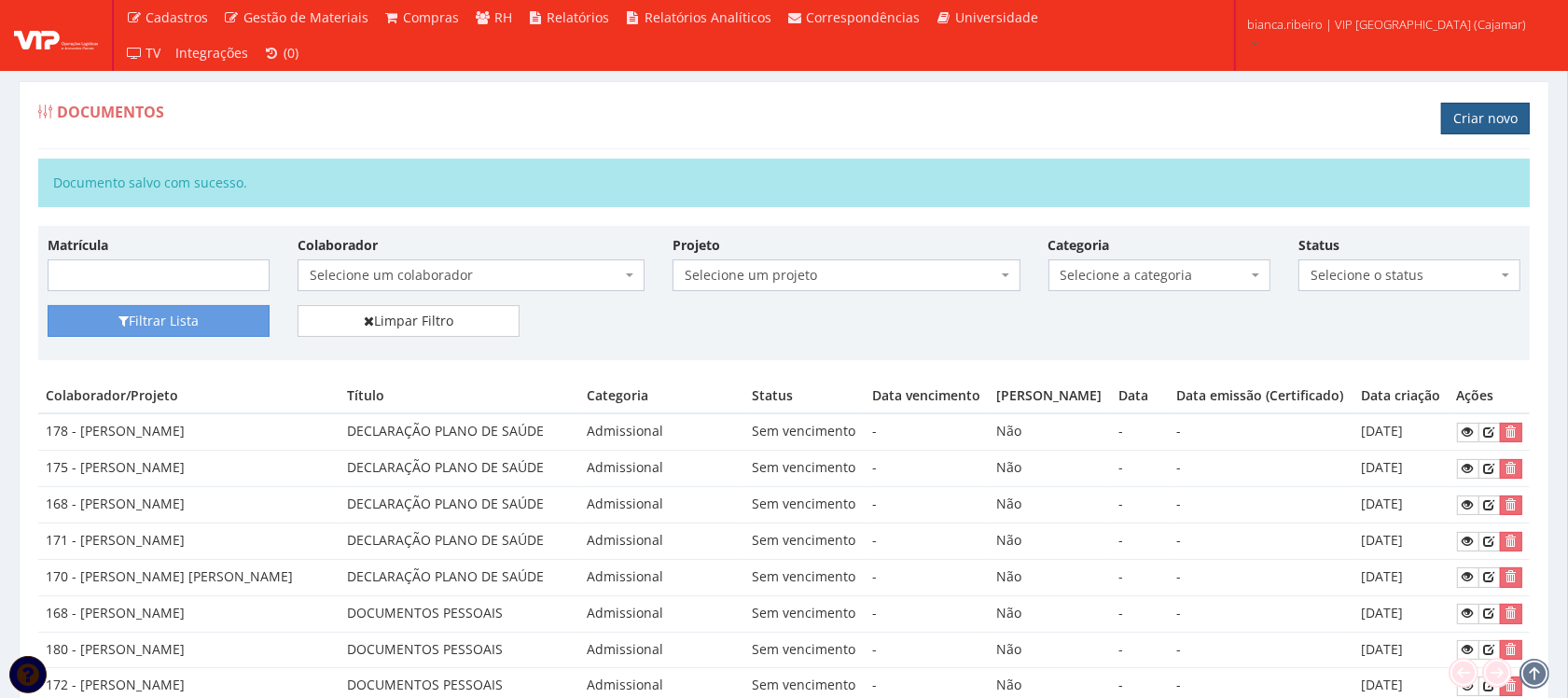
click at [1485, 110] on link "Criar novo" at bounding box center [1486, 119] width 88 height 31
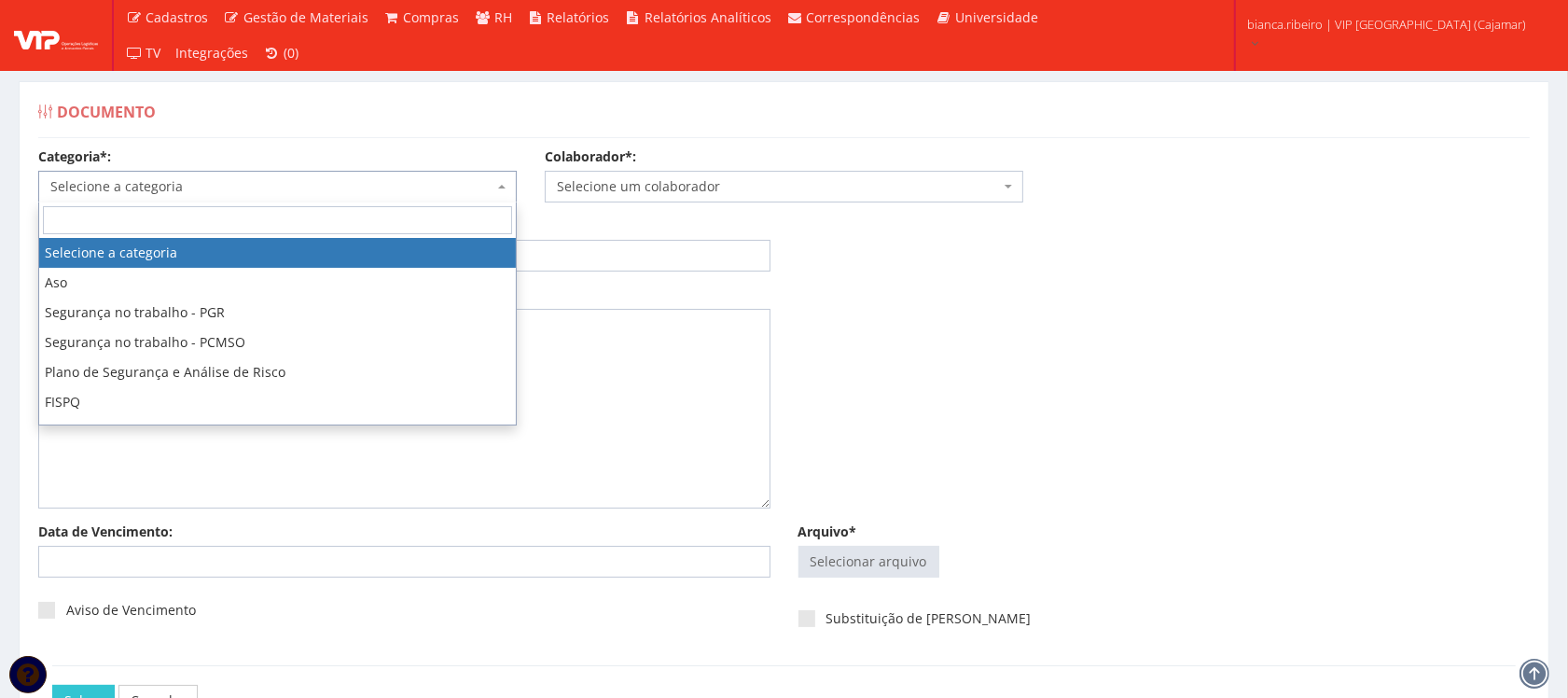
click at [191, 184] on span "Selecione a categoria" at bounding box center [271, 186] width 443 height 19
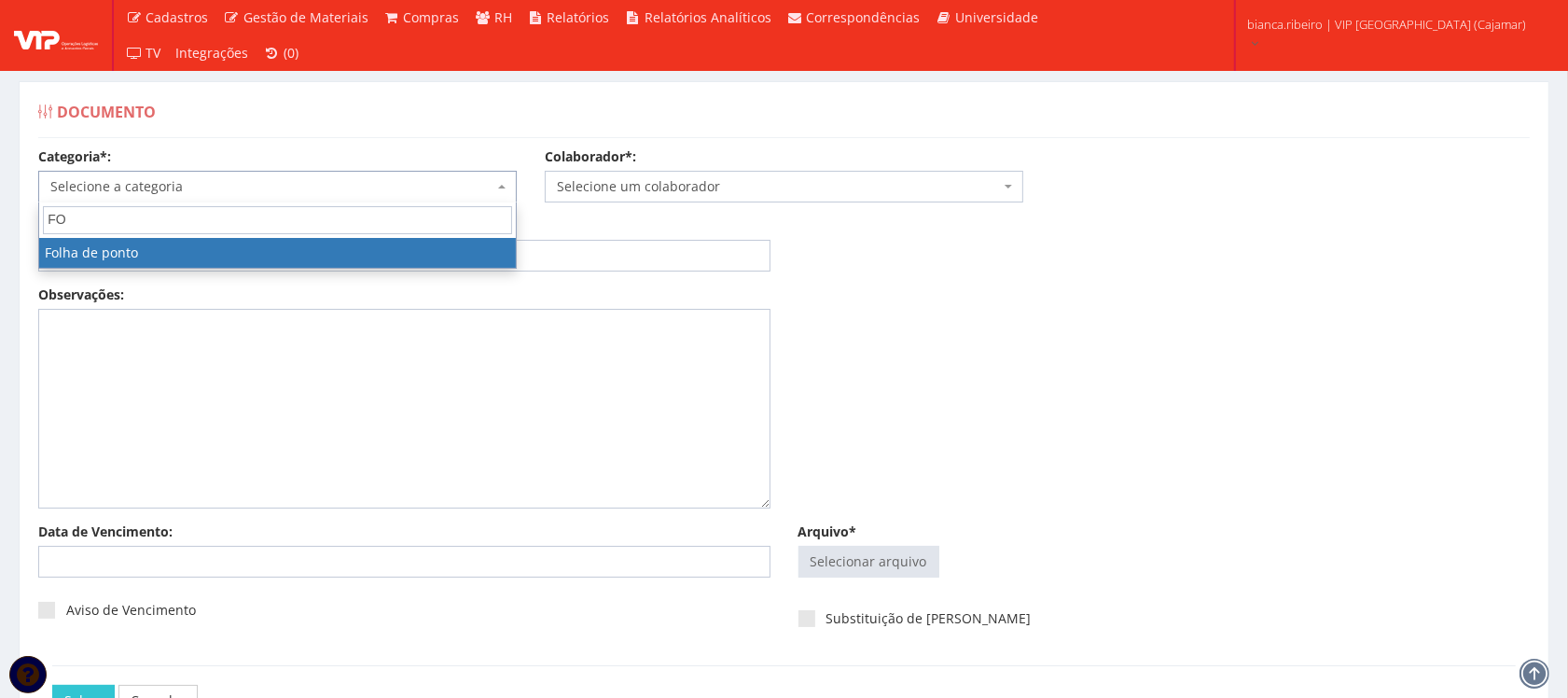
type input "F"
type input "ADMI"
select select "admissional"
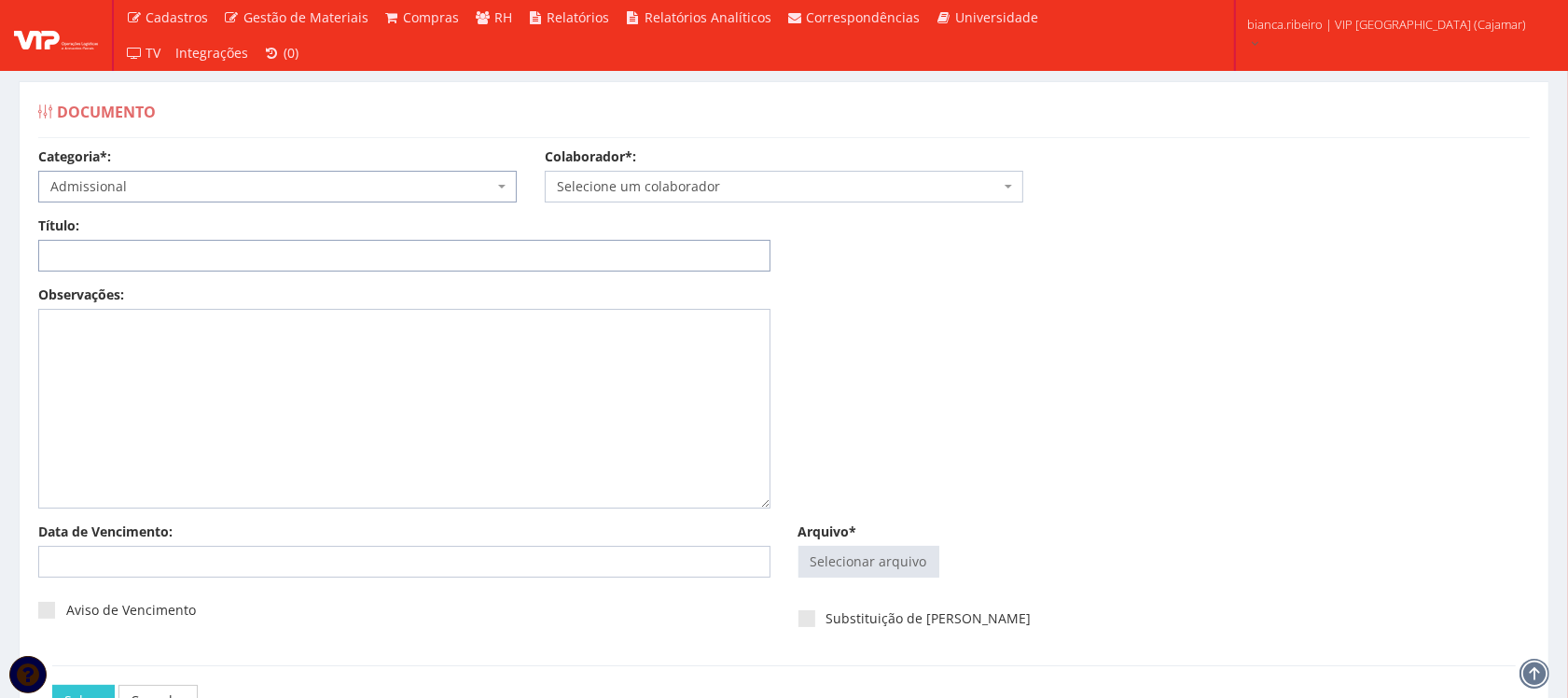
click at [168, 262] on input "Título:" at bounding box center [404, 256] width 732 height 31
paste input "DECLARAÇÃO PLANO DE SAÚDE"
type input "DECLARAÇÃO PLANO DE SAÚDE"
click at [813, 565] on input "Arquivo*" at bounding box center [869, 562] width 139 height 29
click at [847, 566] on input "Arquivo*" at bounding box center [869, 562] width 139 height 29
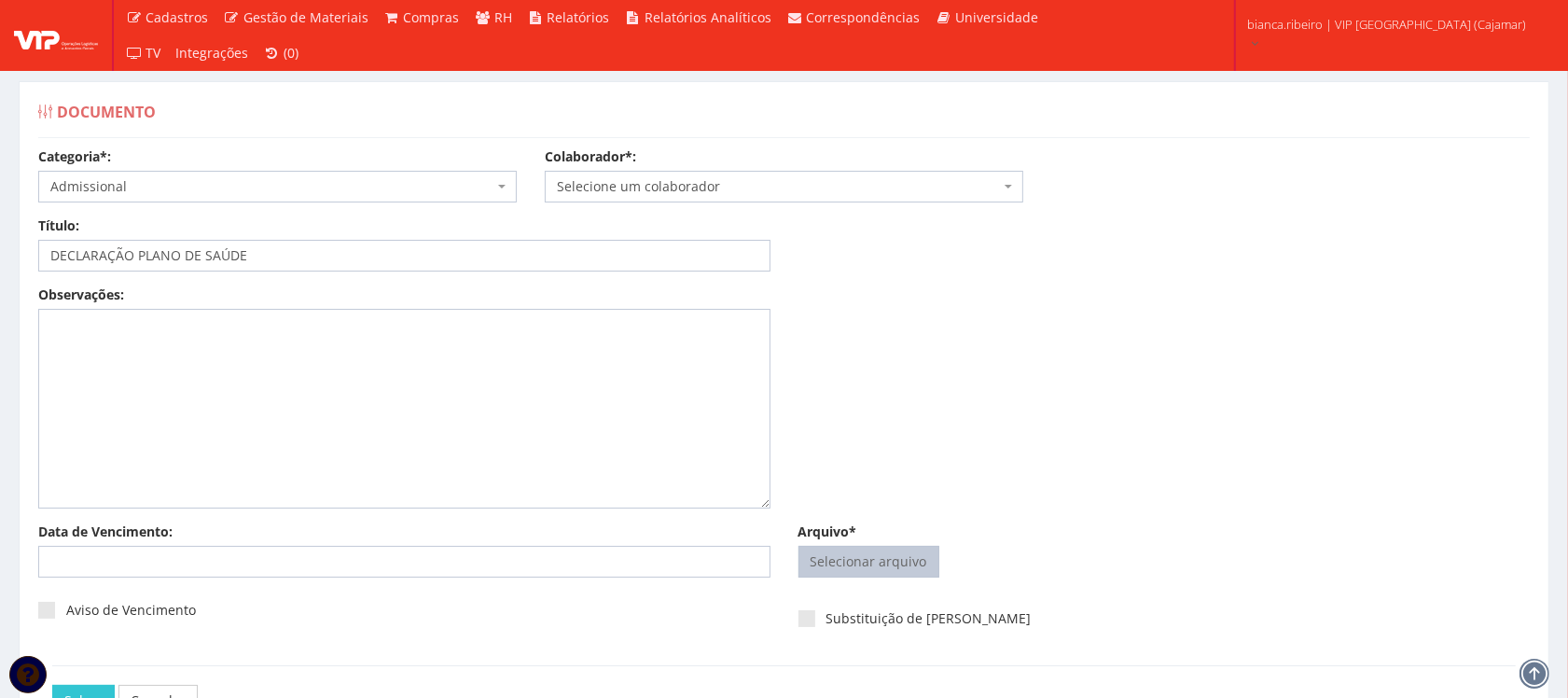
type input "C:\fakepath\ANDERSON ALEXANDRE CRUZ (1).pdf"
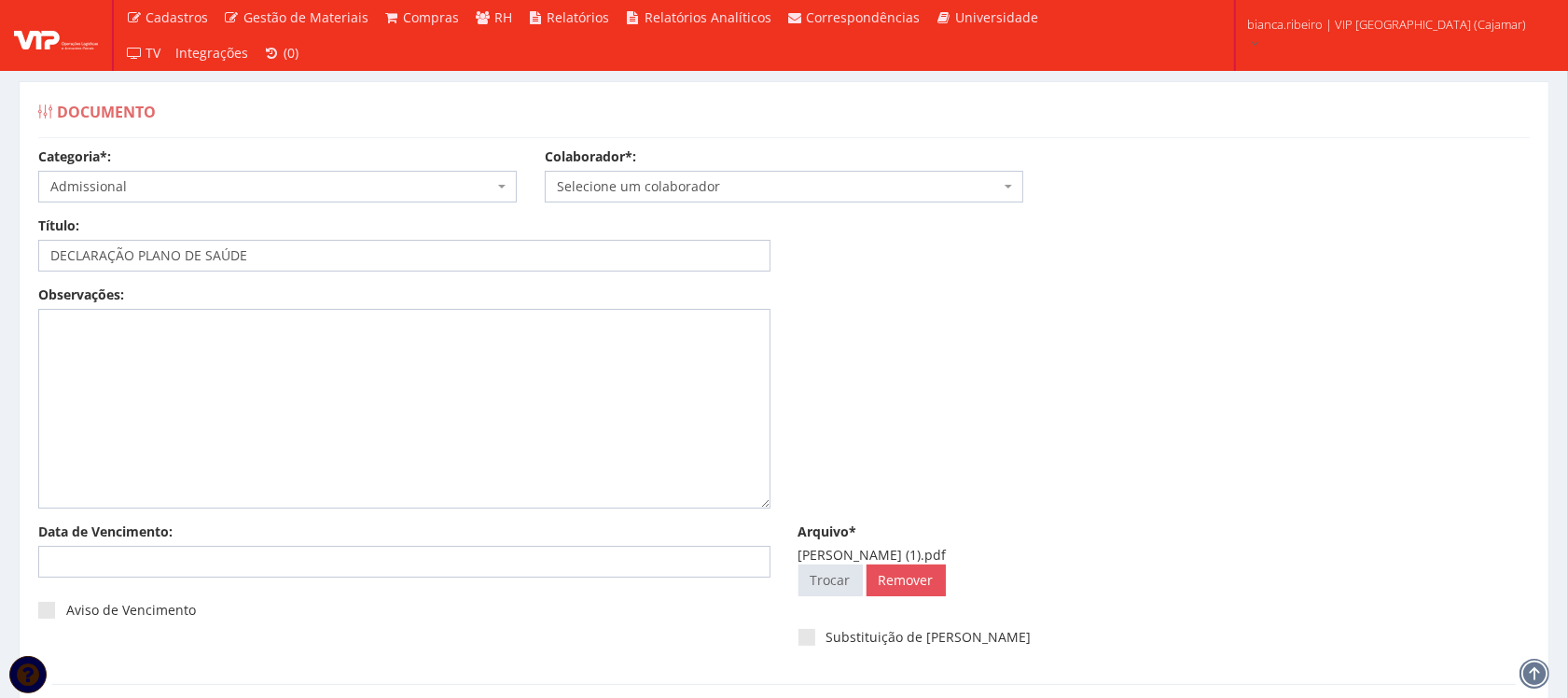
click at [822, 188] on span "Selecione um colaborador" at bounding box center [778, 186] width 443 height 19
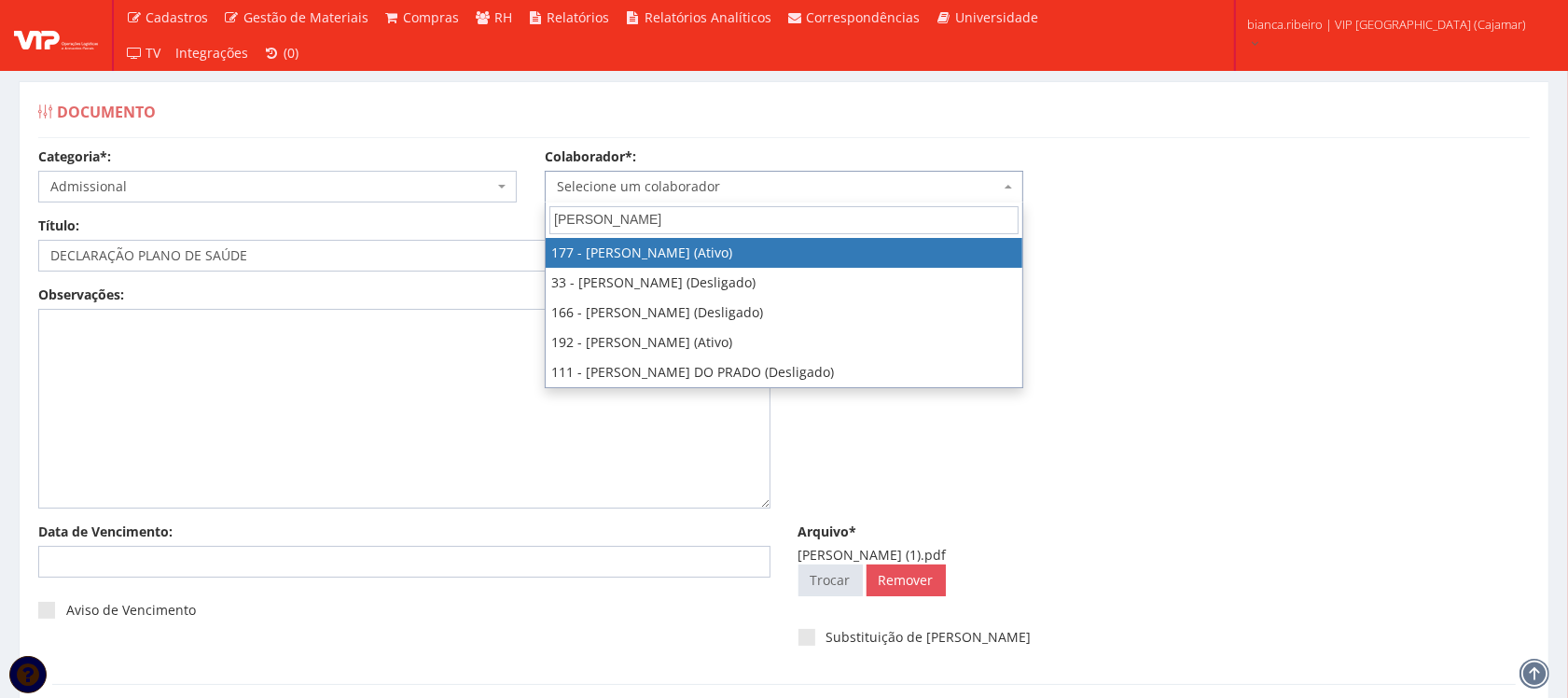
type input "ANDERSON"
select select "4067"
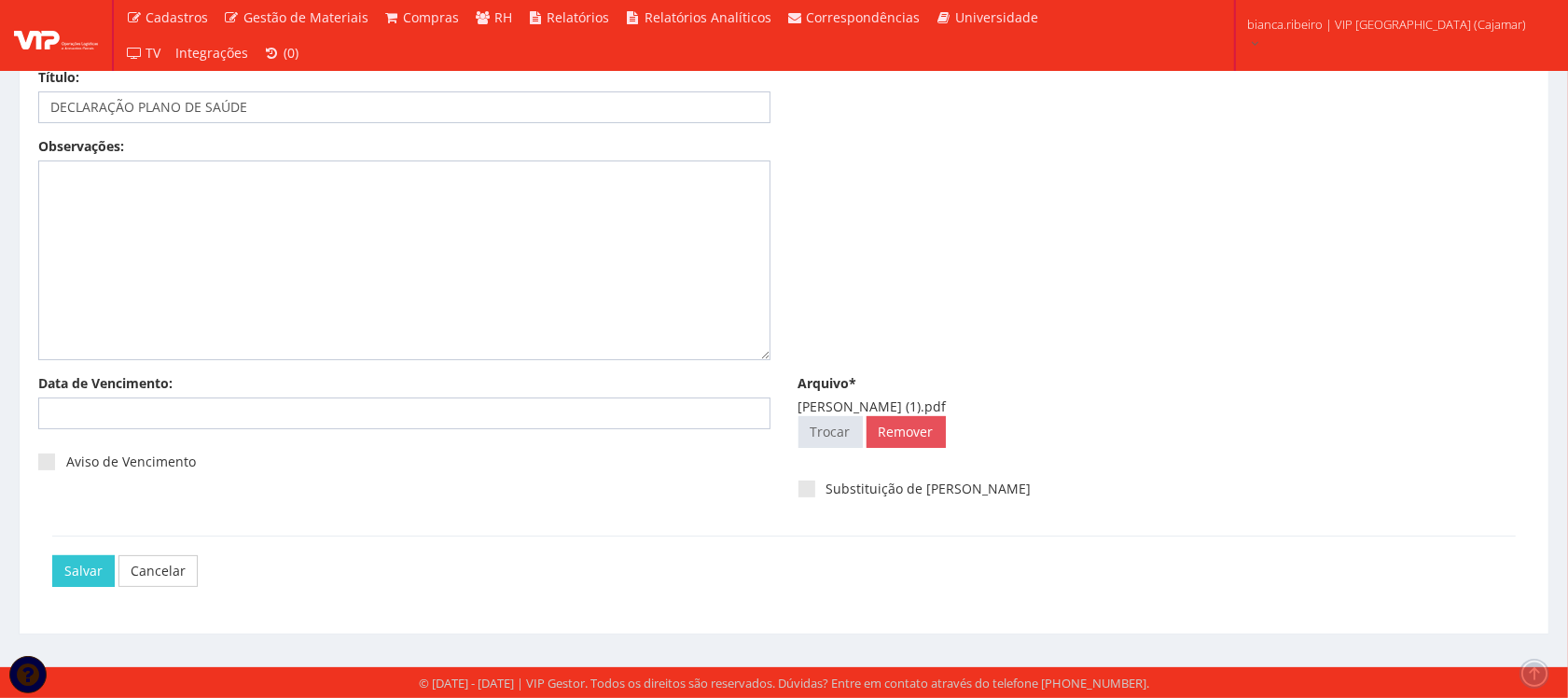
scroll to position [150, 0]
click at [74, 573] on input "Salvar" at bounding box center [83, 571] width 63 height 31
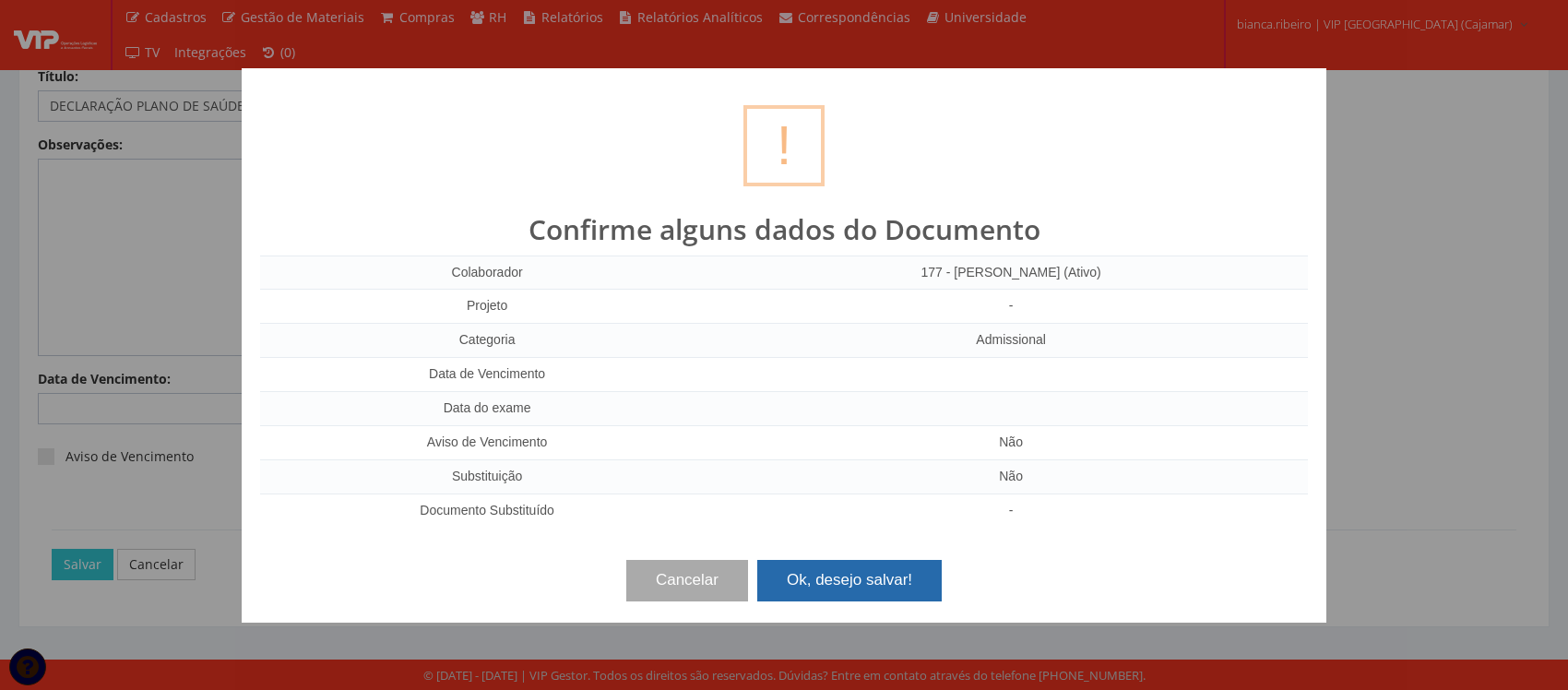
click at [785, 574] on button "Ok, desejo salvar!" at bounding box center [850, 580] width 184 height 41
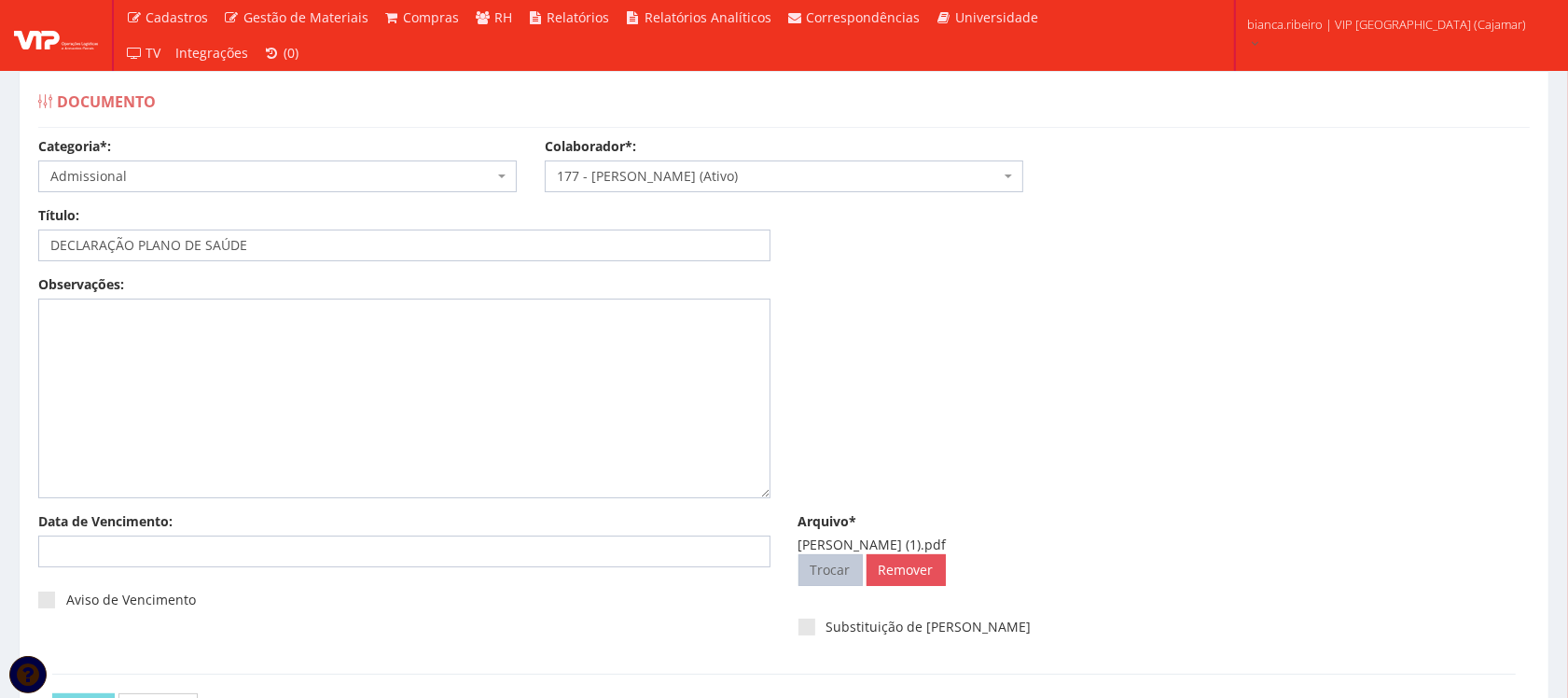
scroll to position [0, 0]
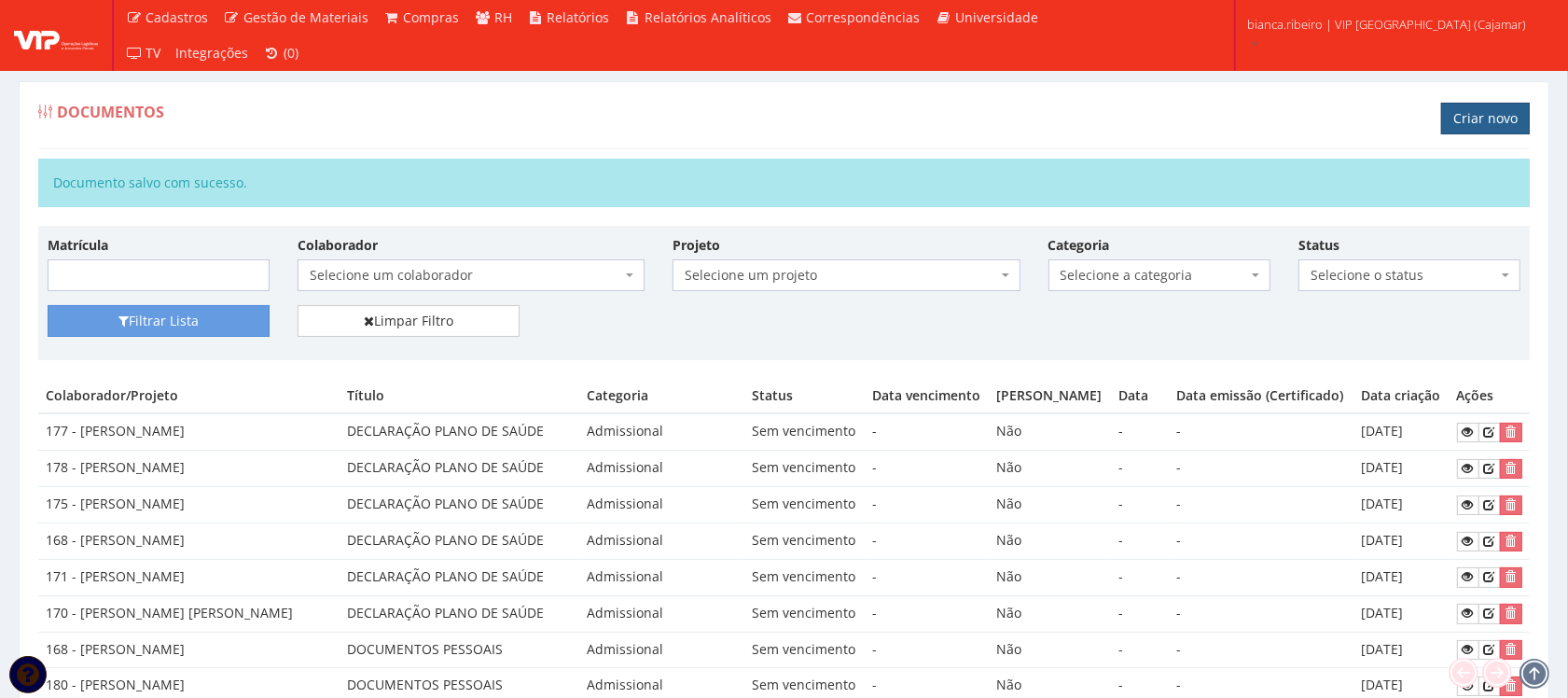
click at [1502, 113] on link "Criar novo" at bounding box center [1486, 119] width 88 height 31
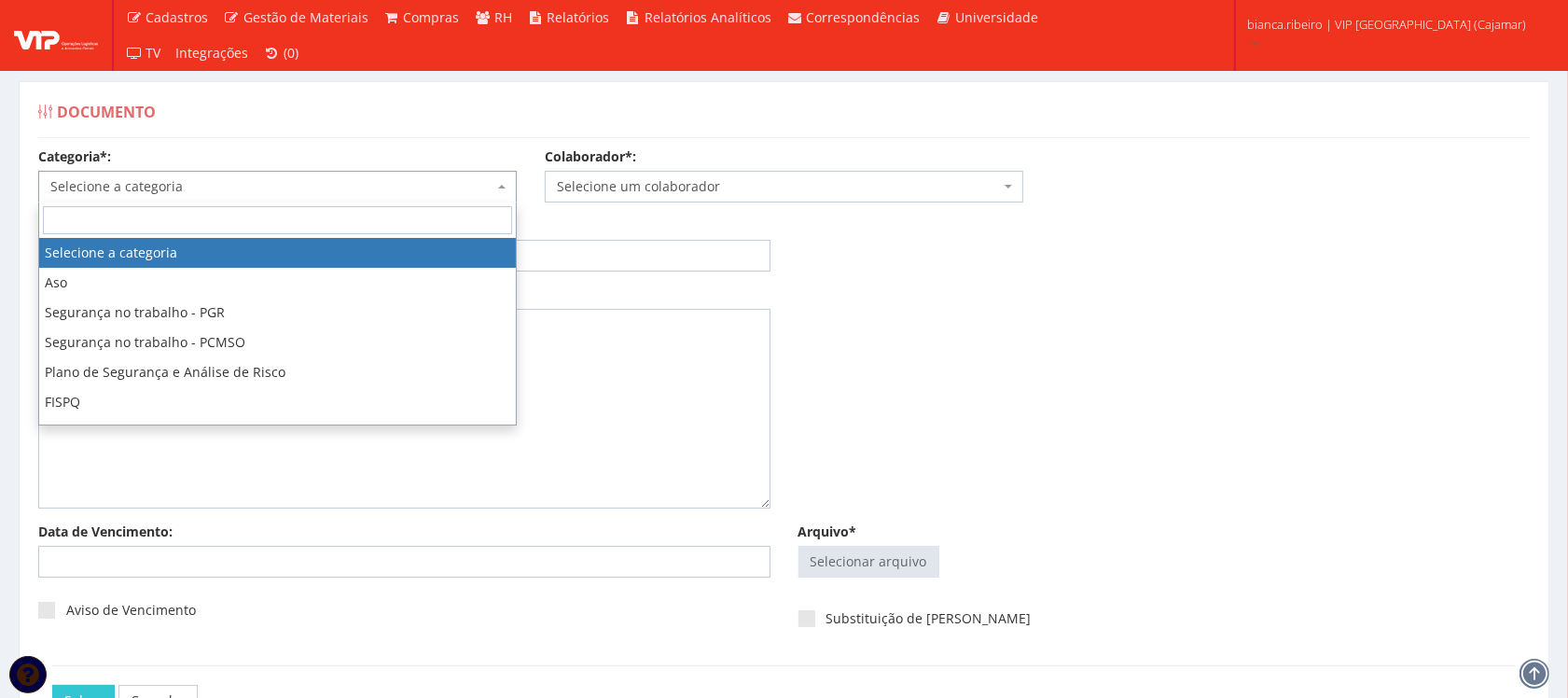
click at [161, 191] on span "Selecione a categoria" at bounding box center [271, 186] width 443 height 19
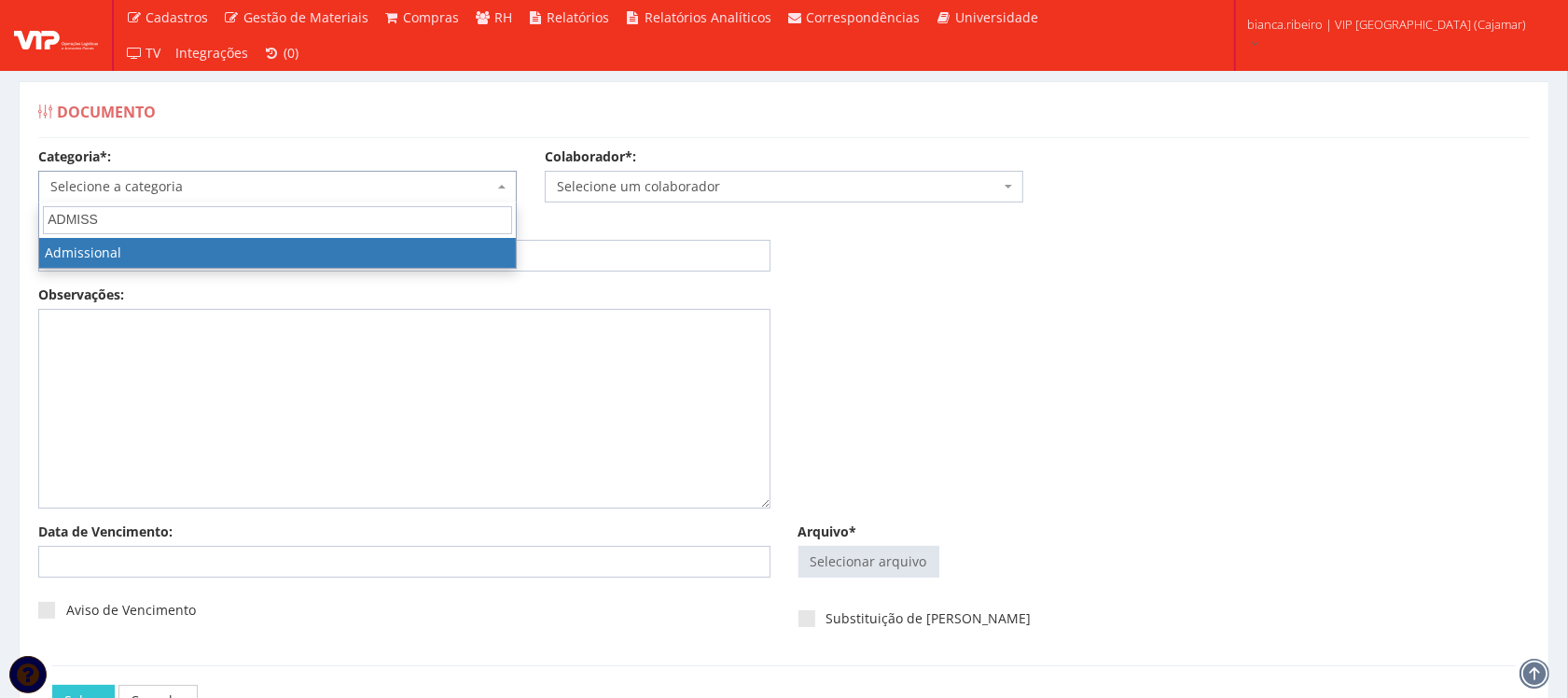
type input "ADMISS"
select select "admissional"
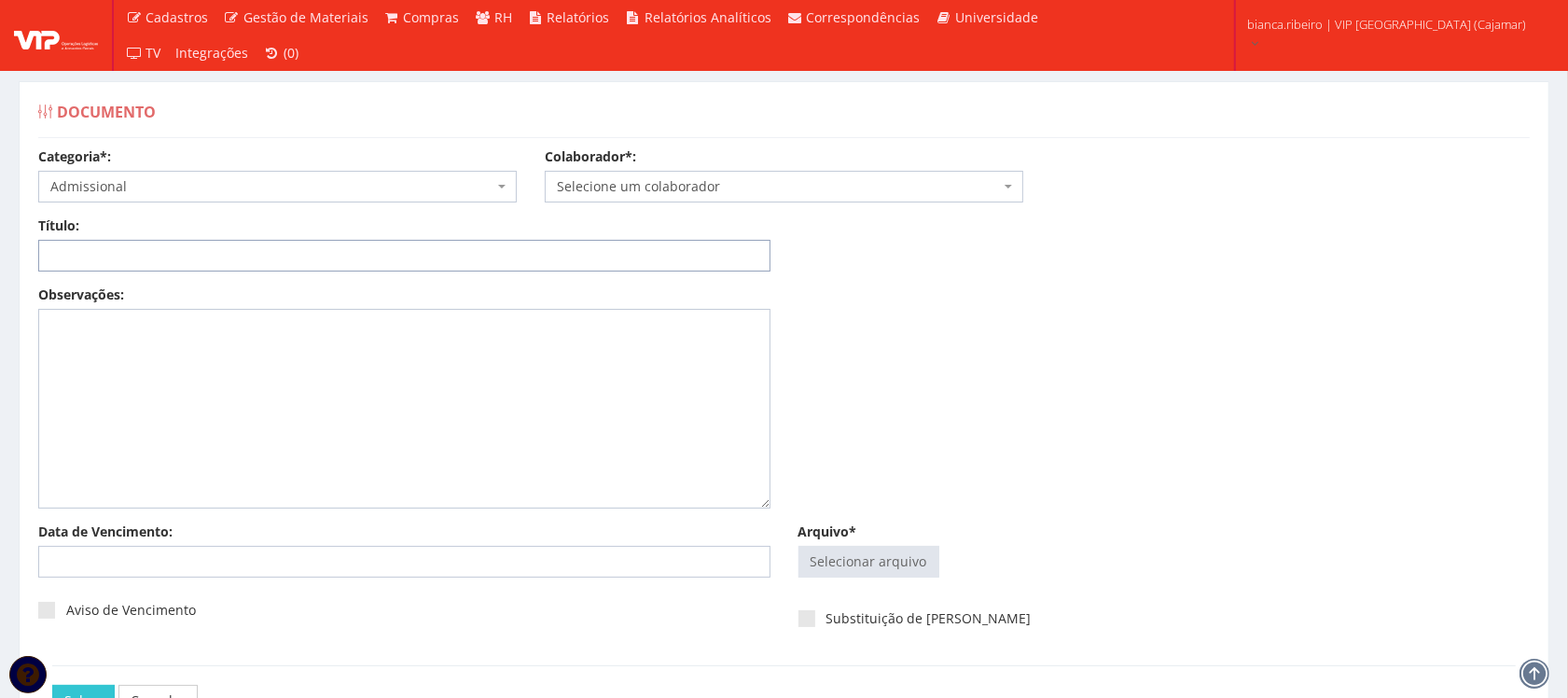
paste input "DECLARAÇÃO PLANO DE SAÚDE"
type input "DECLARAÇÃO PLANO DE SAÚDE"
click at [930, 566] on input "Arquivo*" at bounding box center [869, 562] width 139 height 29
type input "C:\fakepath\[PERSON_NAME].pdf"
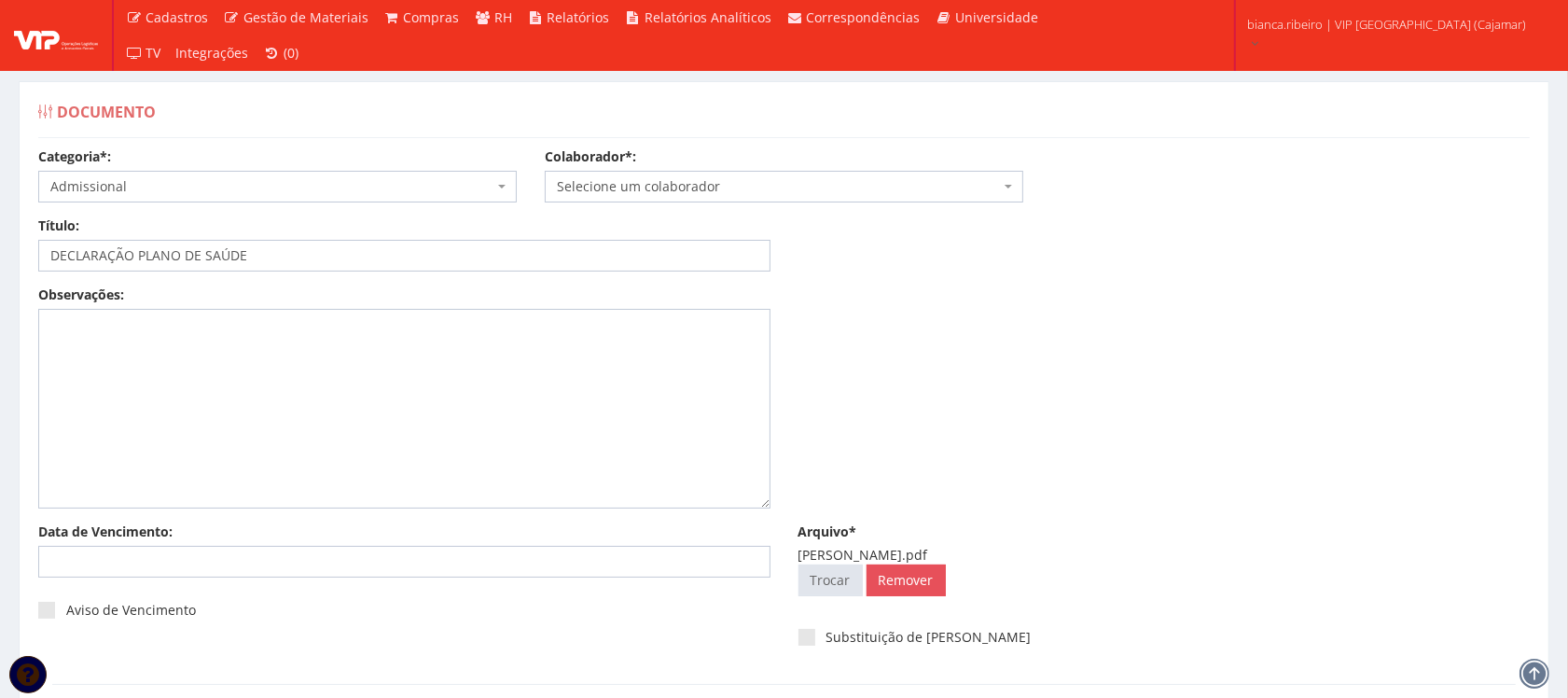
click at [634, 168] on div "Colaborador*: Selecione um colaborador 95 - [PERSON_NAME] (Ativo) 76 - [PERSON_…" at bounding box center [784, 174] width 507 height 55
click at [644, 191] on span "Selecione um colaborador" at bounding box center [778, 186] width 443 height 19
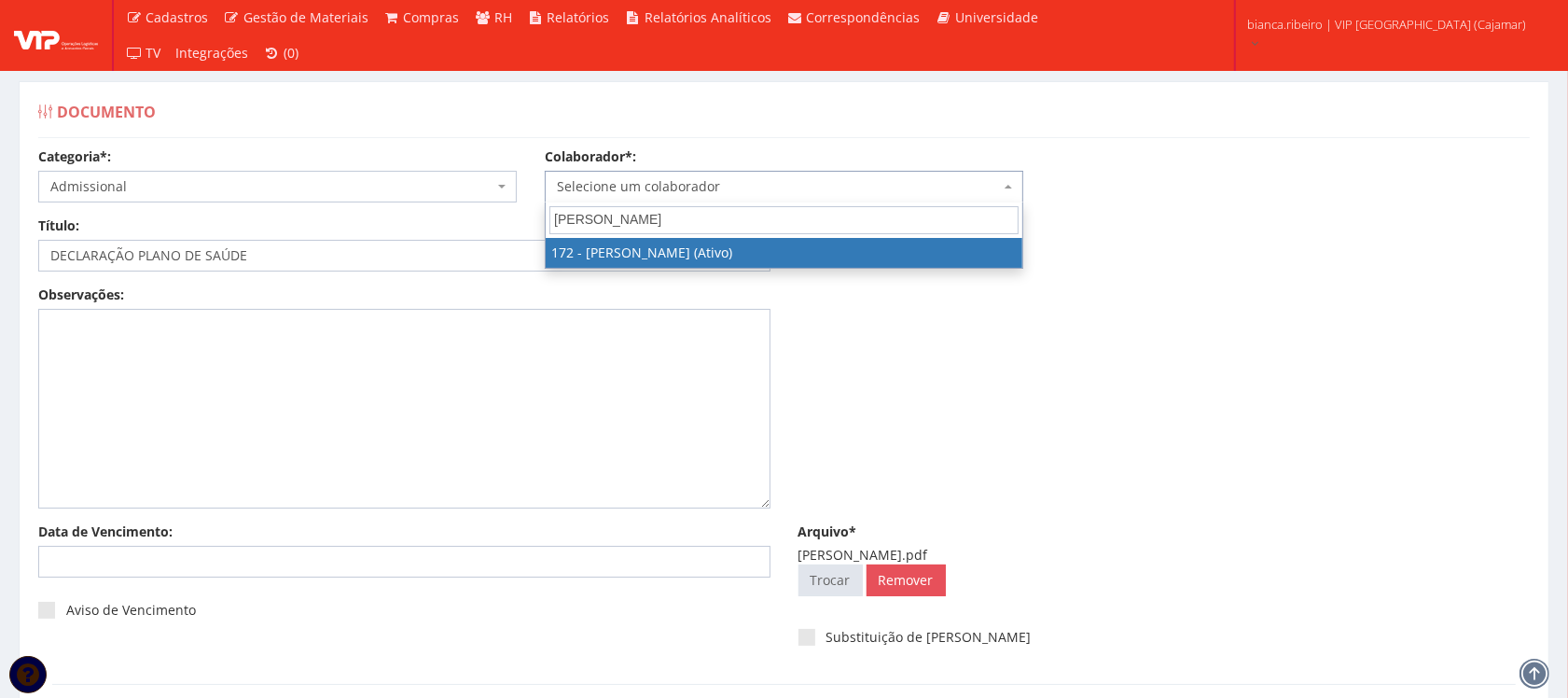
type input "ALEX SOUZA CER"
select select "4060"
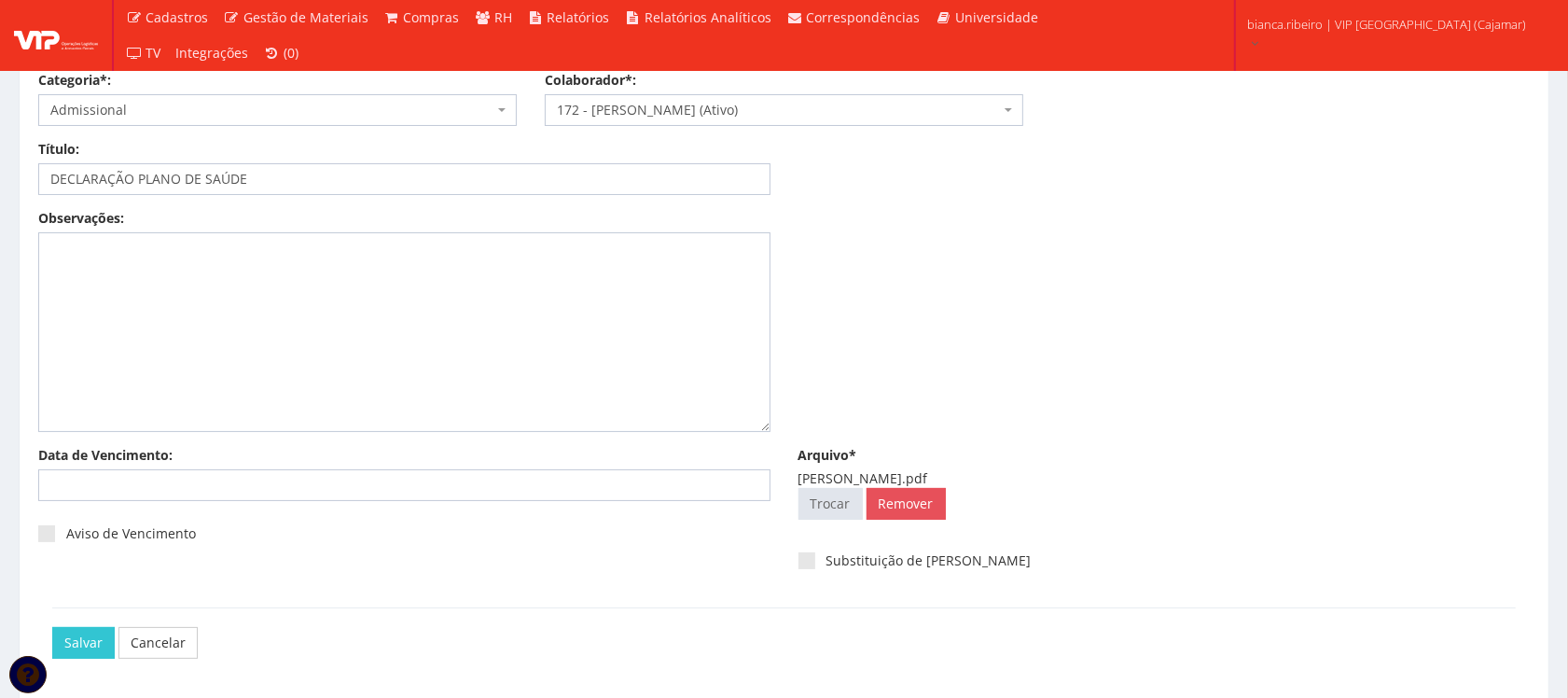
scroll to position [70, 0]
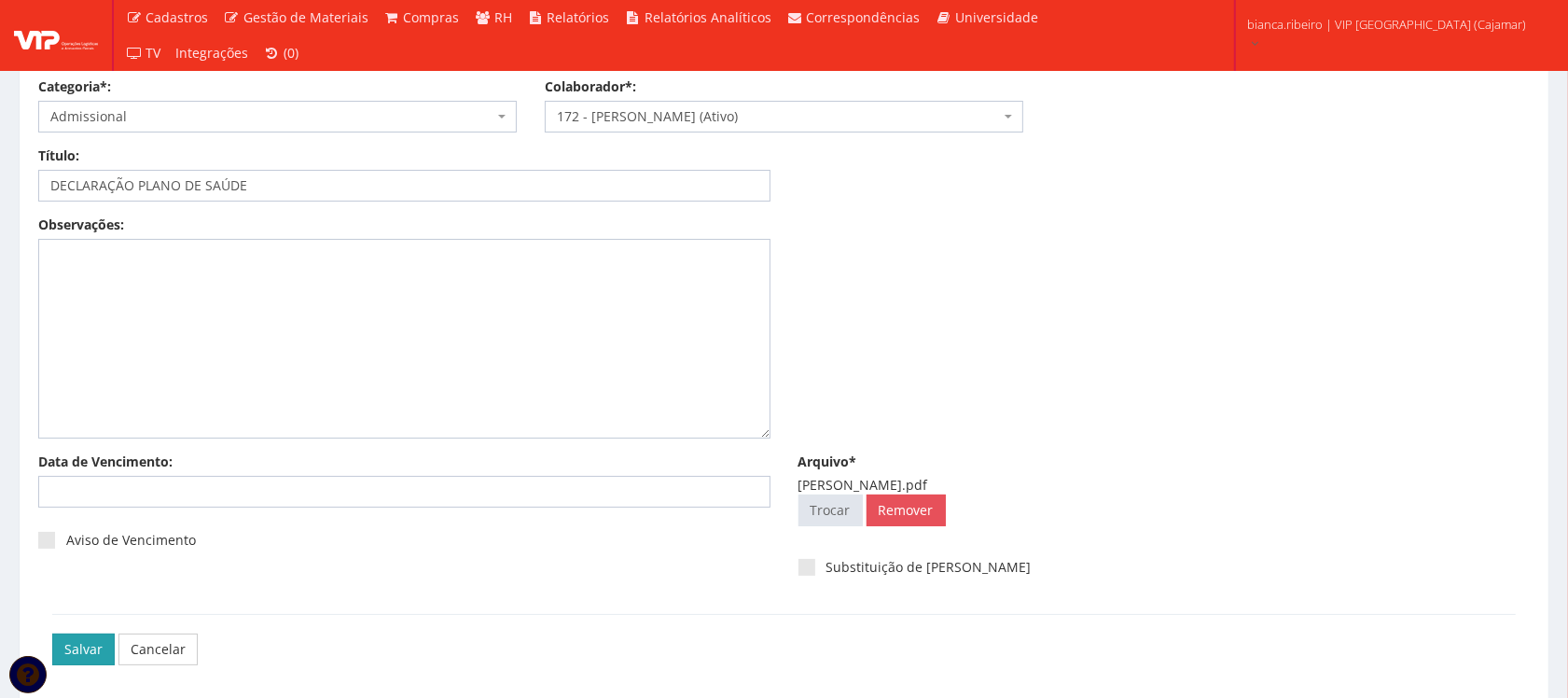
click at [94, 635] on input "Salvar" at bounding box center [83, 649] width 63 height 31
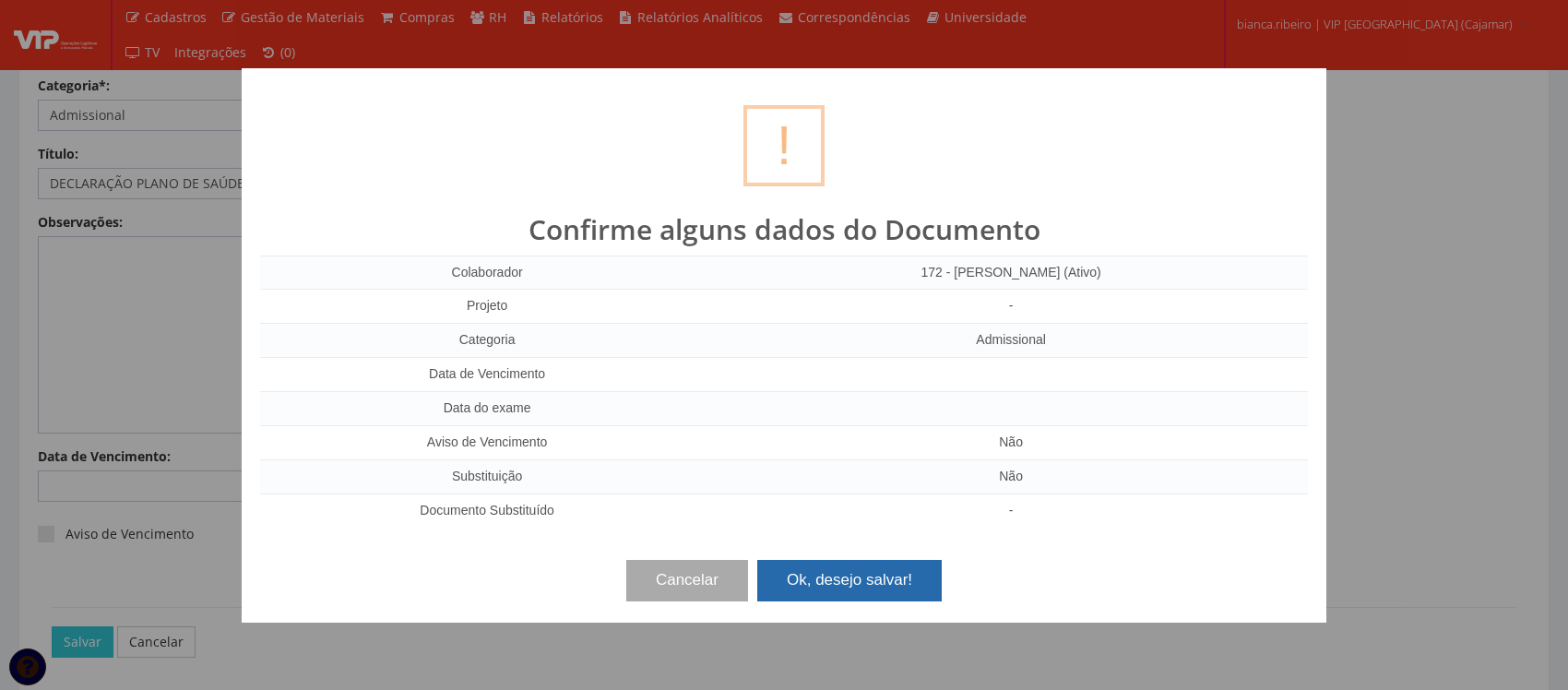
click at [786, 569] on button "Ok, desejo salvar!" at bounding box center [850, 580] width 184 height 41
